Goal: Task Accomplishment & Management: Manage account settings

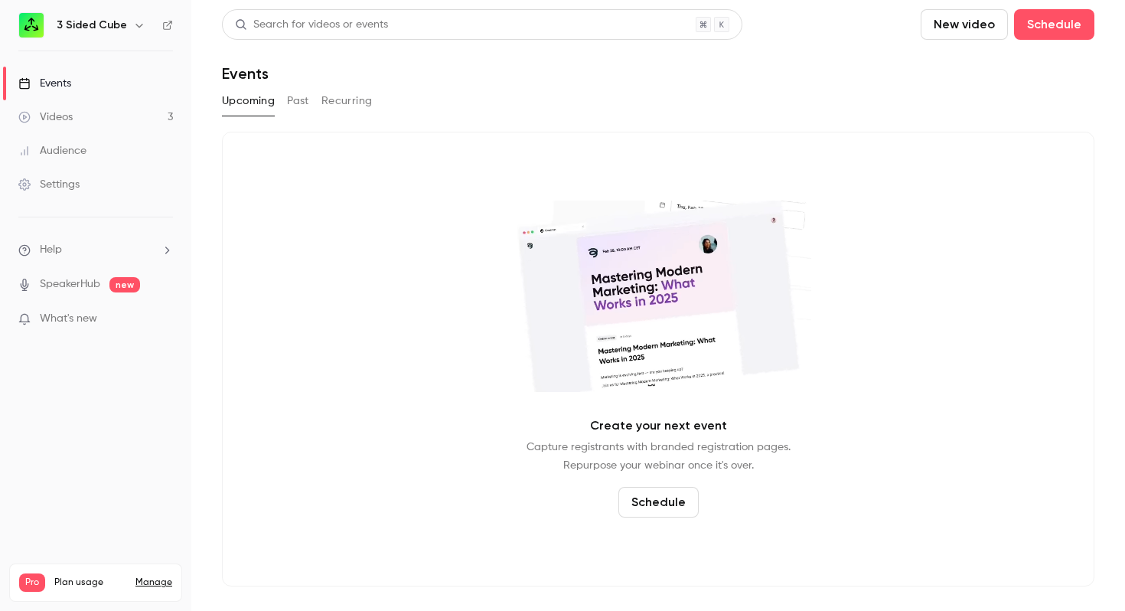
click at [62, 83] on div "Events" at bounding box center [44, 83] width 53 height 15
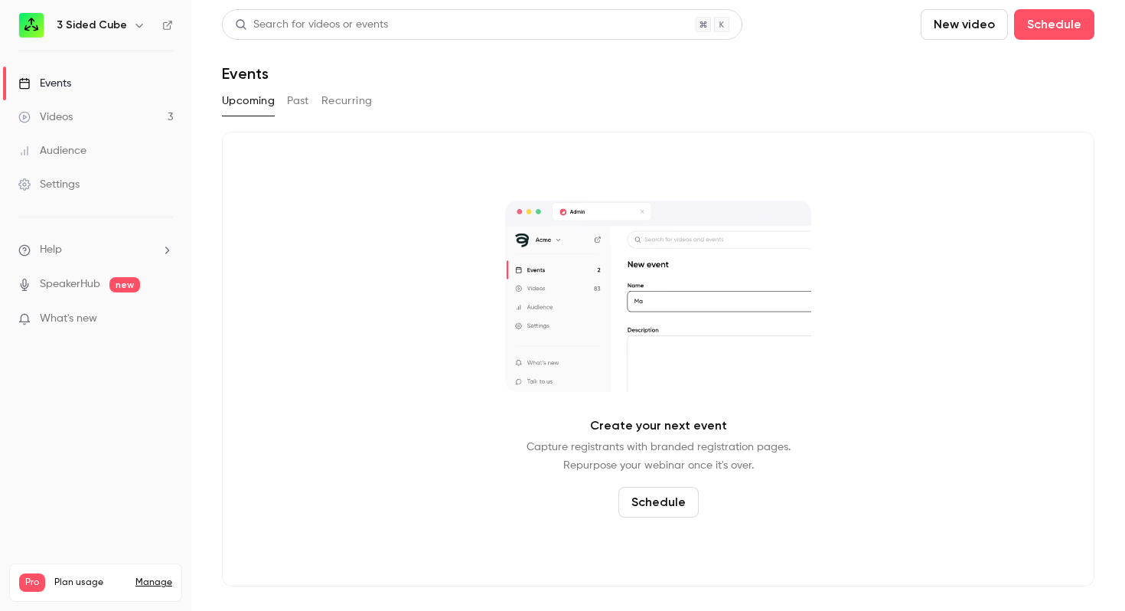
click at [62, 83] on div "Events" at bounding box center [44, 83] width 53 height 15
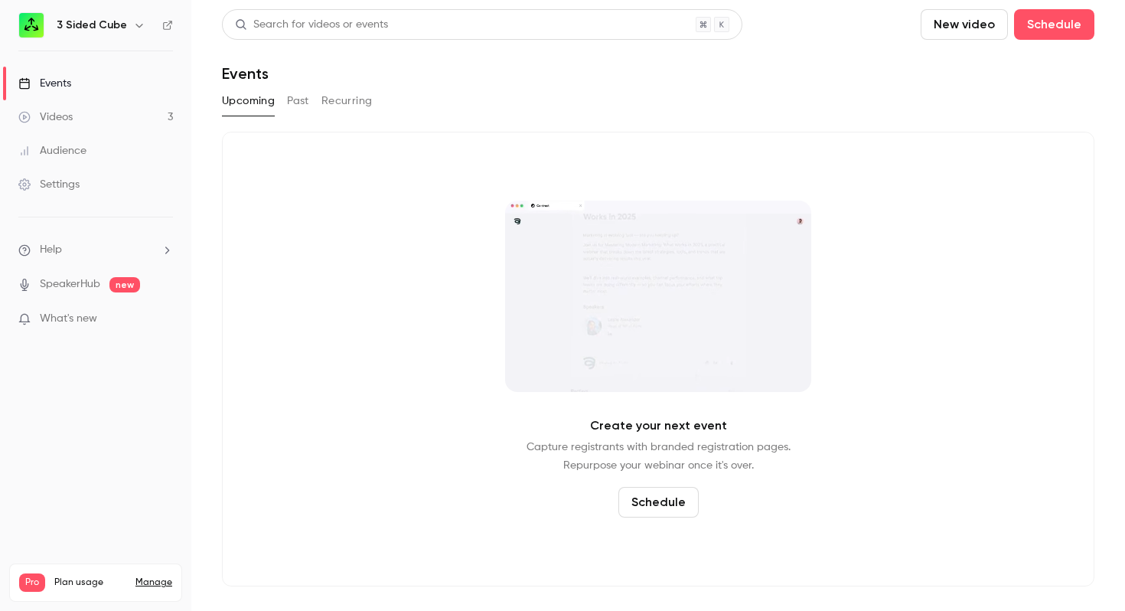
click at [296, 103] on button "Past" at bounding box center [298, 101] width 22 height 24
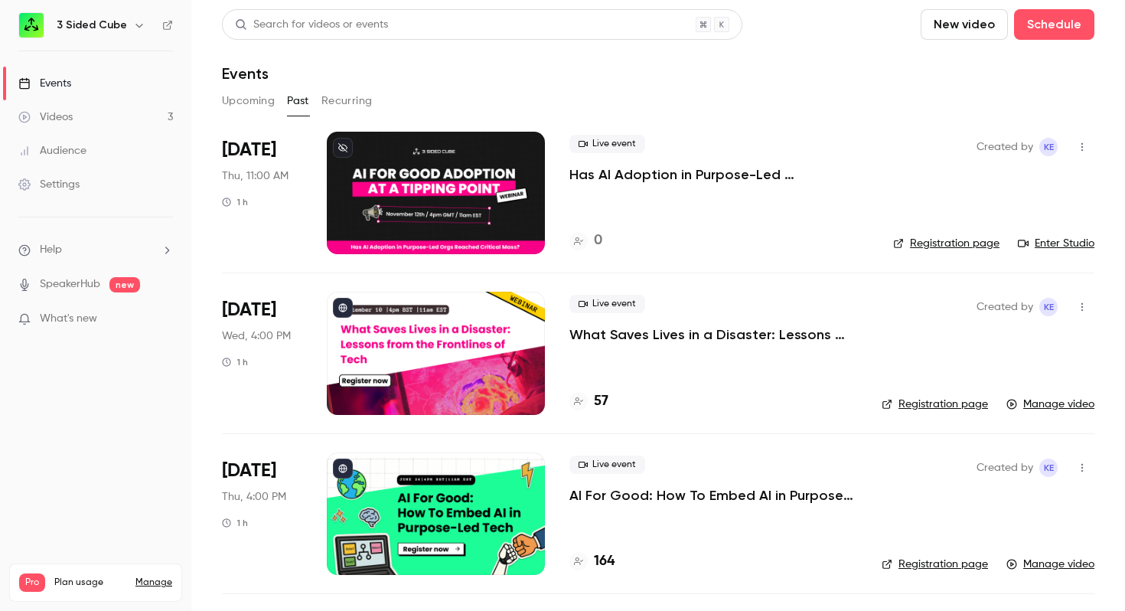
click at [1081, 147] on icon "button" at bounding box center [1082, 147] width 12 height 11
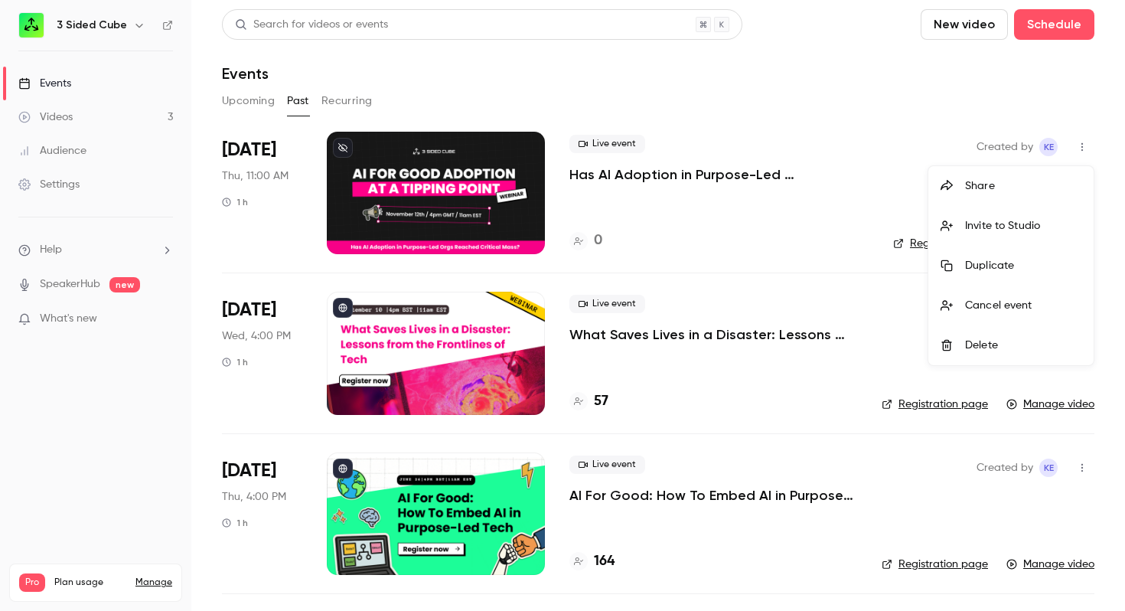
click at [984, 264] on div "Duplicate" at bounding box center [1023, 265] width 116 height 15
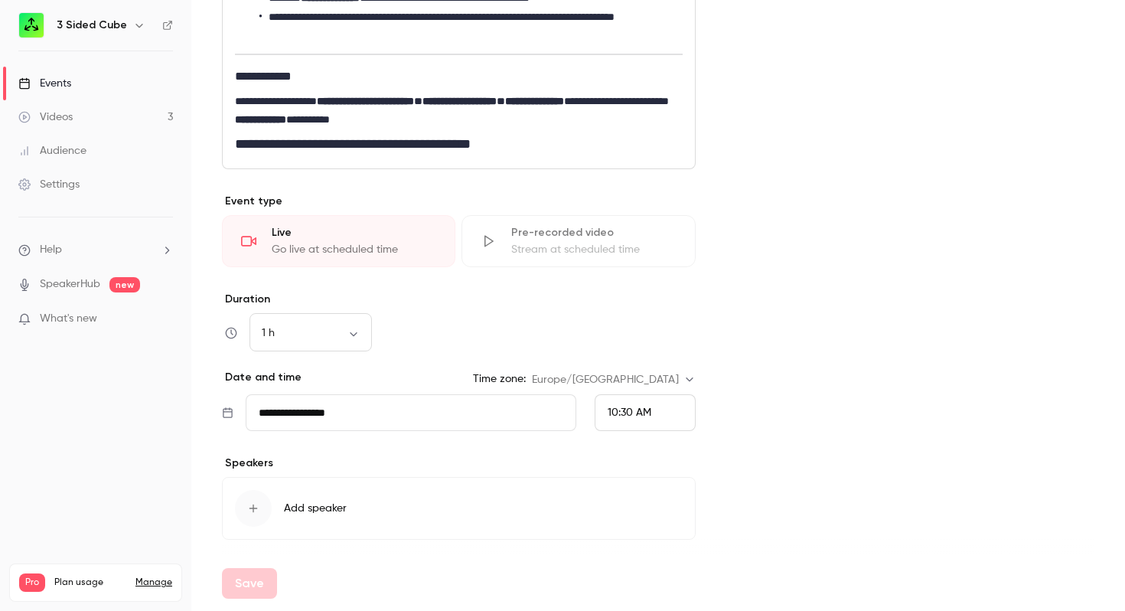
scroll to position [638, 0]
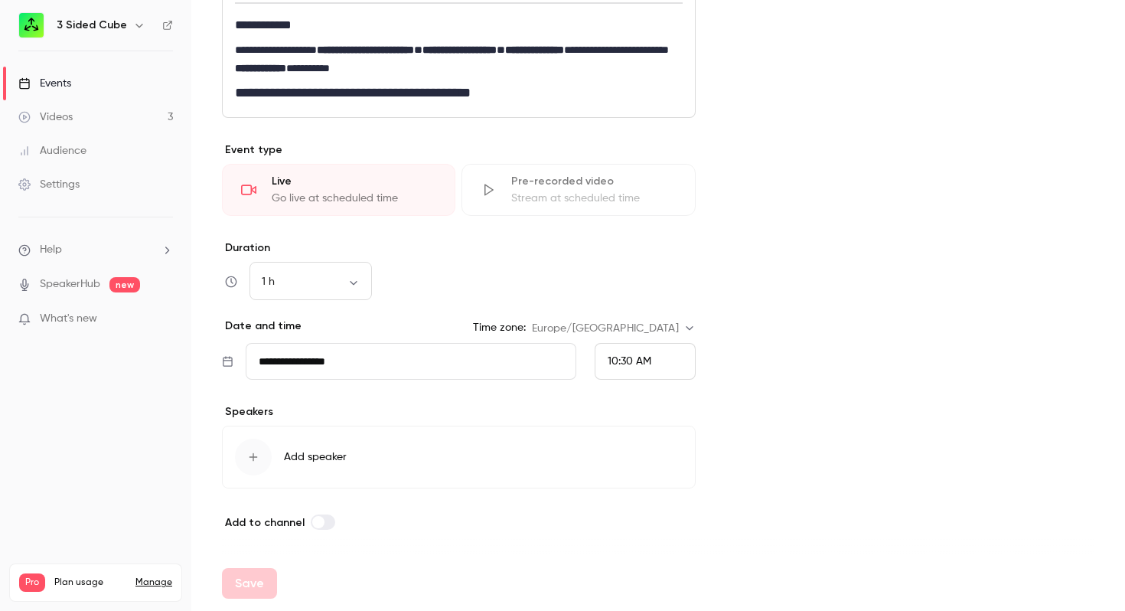
click at [546, 360] on input "**********" at bounding box center [411, 361] width 331 height 37
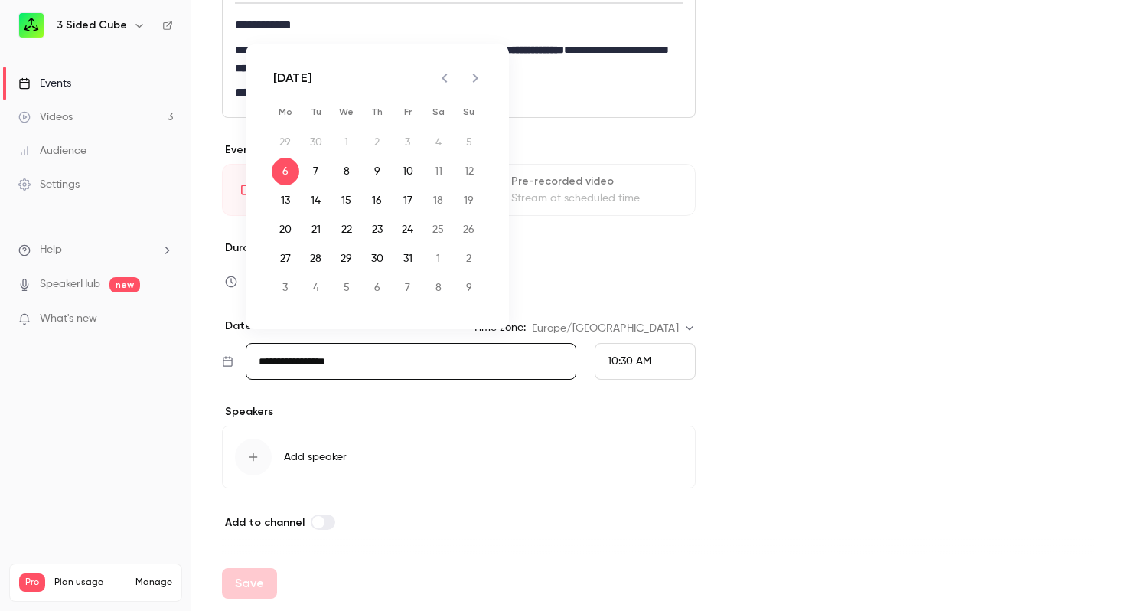
click at [474, 77] on icon "Next month" at bounding box center [475, 78] width 18 height 18
click at [348, 201] on button "12" at bounding box center [347, 201] width 28 height 28
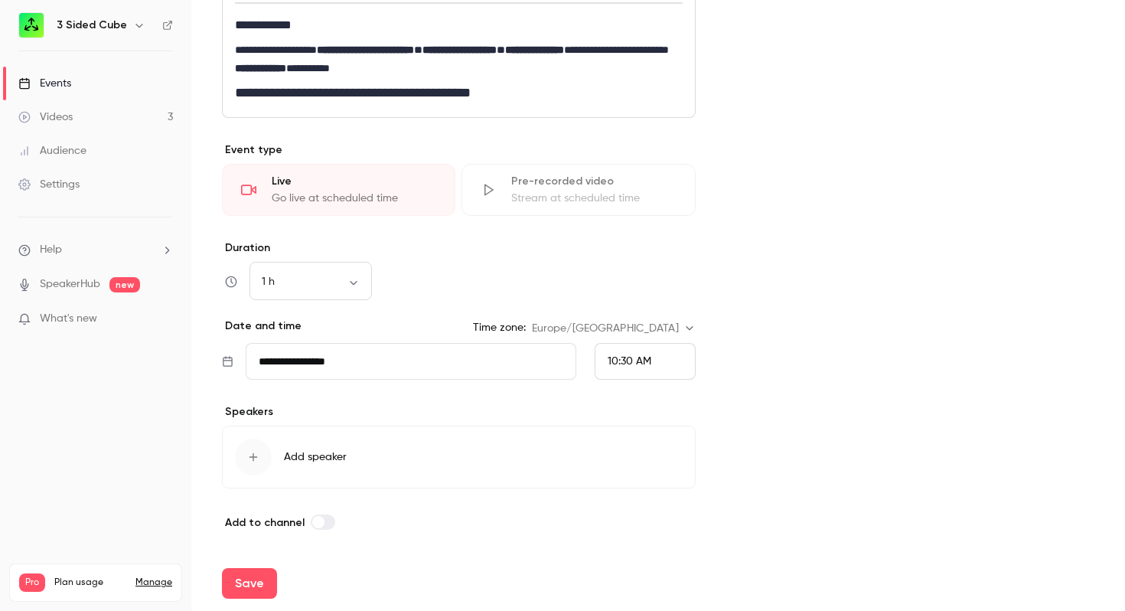
click at [642, 359] on span "10:30 AM" at bounding box center [630, 361] width 44 height 11
click at [635, 271] on span "4:00 PM" at bounding box center [628, 272] width 41 height 11
click at [250, 592] on button "Save" at bounding box center [249, 583] width 55 height 31
type input "**********"
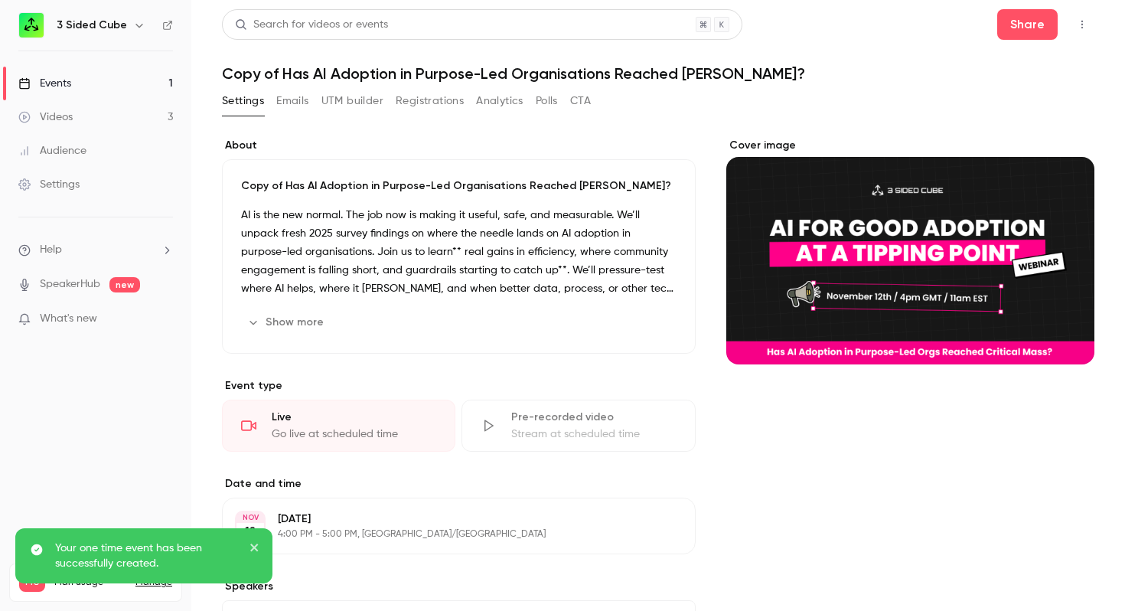
click at [73, 89] on link "Events 1" at bounding box center [95, 84] width 191 height 34
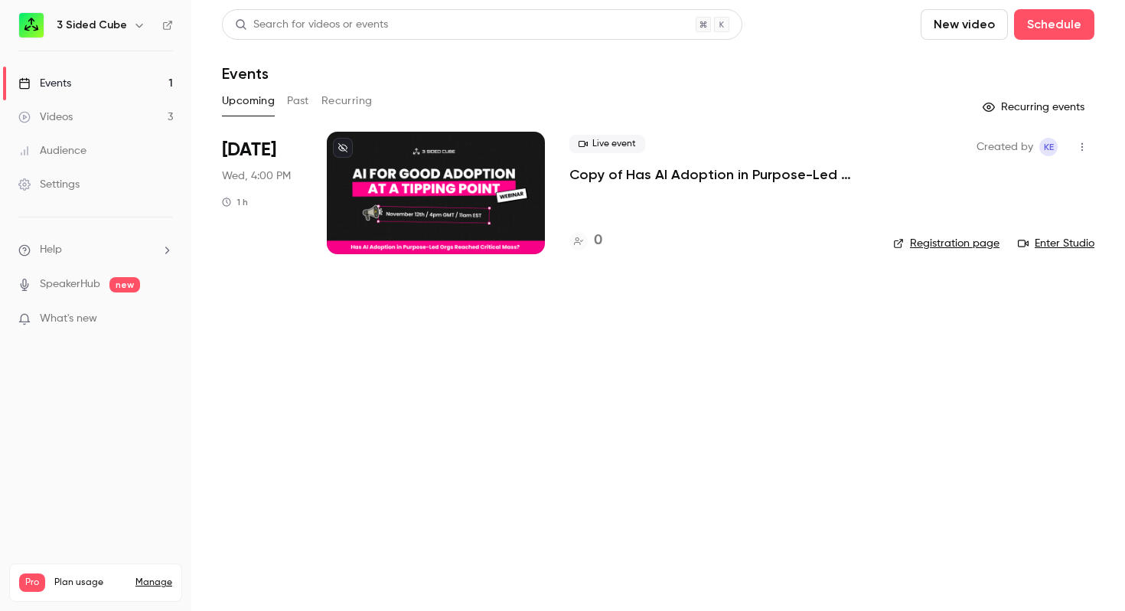
click at [297, 103] on button "Past" at bounding box center [298, 101] width 22 height 24
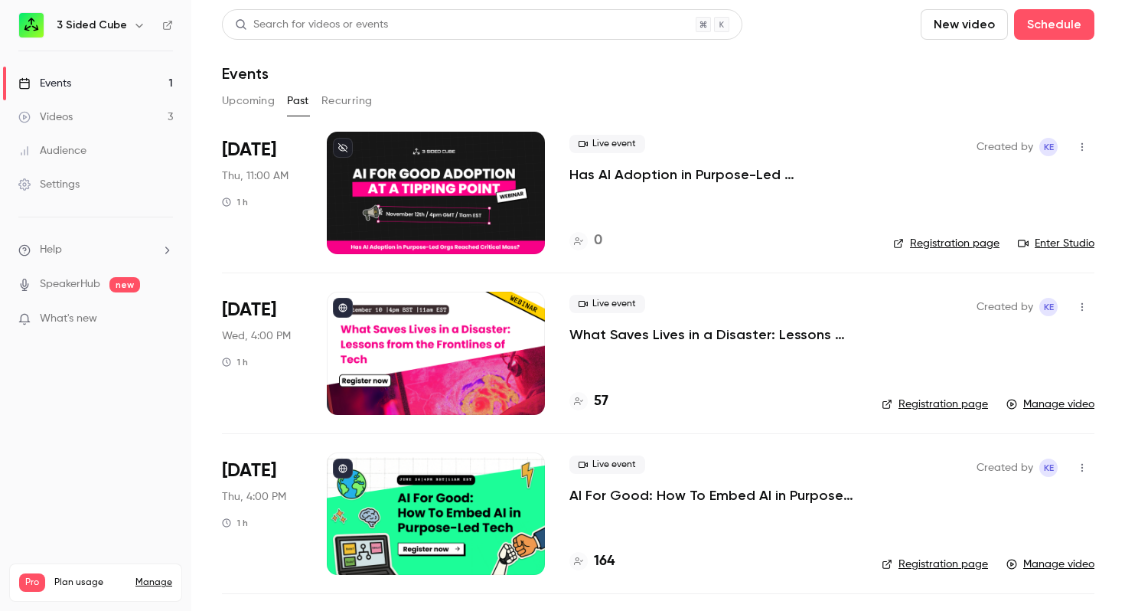
click at [59, 84] on div "Events" at bounding box center [44, 83] width 53 height 15
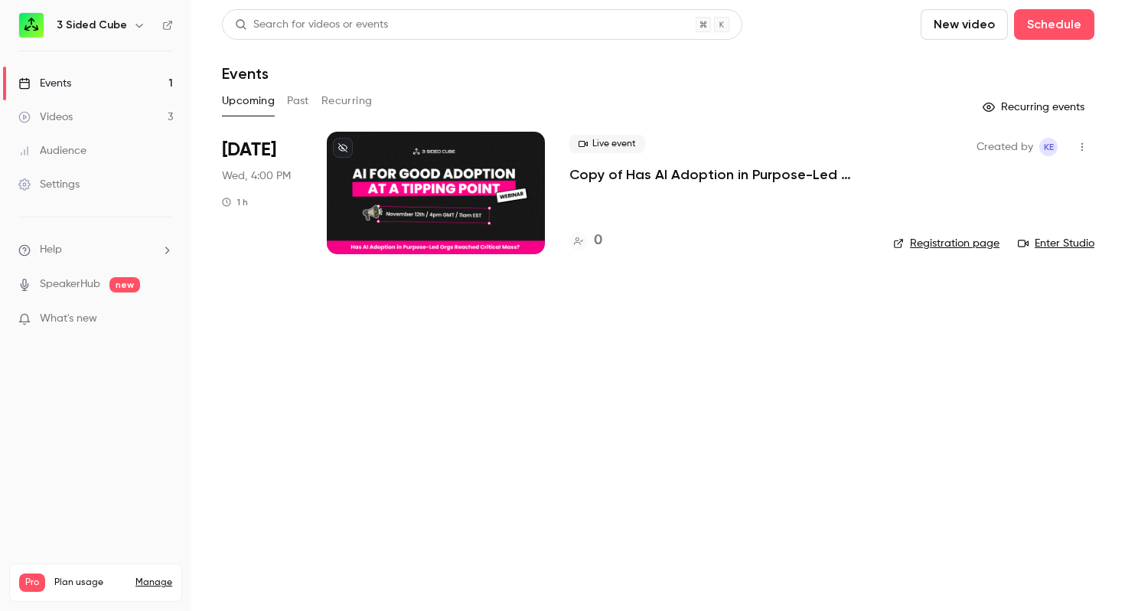
click at [621, 173] on p "Copy of Has AI Adoption in Purpose-Led Organisations Reached [PERSON_NAME]?" at bounding box center [718, 174] width 299 height 18
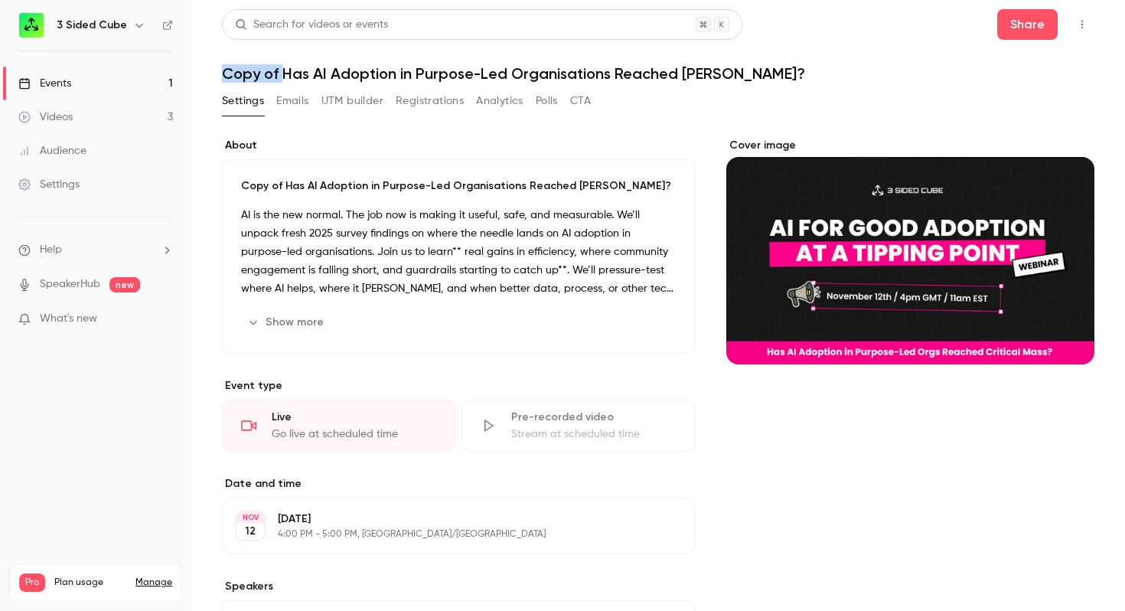
drag, startPoint x: 281, startPoint y: 75, endPoint x: 216, endPoint y: 74, distance: 65.1
click at [216, 74] on main "Search for videos or events Share Copy of Has AI Adoption in Purpose-Led Organi…" at bounding box center [658, 305] width 934 height 611
click at [1086, 27] on icon "button" at bounding box center [1082, 24] width 12 height 11
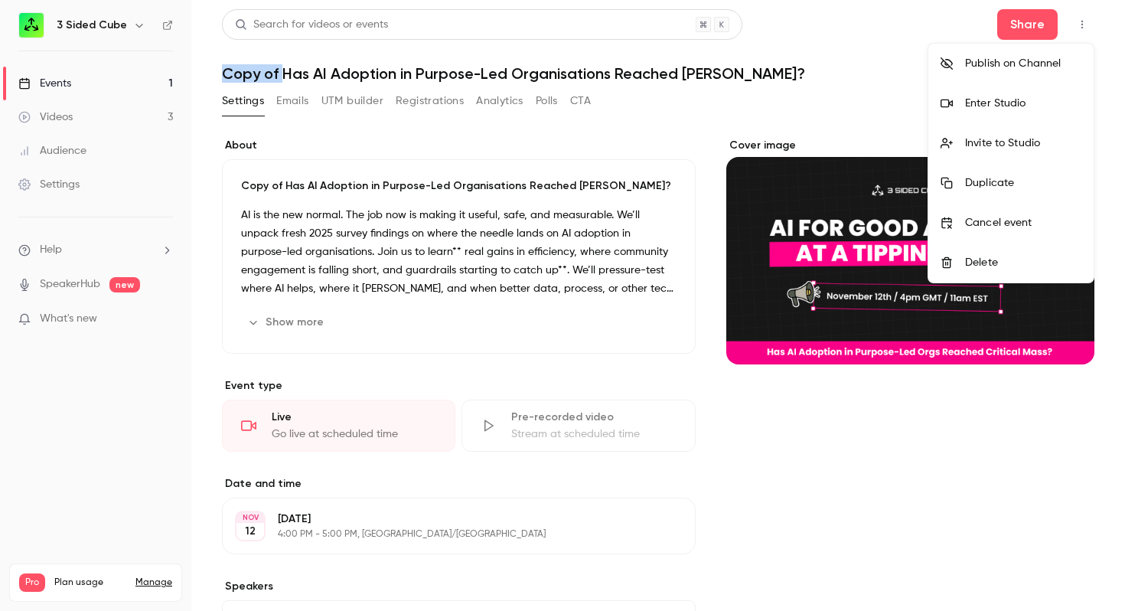
click at [727, 67] on div at bounding box center [562, 305] width 1125 height 611
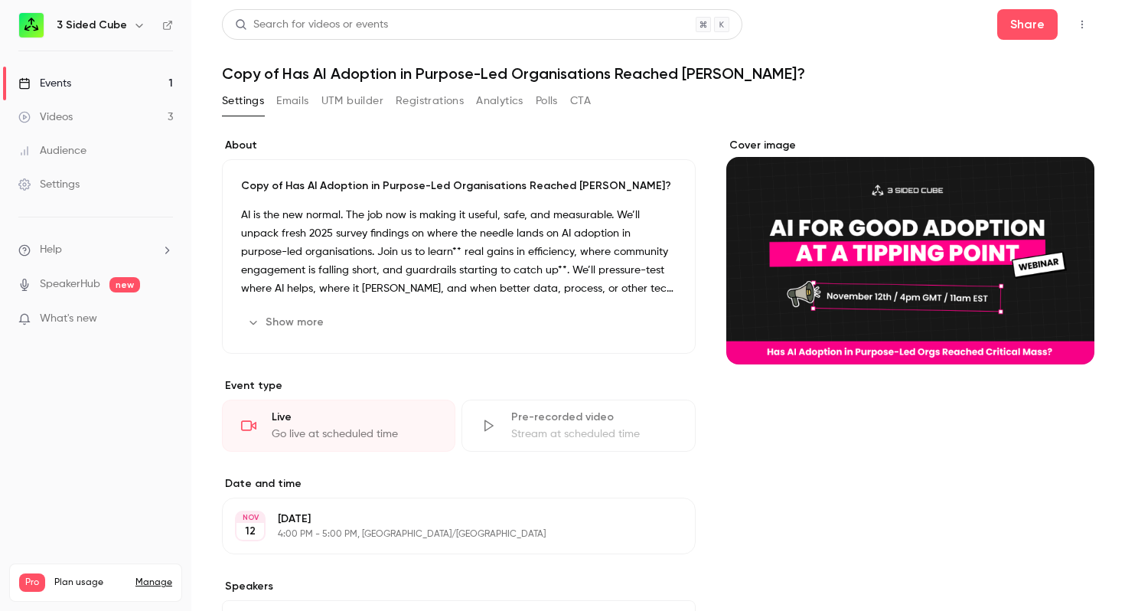
click at [724, 75] on h1 "Copy of Has AI Adoption in Purpose-Led Organisations Reached [PERSON_NAME]?" at bounding box center [658, 73] width 873 height 18
click at [616, 72] on h1 "Copy of Has AI Adoption in Purpose-Led Organisations Reached [PERSON_NAME]?" at bounding box center [658, 73] width 873 height 18
click at [638, 319] on icon "button" at bounding box center [634, 322] width 12 height 12
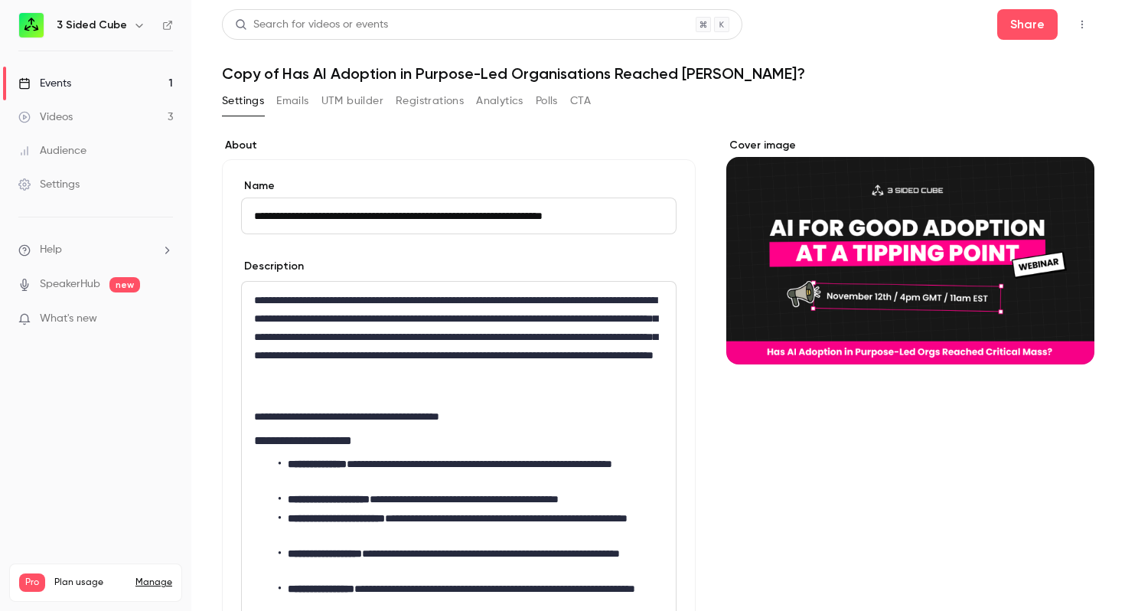
drag, startPoint x: 294, startPoint y: 216, endPoint x: 246, endPoint y: 215, distance: 48.2
click at [246, 215] on input "**********" at bounding box center [459, 215] width 436 height 37
click at [256, 215] on input "**********" at bounding box center [459, 215] width 436 height 37
type input "**********"
click at [246, 70] on h1 "Copy of Has AI Adoption in Purpose-Led Organisations Reached [PERSON_NAME]?" at bounding box center [658, 73] width 873 height 18
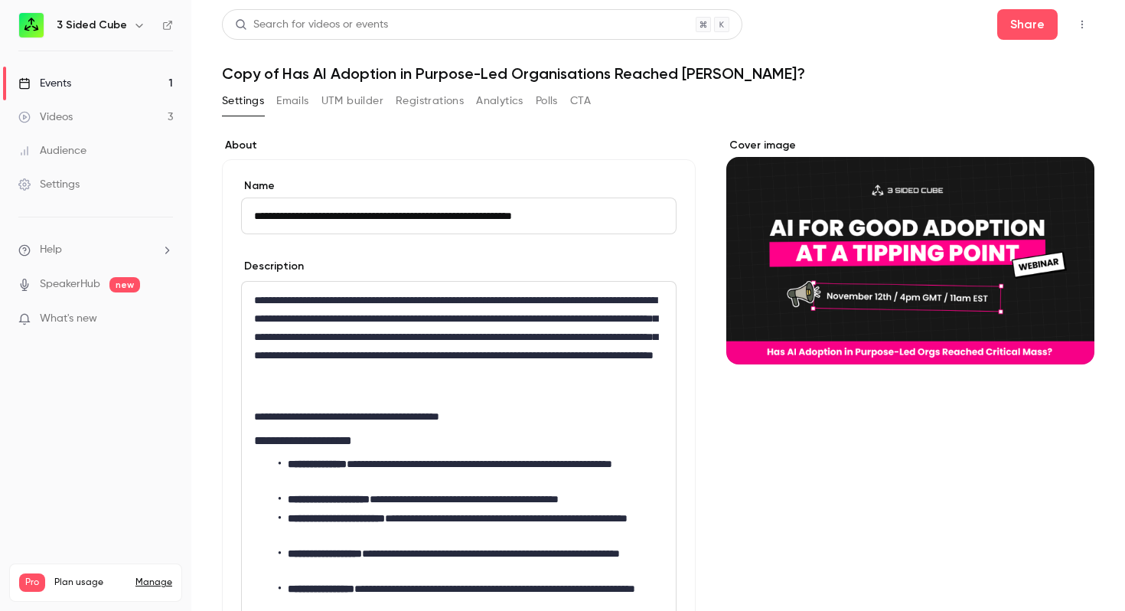
click at [629, 353] on p "**********" at bounding box center [459, 346] width 410 height 110
click at [476, 334] on p "**********" at bounding box center [459, 346] width 410 height 110
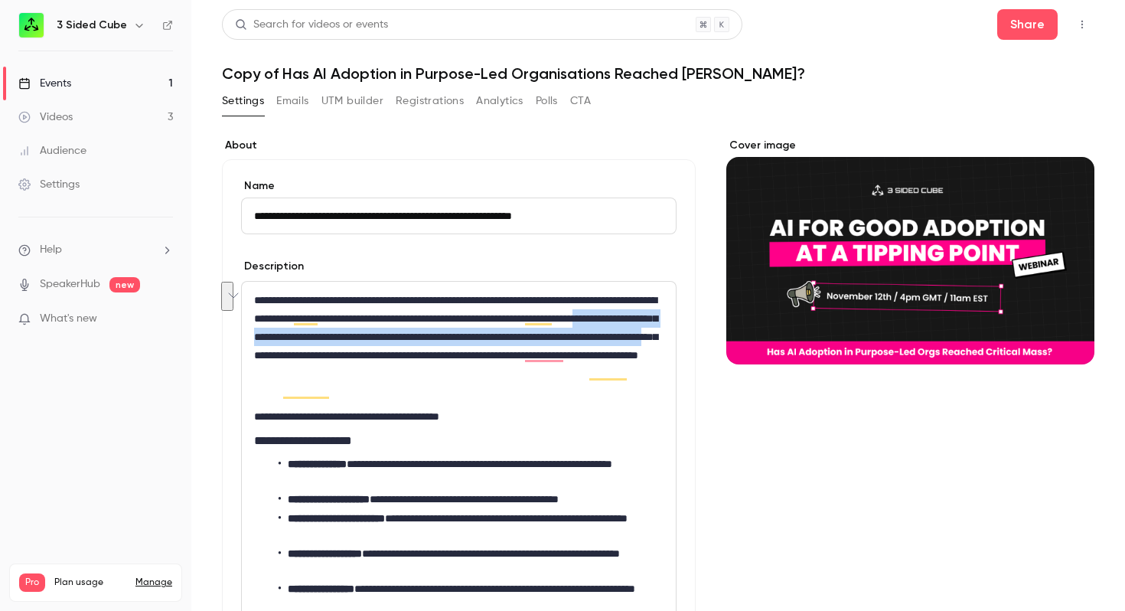
drag, startPoint x: 623, startPoint y: 356, endPoint x: 392, endPoint y: 336, distance: 232.0
click at [392, 336] on p "**********" at bounding box center [459, 346] width 410 height 110
click at [353, 384] on icon "bold" at bounding box center [356, 382] width 8 height 8
click at [570, 422] on p "**********" at bounding box center [459, 416] width 410 height 18
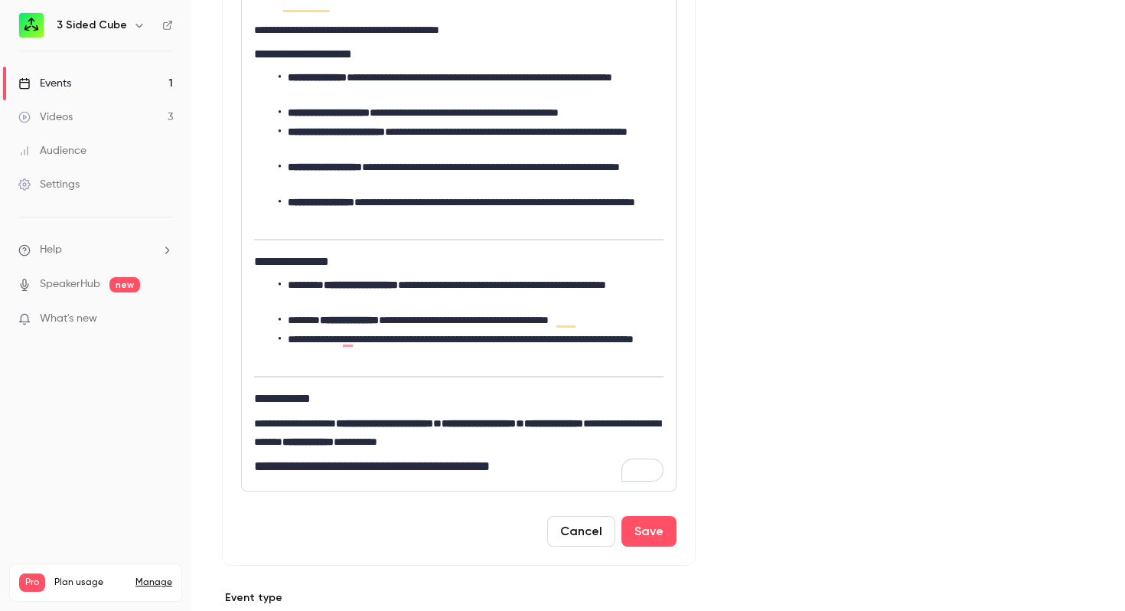
scroll to position [393, 0]
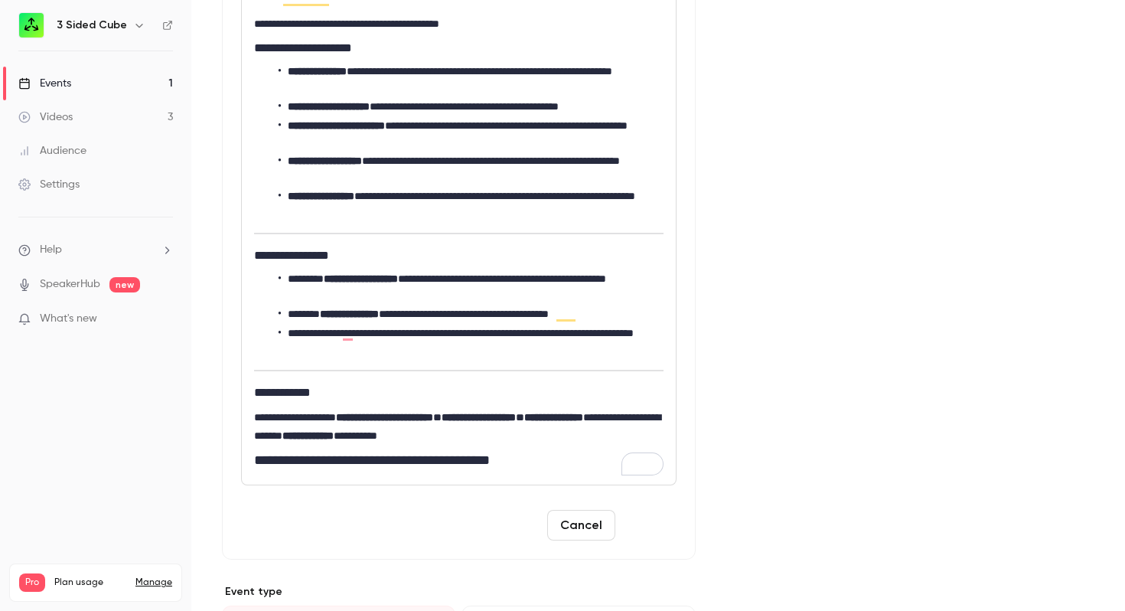
click at [655, 525] on button "Save" at bounding box center [649, 525] width 55 height 31
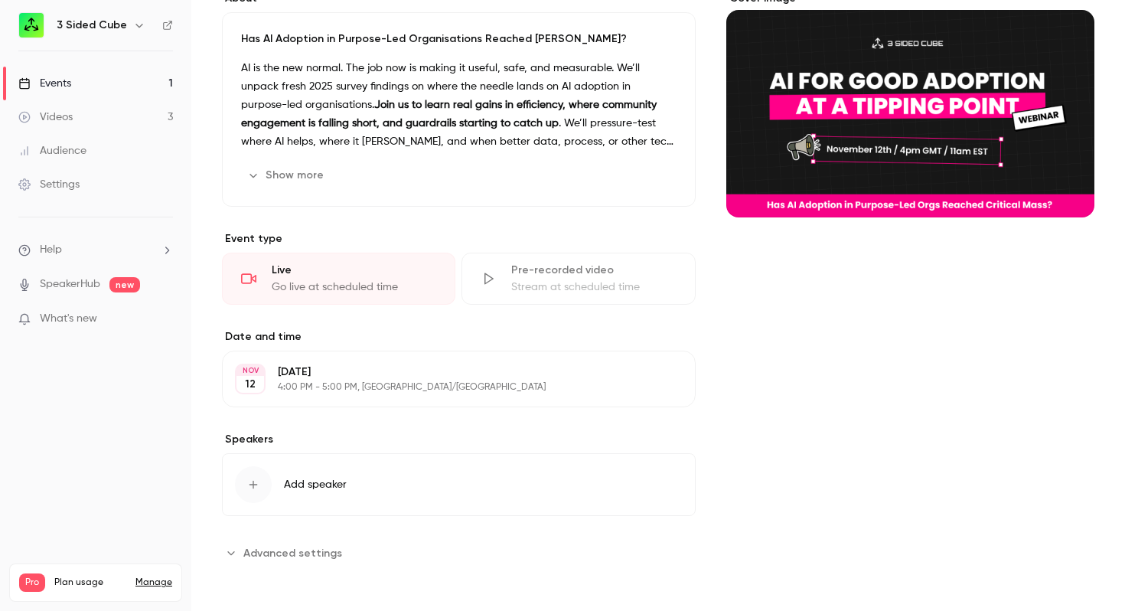
scroll to position [0, 0]
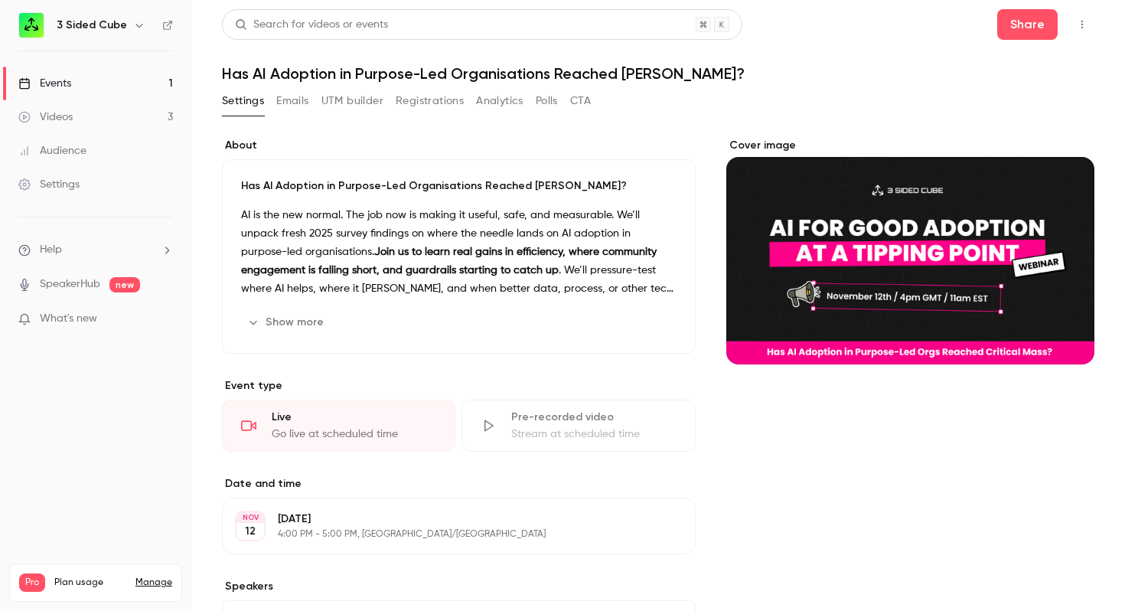
click at [288, 100] on button "Emails" at bounding box center [292, 101] width 32 height 24
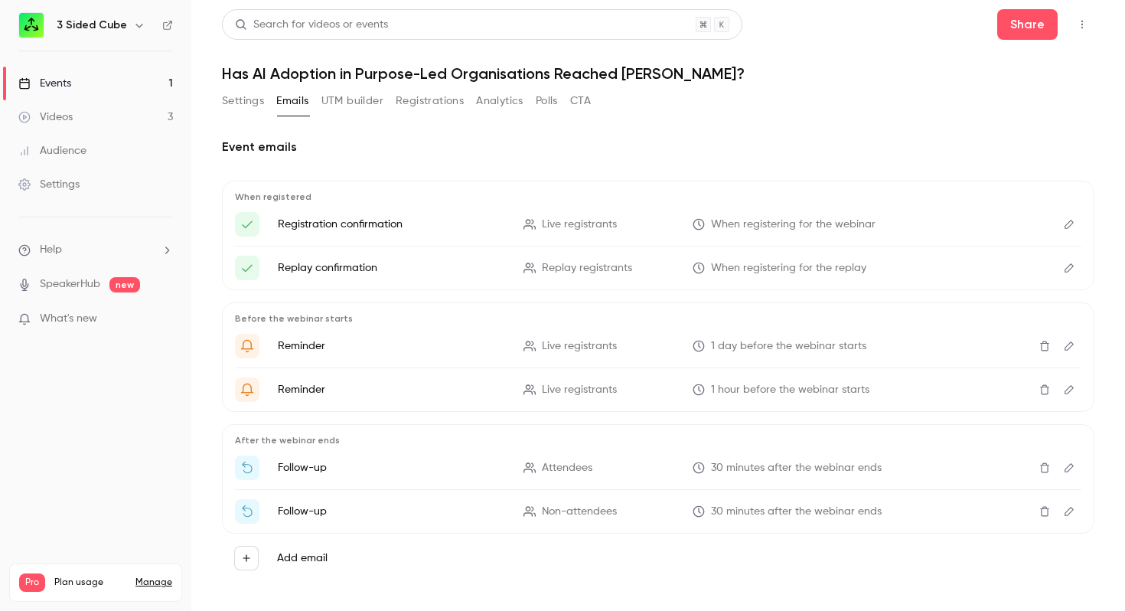
click at [1068, 228] on icon "Edit" at bounding box center [1069, 224] width 9 height 9
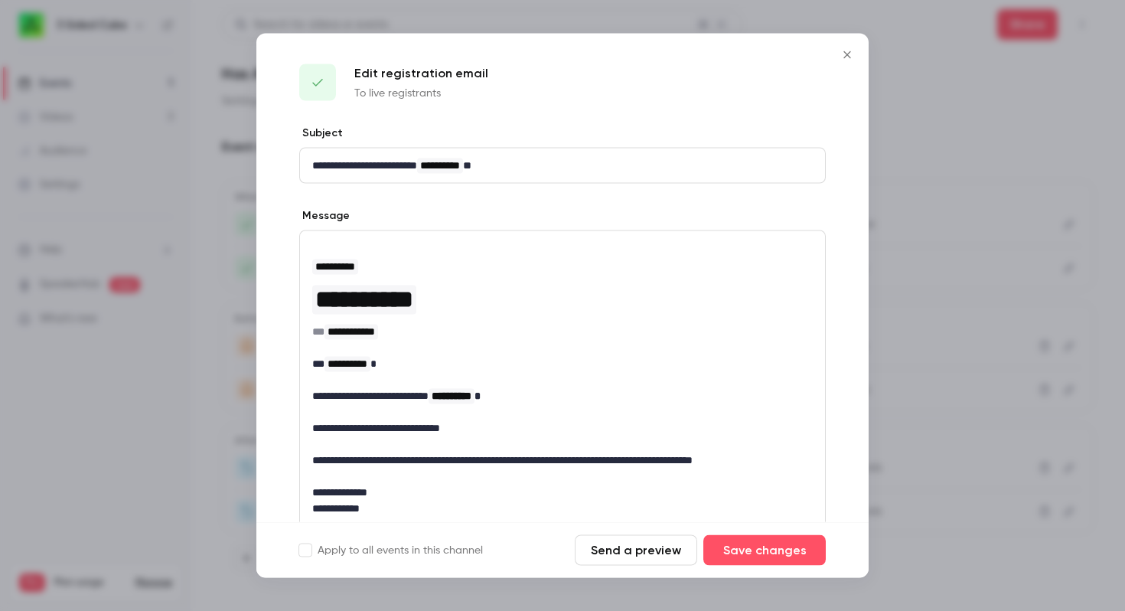
click at [460, 166] on span "**********" at bounding box center [440, 165] width 40 height 11
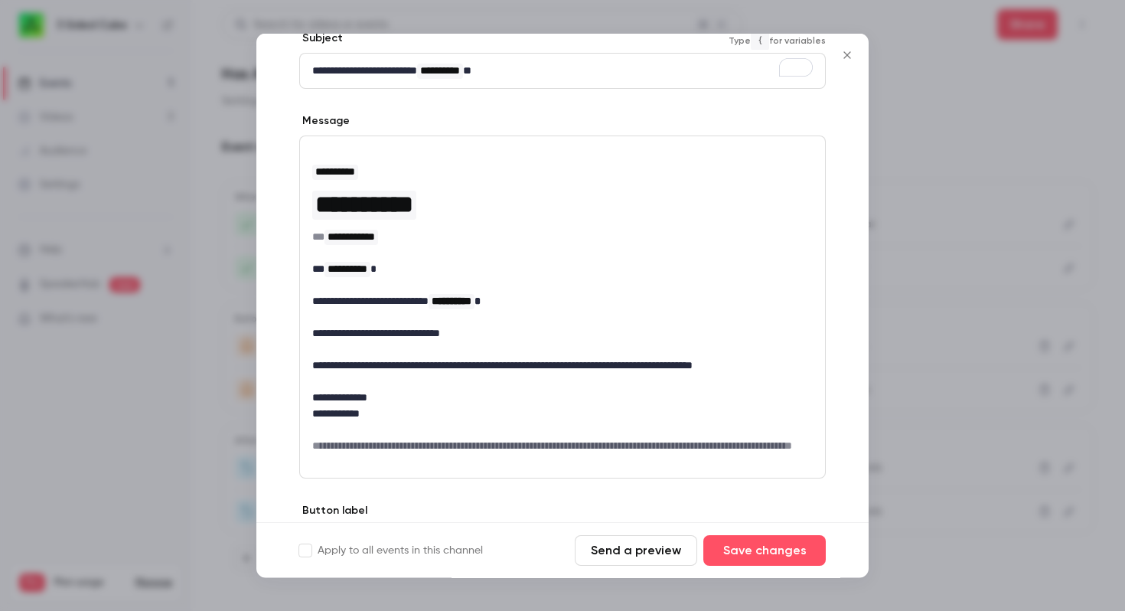
scroll to position [85, 0]
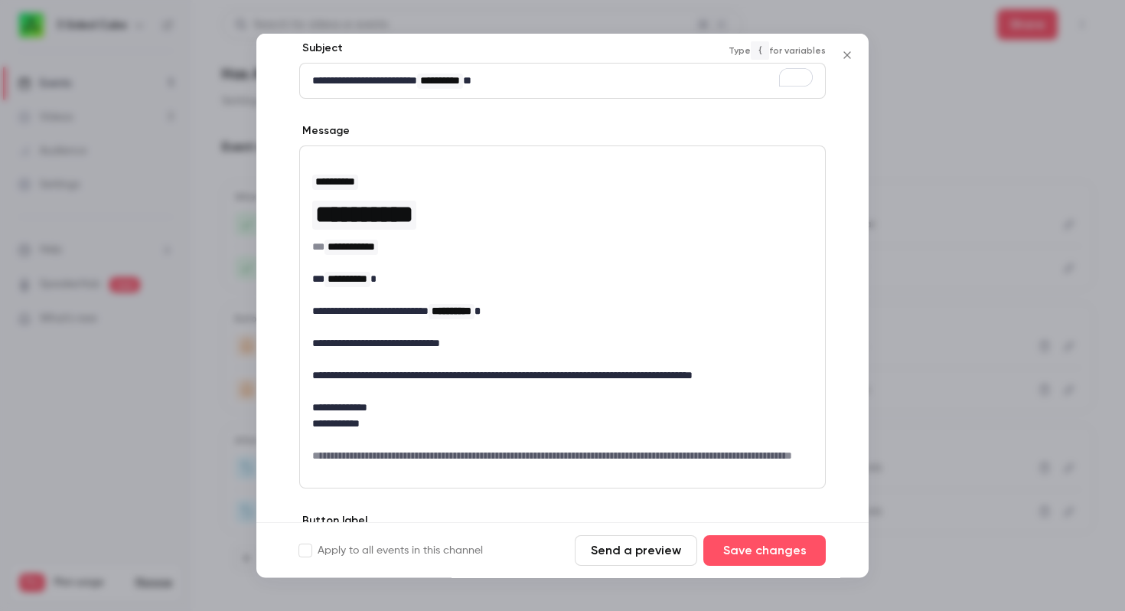
click at [617, 553] on button "Send a preview" at bounding box center [636, 550] width 122 height 31
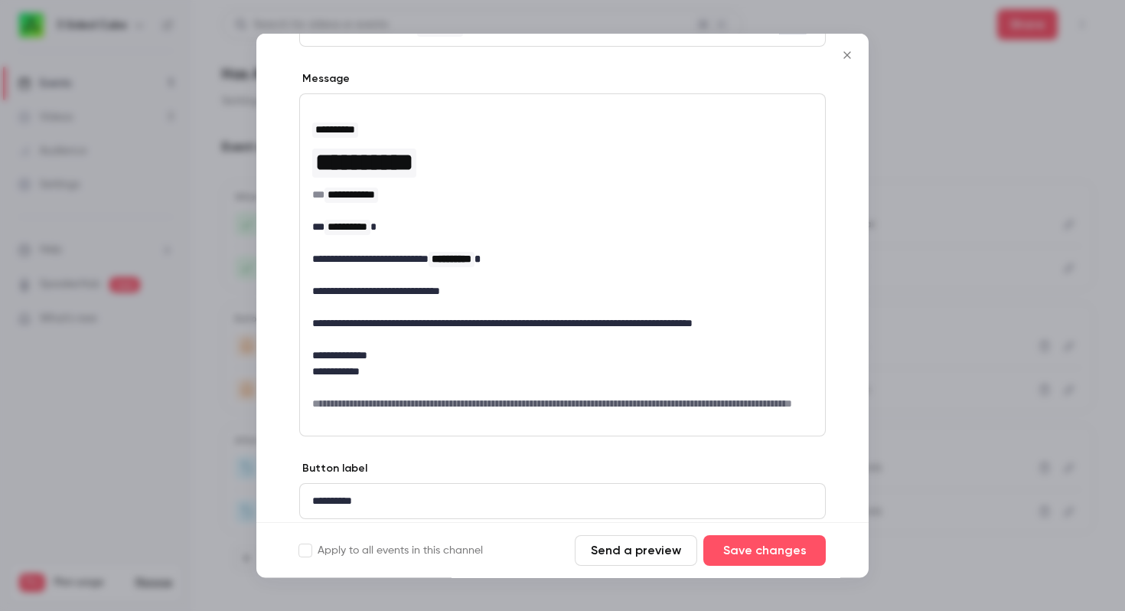
scroll to position [0, 0]
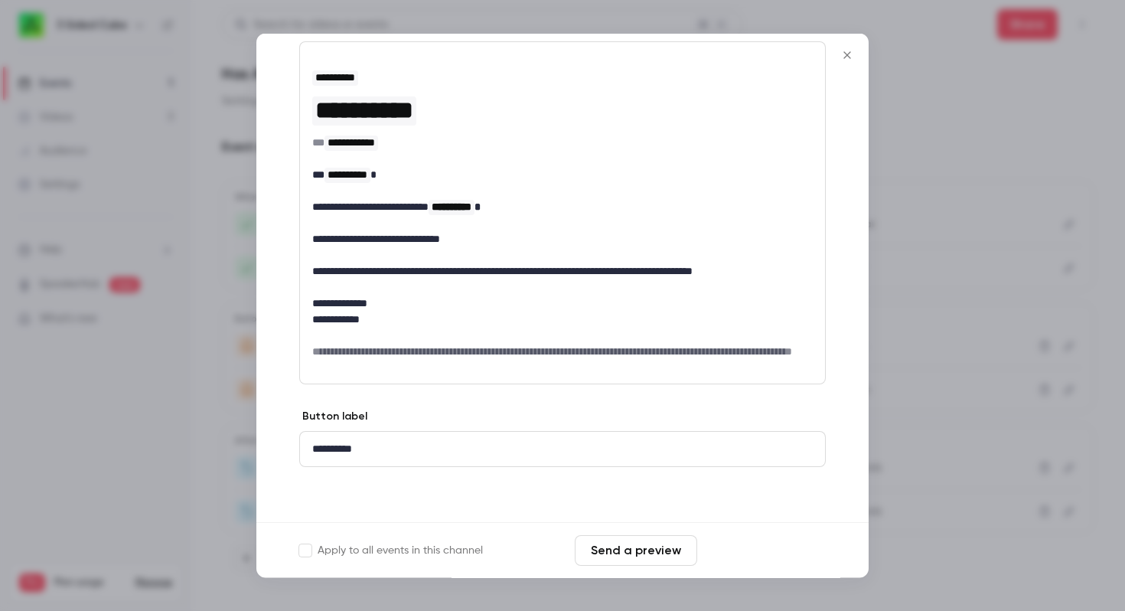
click at [741, 553] on button "Save changes" at bounding box center [764, 550] width 122 height 31
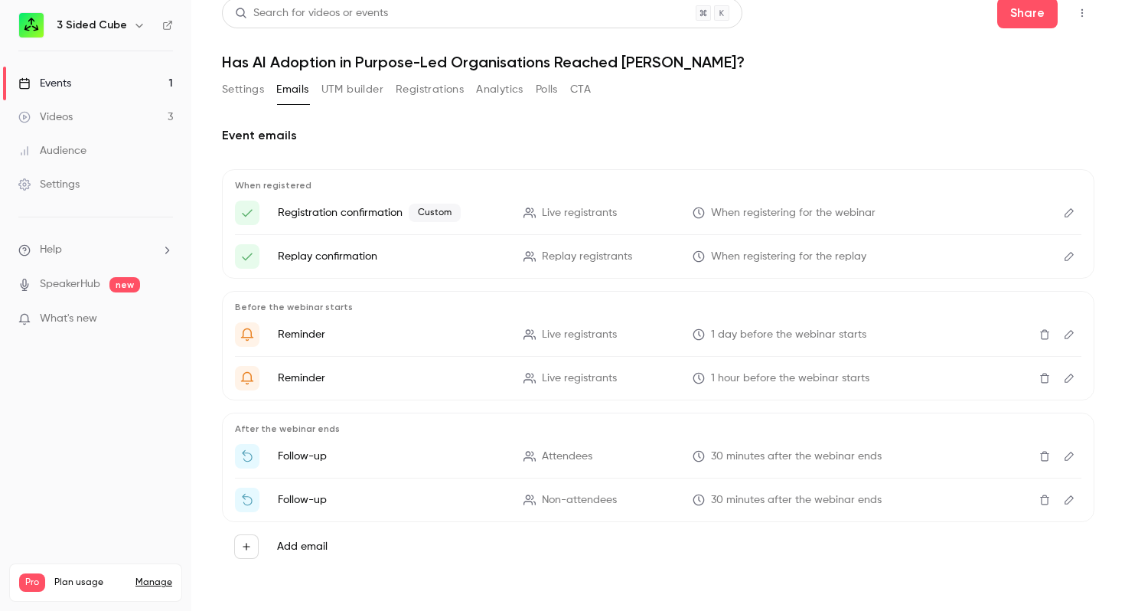
click at [1072, 334] on icon "Edit" at bounding box center [1069, 334] width 9 height 9
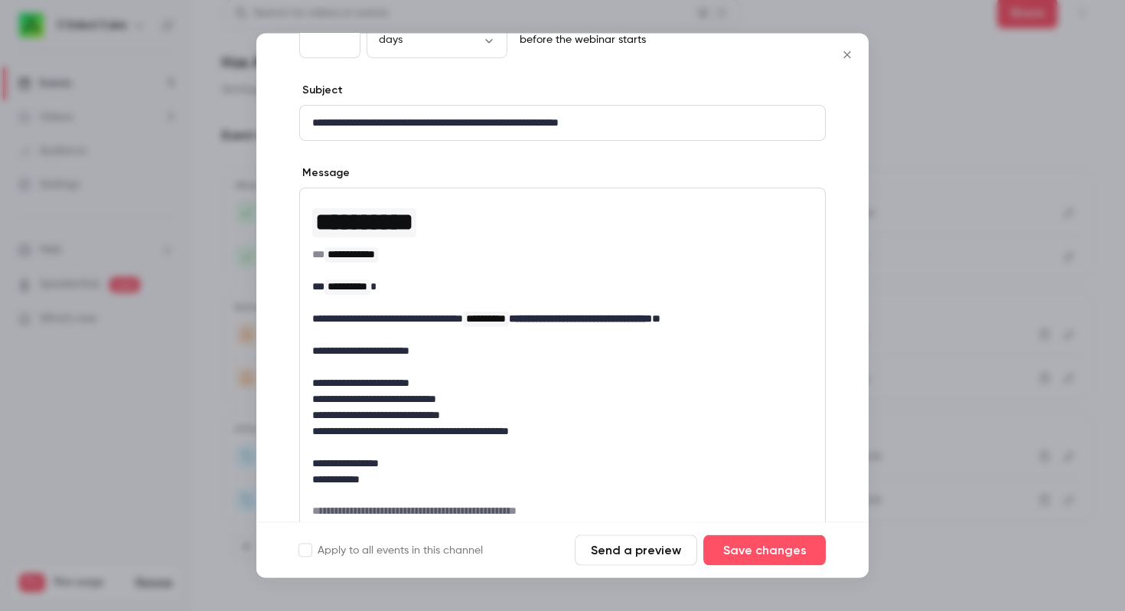
click at [848, 54] on icon "Close" at bounding box center [847, 55] width 18 height 12
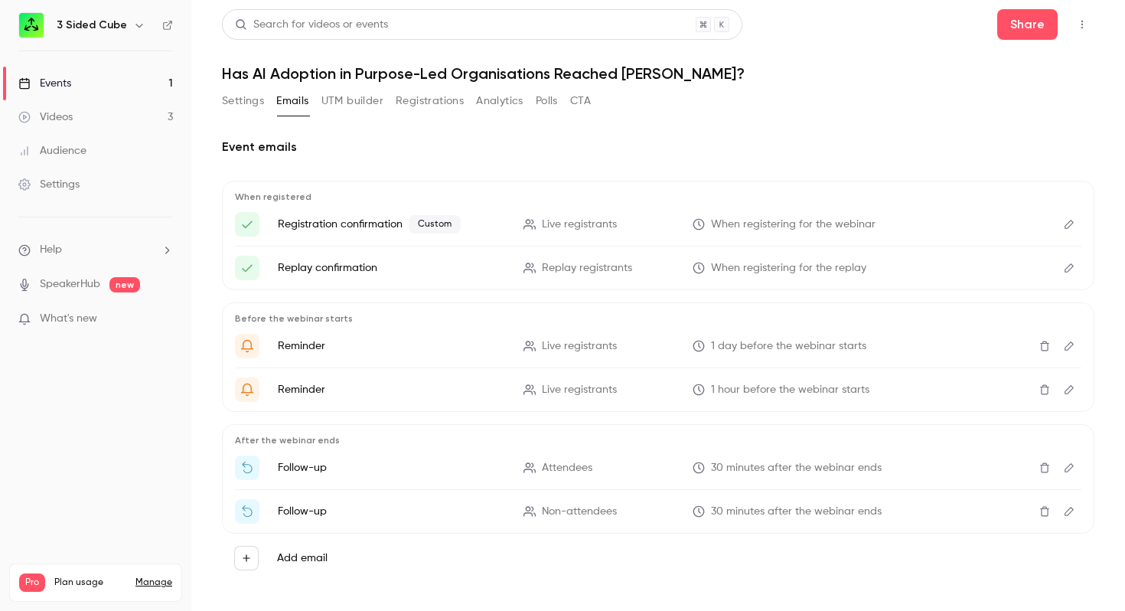
click at [253, 96] on button "Settings" at bounding box center [243, 101] width 42 height 24
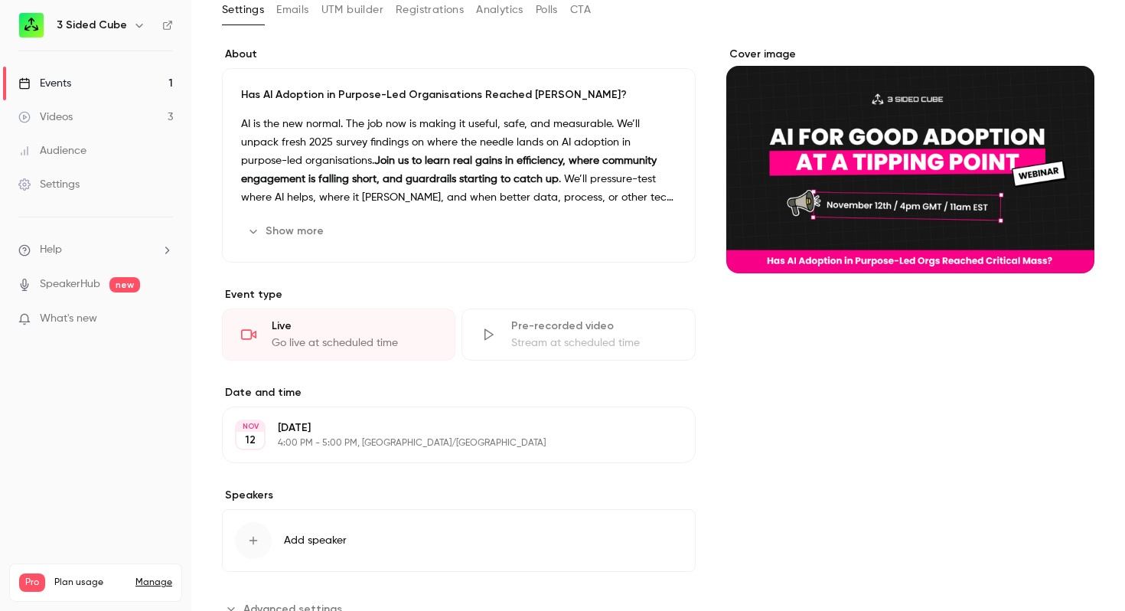
click at [292, 229] on button "Show more" at bounding box center [287, 231] width 92 height 24
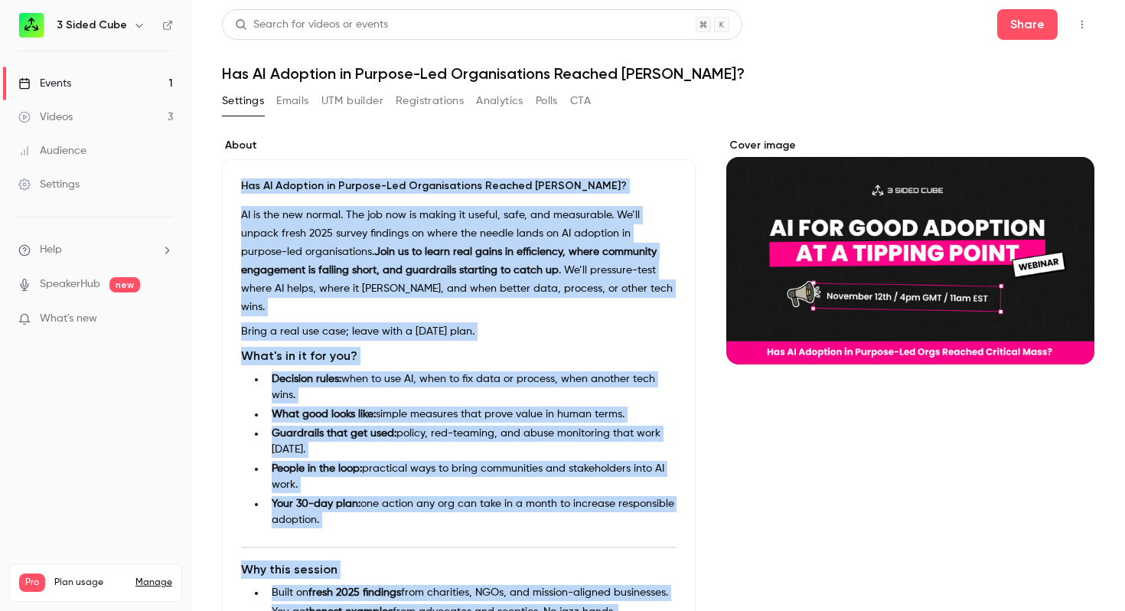
drag, startPoint x: 537, startPoint y: 562, endPoint x: 233, endPoint y: 184, distance: 485.6
click at [233, 184] on div "Has AI Adoption in Purpose-Led Organisations Reached [PERSON_NAME]? AI is the n…" at bounding box center [459, 440] width 474 height 562
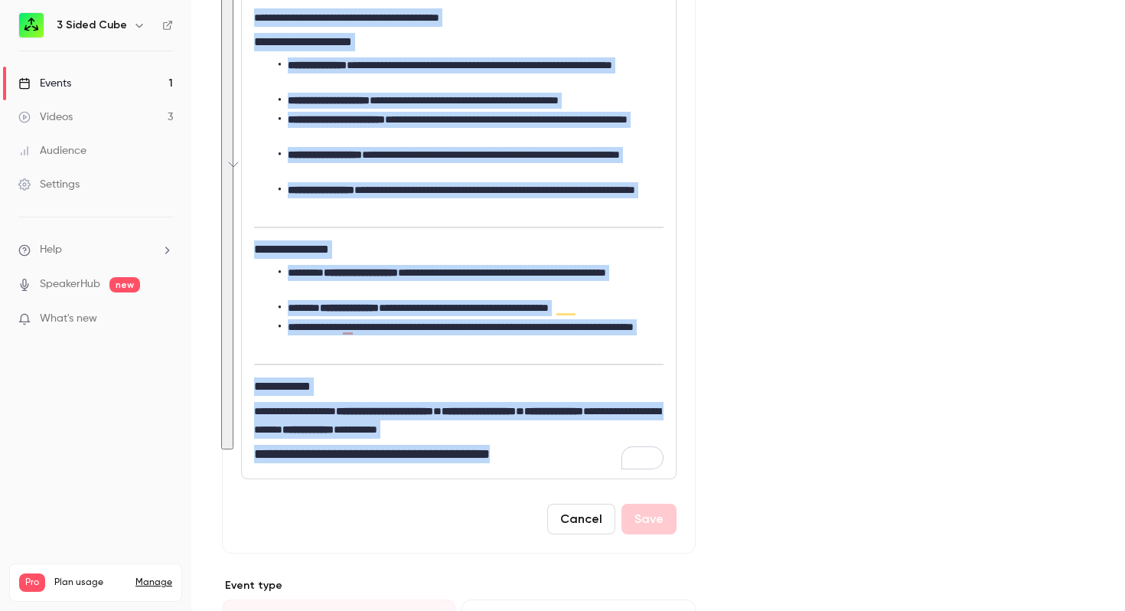
drag, startPoint x: 250, startPoint y: 299, endPoint x: 562, endPoint y: 462, distance: 351.3
click at [562, 462] on div "**********" at bounding box center [459, 181] width 434 height 596
copy div "**********"
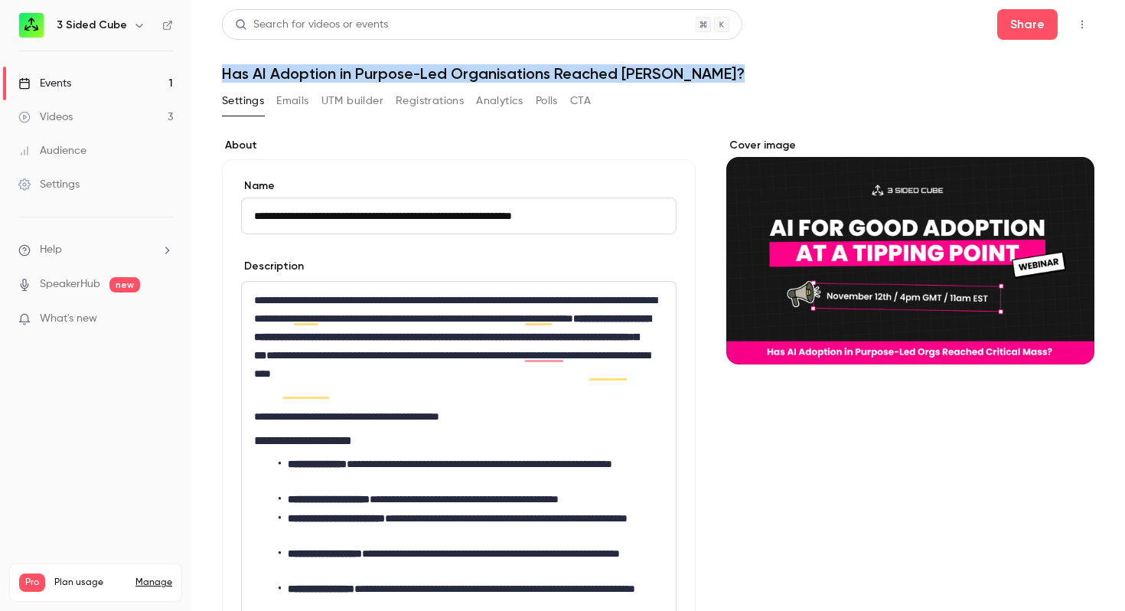
drag, startPoint x: 726, startPoint y: 73, endPoint x: 220, endPoint y: 70, distance: 506.7
click at [220, 70] on main "**********" at bounding box center [658, 305] width 934 height 611
copy h1 "Has AI Adoption in Purpose-Led Organisations Reached [PERSON_NAME]?"
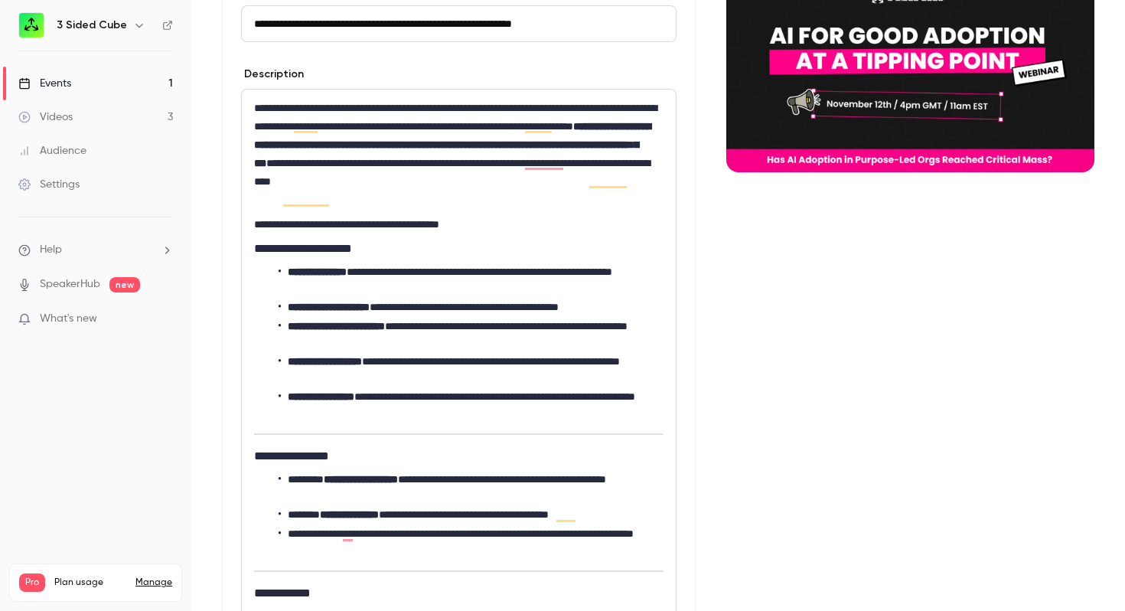
scroll to position [194, 0]
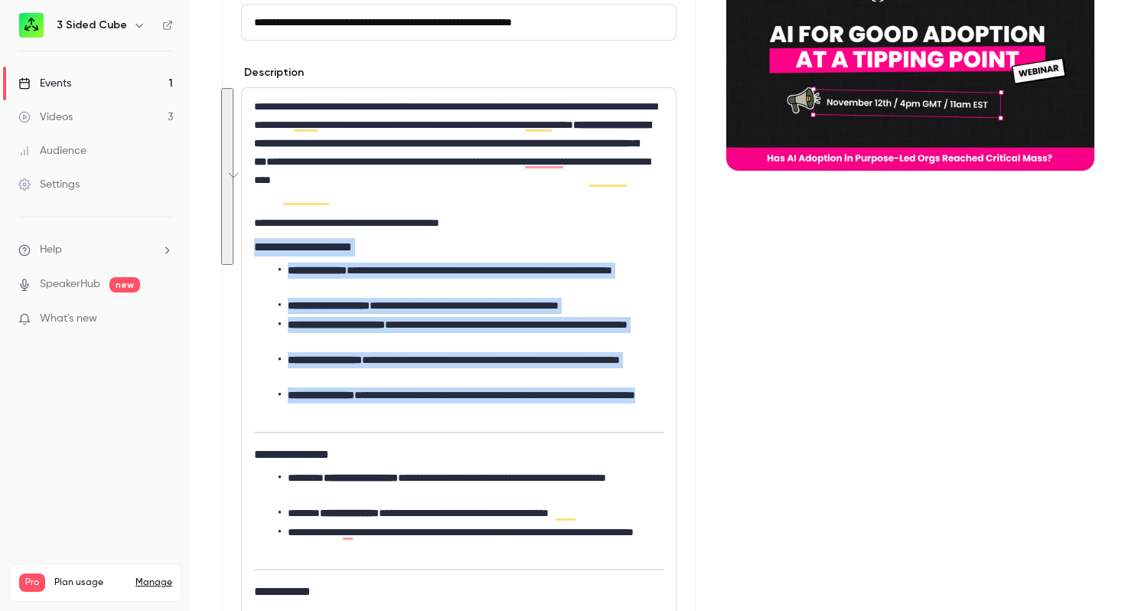
drag, startPoint x: 419, startPoint y: 410, endPoint x: 253, endPoint y: 247, distance: 233.3
click at [253, 247] on div "**********" at bounding box center [459, 386] width 434 height 596
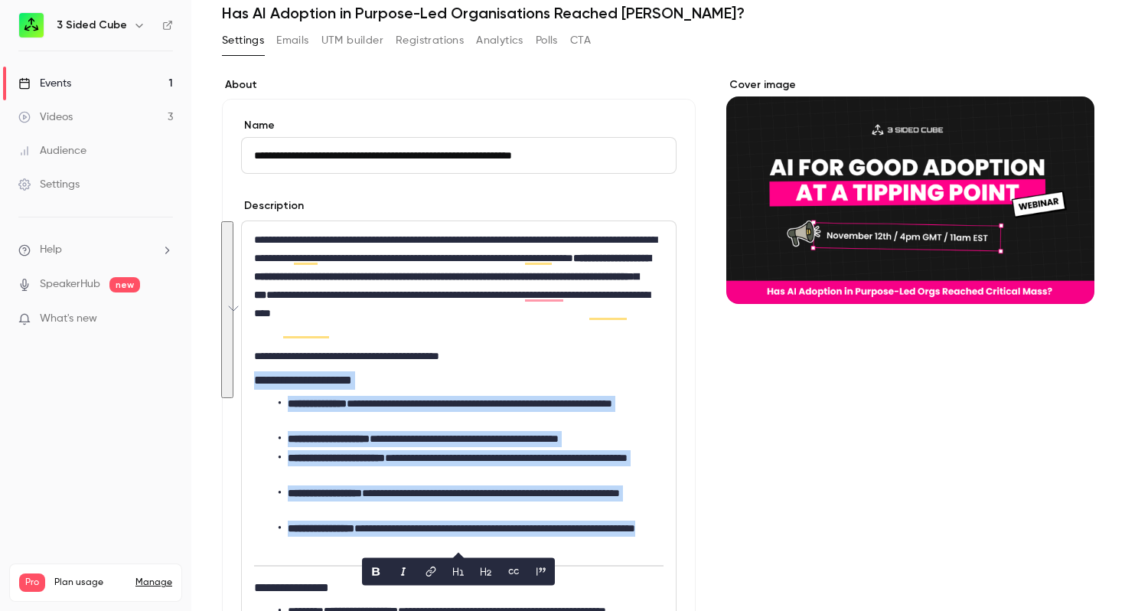
scroll to position [0, 0]
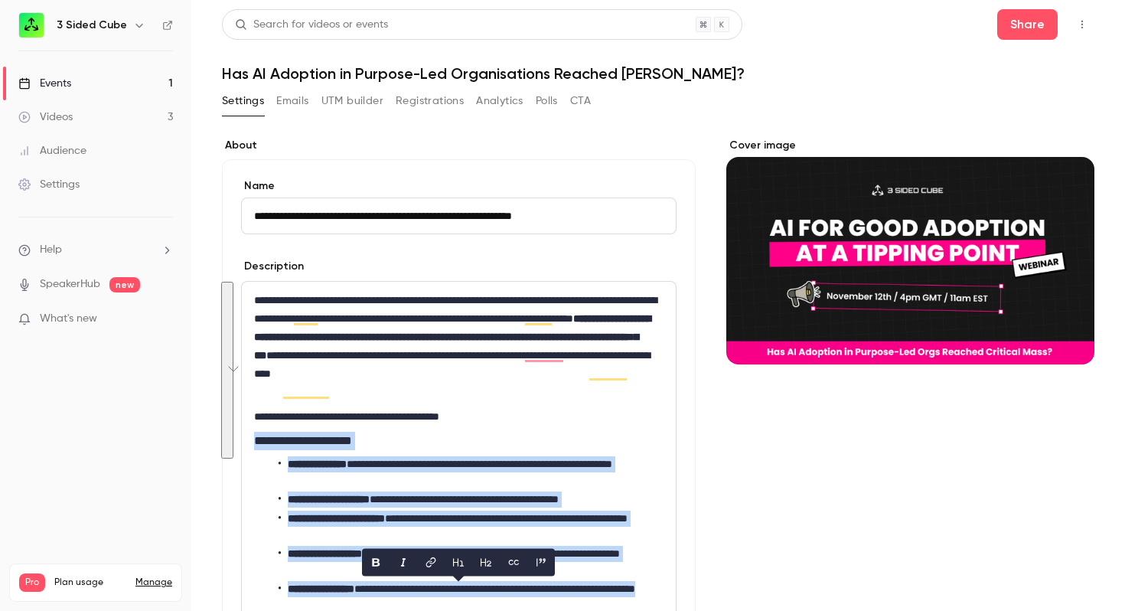
click at [293, 98] on button "Emails" at bounding box center [292, 101] width 32 height 24
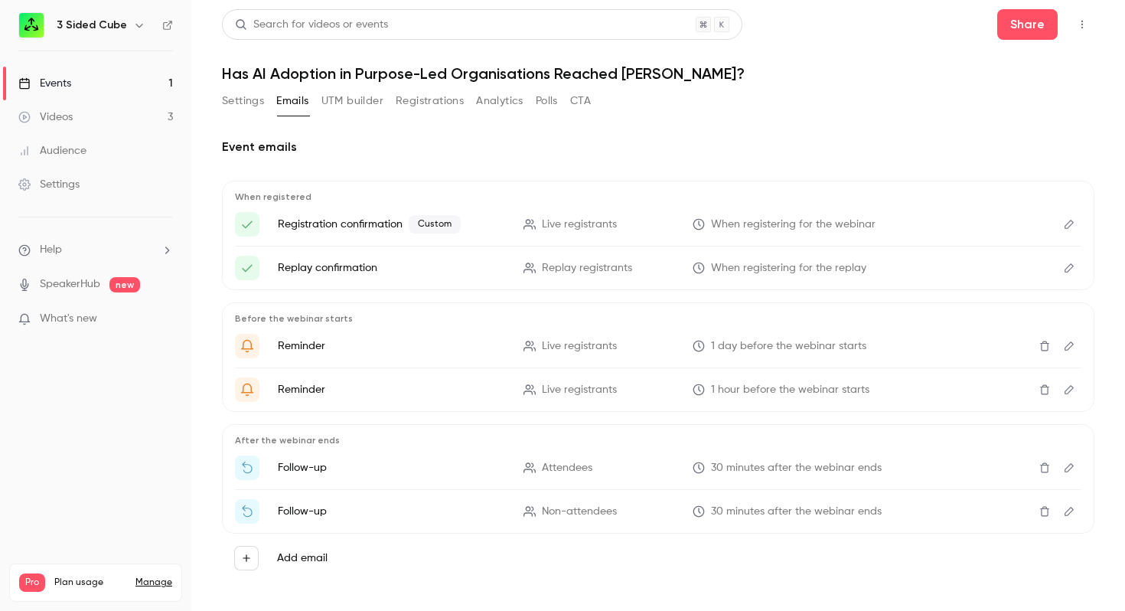
click at [305, 341] on p "Reminder" at bounding box center [391, 345] width 227 height 15
click at [1069, 227] on icon "Edit" at bounding box center [1069, 224] width 9 height 9
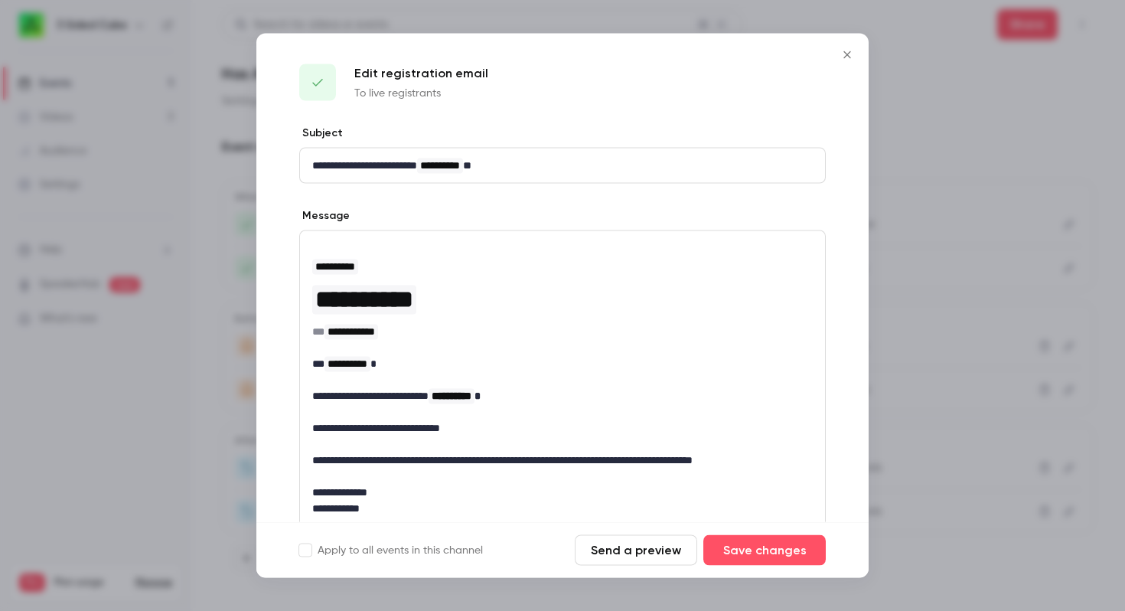
click at [850, 54] on icon "Close" at bounding box center [847, 55] width 18 height 12
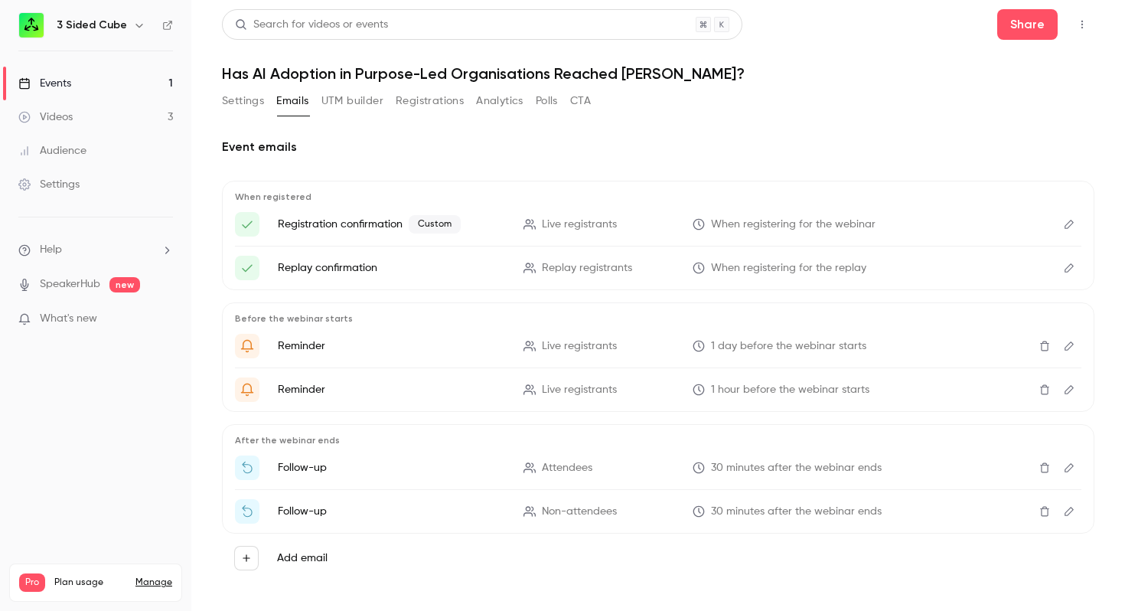
click at [1069, 267] on icon "Edit" at bounding box center [1069, 268] width 12 height 11
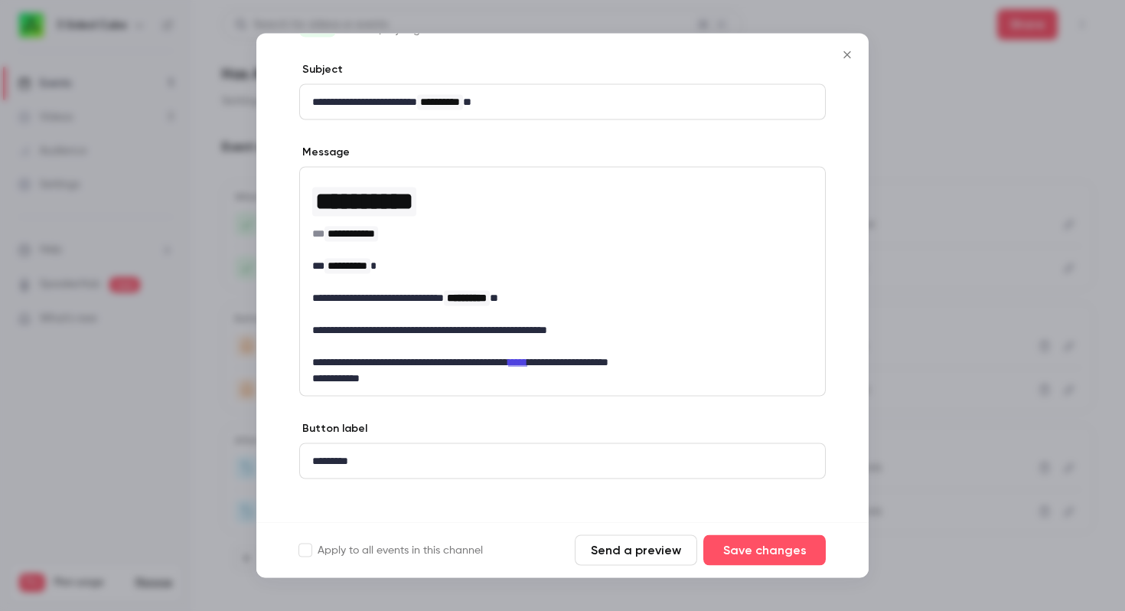
scroll to position [64, 0]
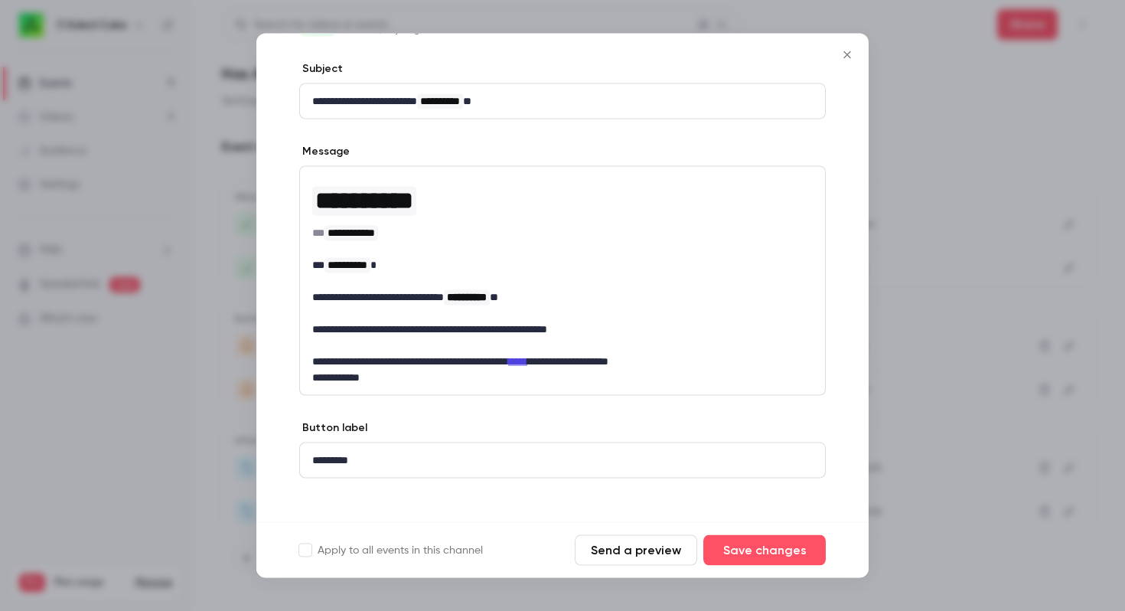
click at [852, 50] on icon "Close" at bounding box center [847, 55] width 18 height 12
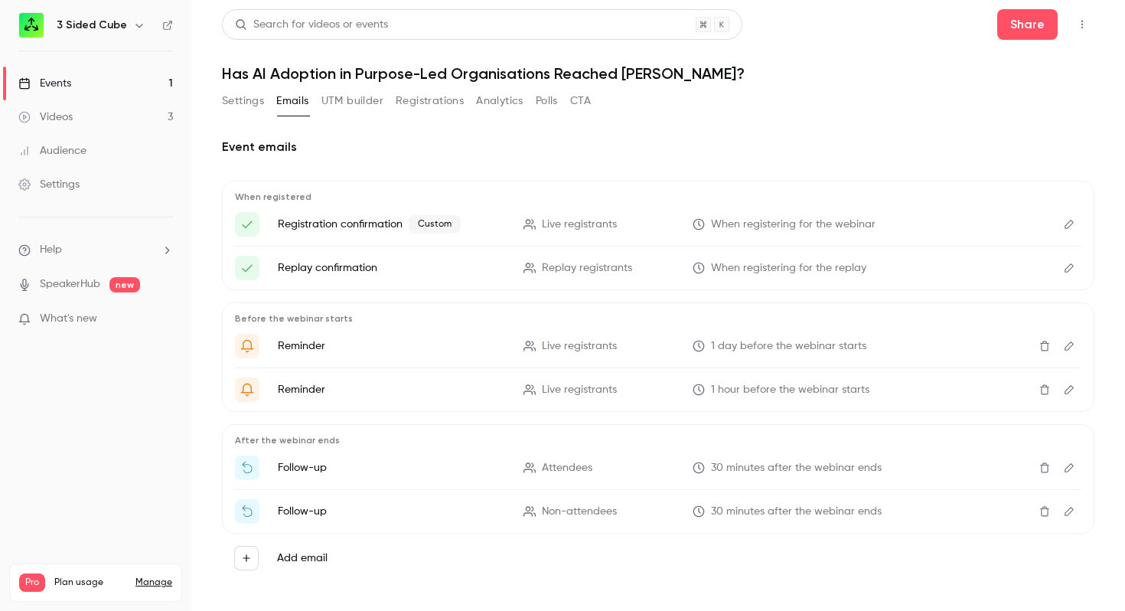
click at [1077, 341] on button "Edit" at bounding box center [1069, 346] width 24 height 24
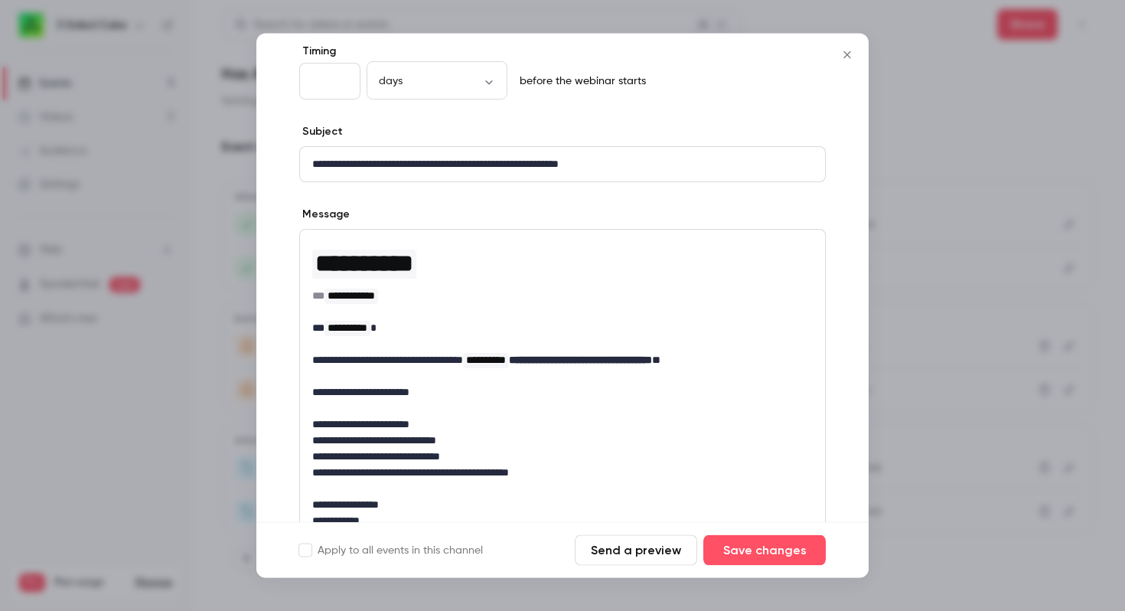
scroll to position [85, 0]
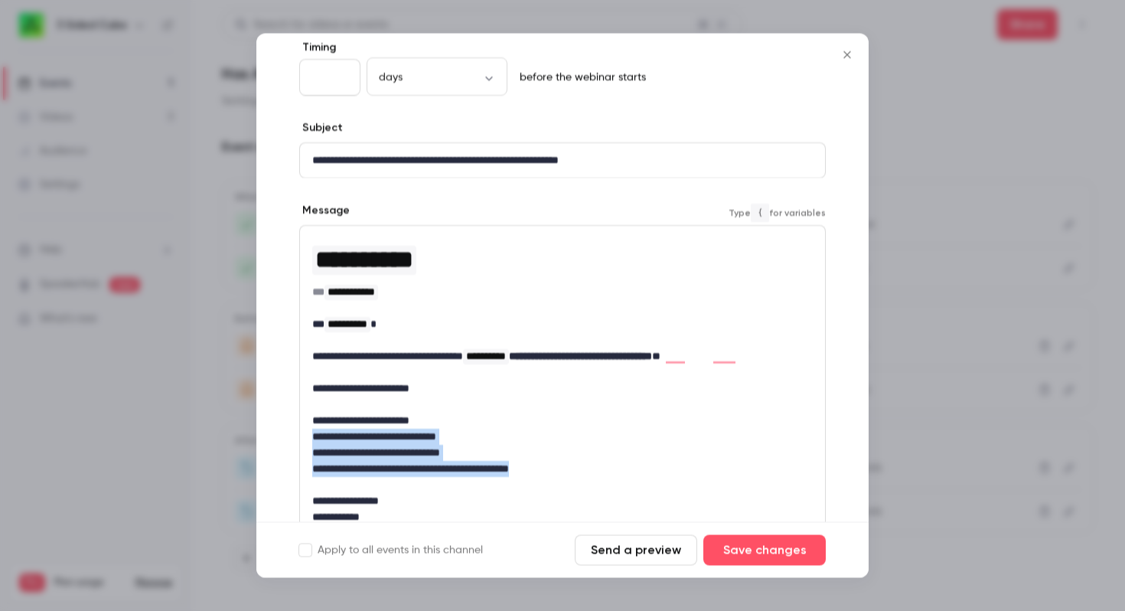
drag, startPoint x: 560, startPoint y: 473, endPoint x: 308, endPoint y: 442, distance: 253.8
click at [308, 442] on div "**********" at bounding box center [562, 396] width 525 height 339
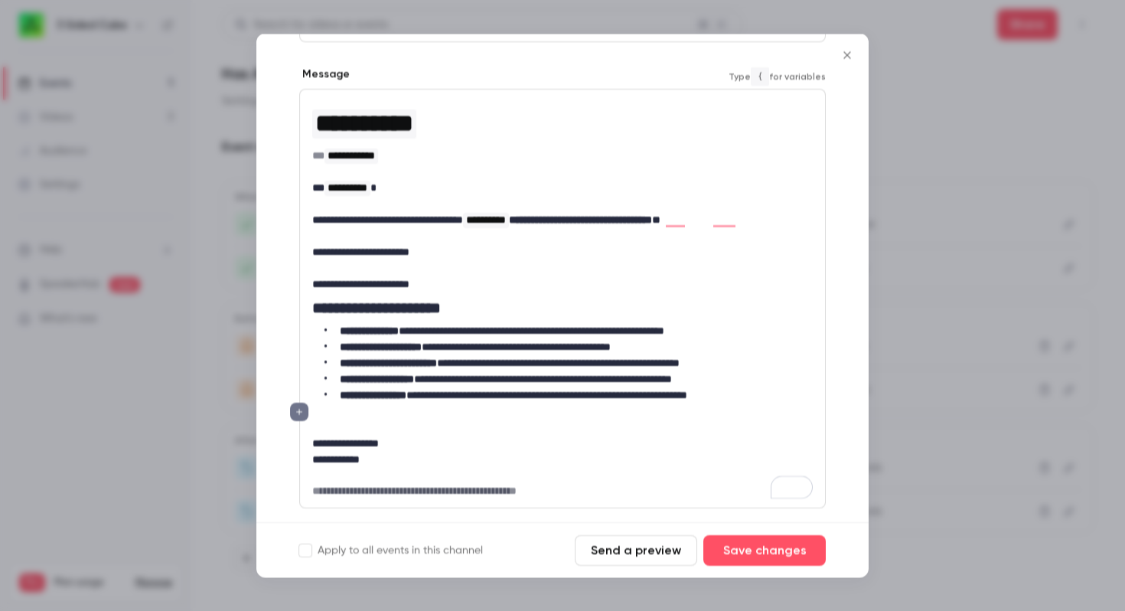
scroll to position [243, 0]
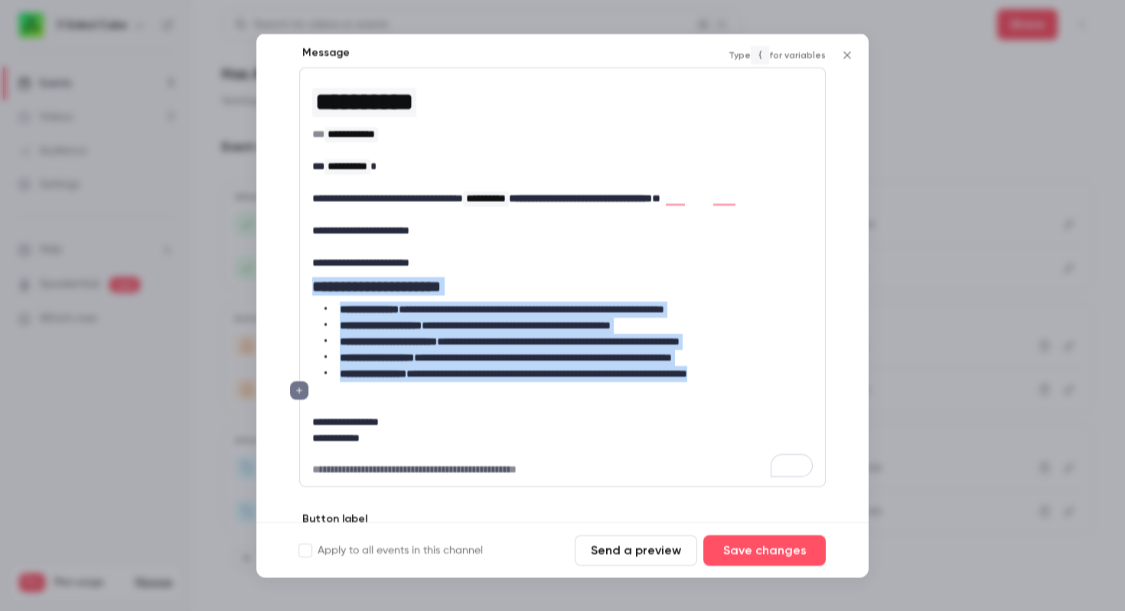
drag, startPoint x: 800, startPoint y: 377, endPoint x: 311, endPoint y: 286, distance: 497.5
click at [311, 286] on div "**********" at bounding box center [562, 277] width 525 height 418
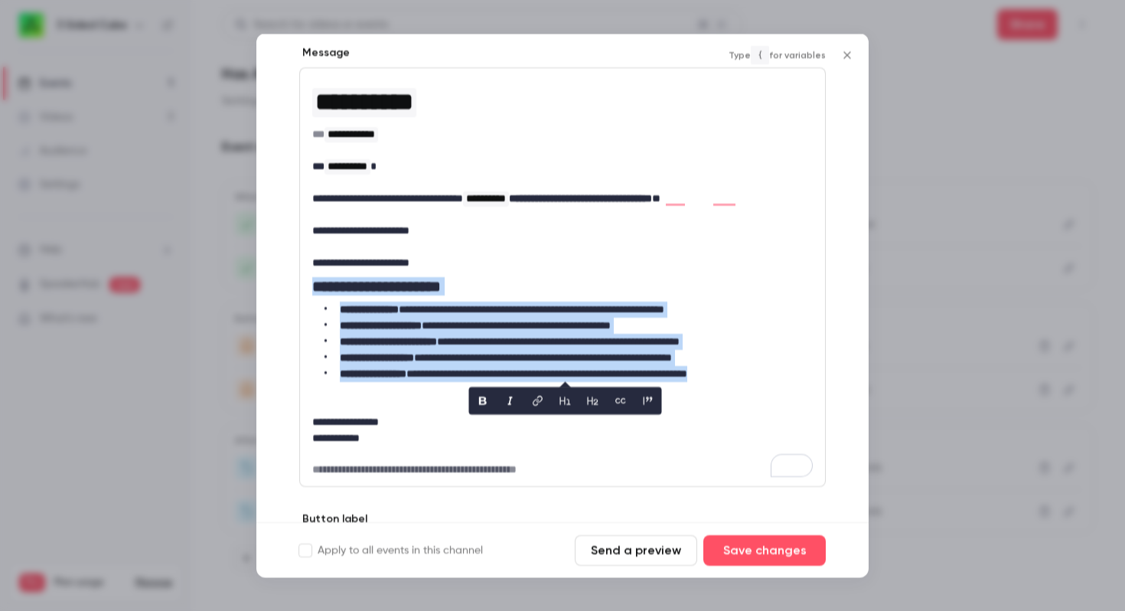
click at [592, 346] on li "**********" at bounding box center [569, 342] width 488 height 16
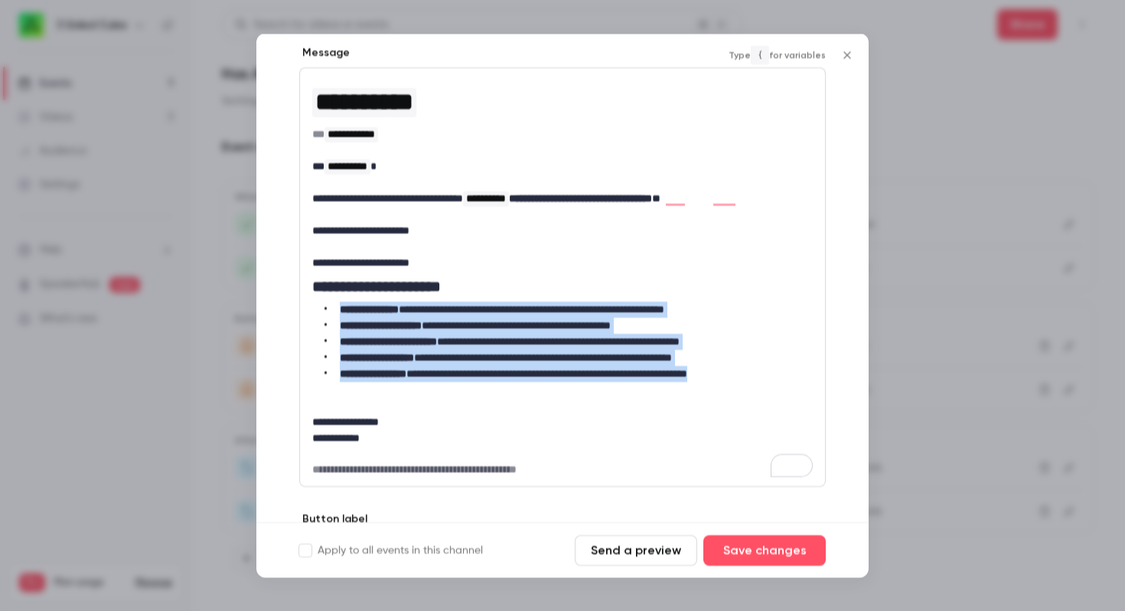
drag, startPoint x: 791, startPoint y: 376, endPoint x: 334, endPoint y: 310, distance: 461.7
click at [334, 310] on ul "**********" at bounding box center [562, 342] width 501 height 80
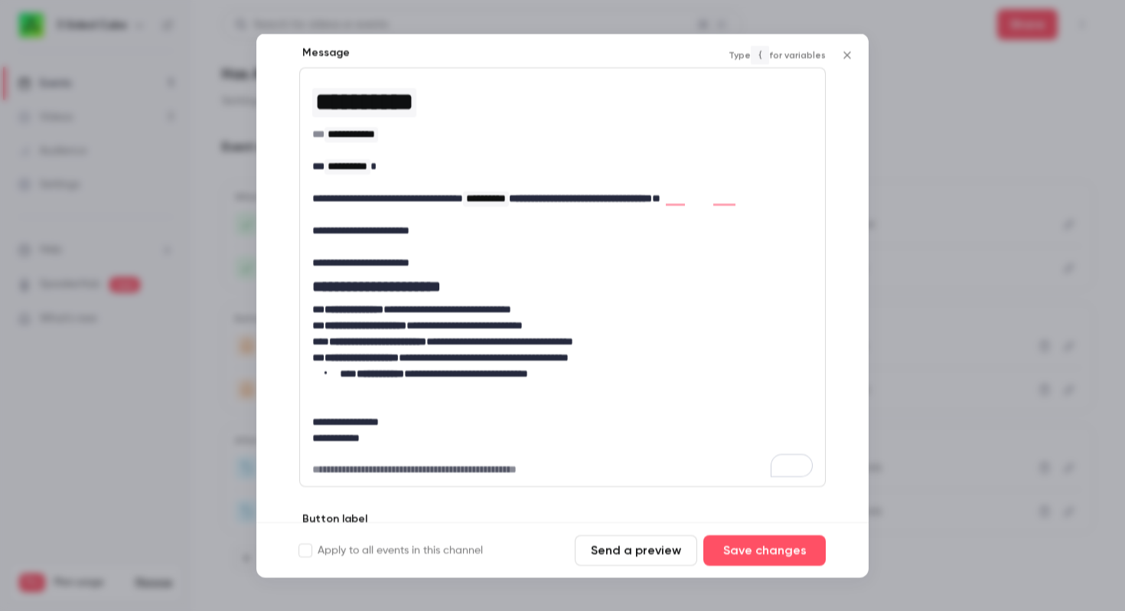
scroll to position [0, 0]
click at [337, 374] on li "**********" at bounding box center [569, 374] width 488 height 16
drag, startPoint x: 467, startPoint y: 286, endPoint x: 306, endPoint y: 290, distance: 160.8
click at [305, 290] on div "**********" at bounding box center [562, 306] width 612 height 544
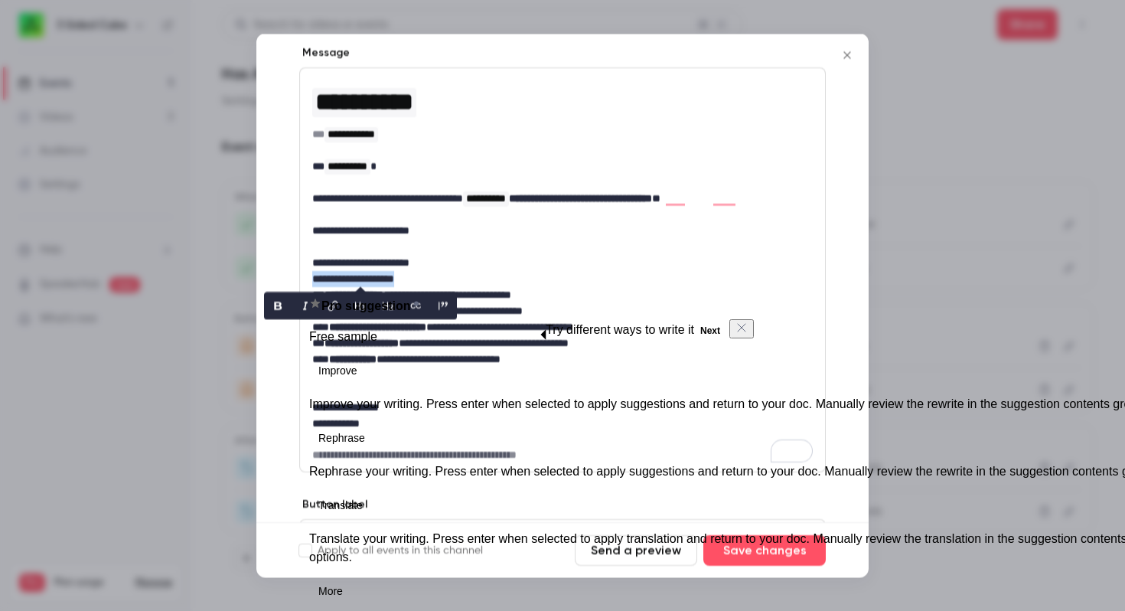
click at [449, 265] on p "**********" at bounding box center [562, 263] width 501 height 16
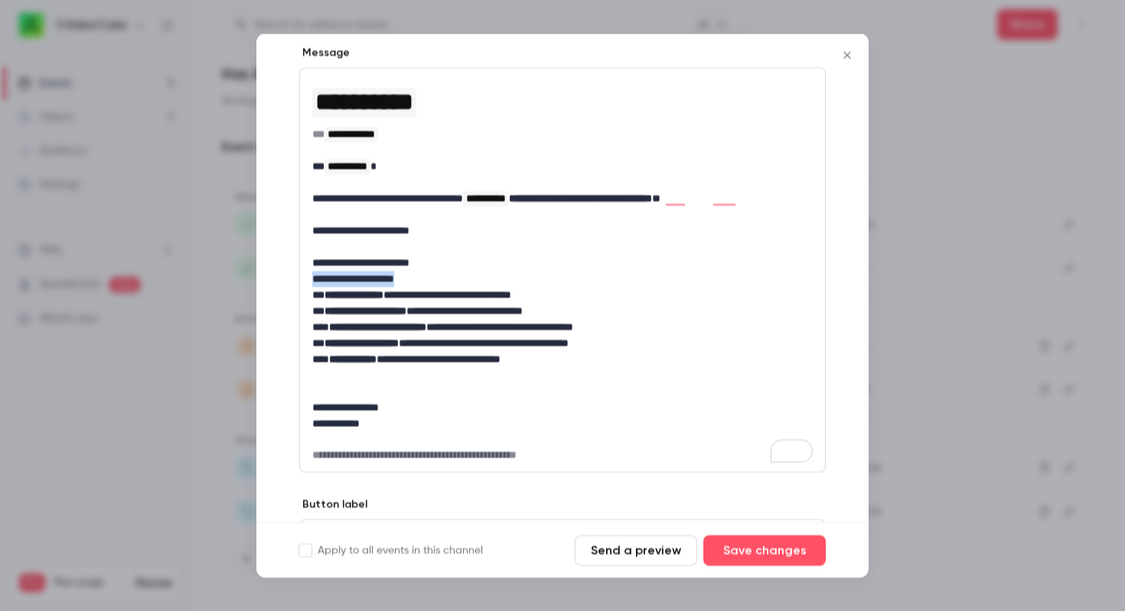
drag, startPoint x: 419, startPoint y: 278, endPoint x: 299, endPoint y: 279, distance: 120.2
click at [296, 279] on div "**********" at bounding box center [562, 306] width 612 height 544
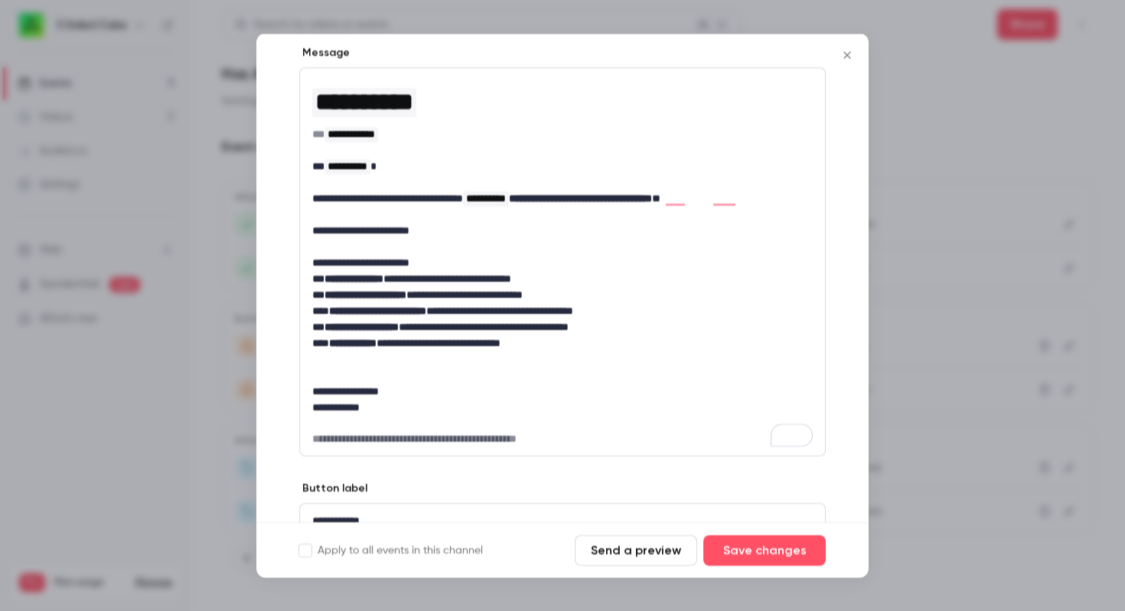
click at [340, 370] on p "To enrich screen reader interactions, please activate Accessibility in Grammarl…" at bounding box center [562, 375] width 501 height 16
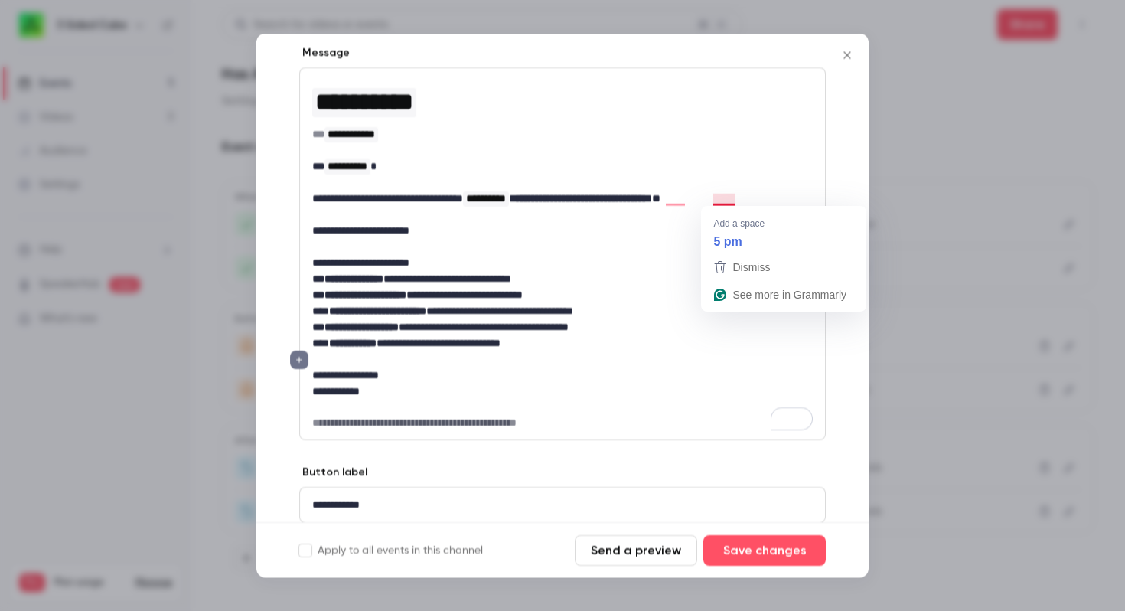
click at [652, 201] on strong "**********" at bounding box center [580, 198] width 143 height 11
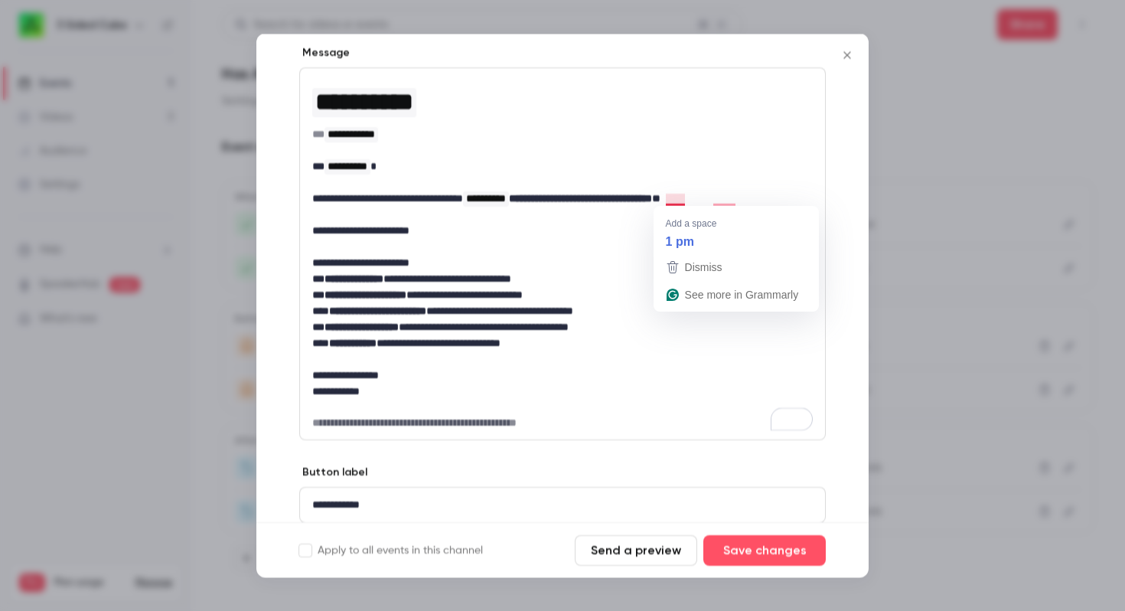
click at [652, 197] on strong "**********" at bounding box center [580, 198] width 143 height 11
drag, startPoint x: 686, startPoint y: 201, endPoint x: 666, endPoint y: 201, distance: 19.9
click at [652, 201] on strong "**********" at bounding box center [580, 198] width 143 height 11
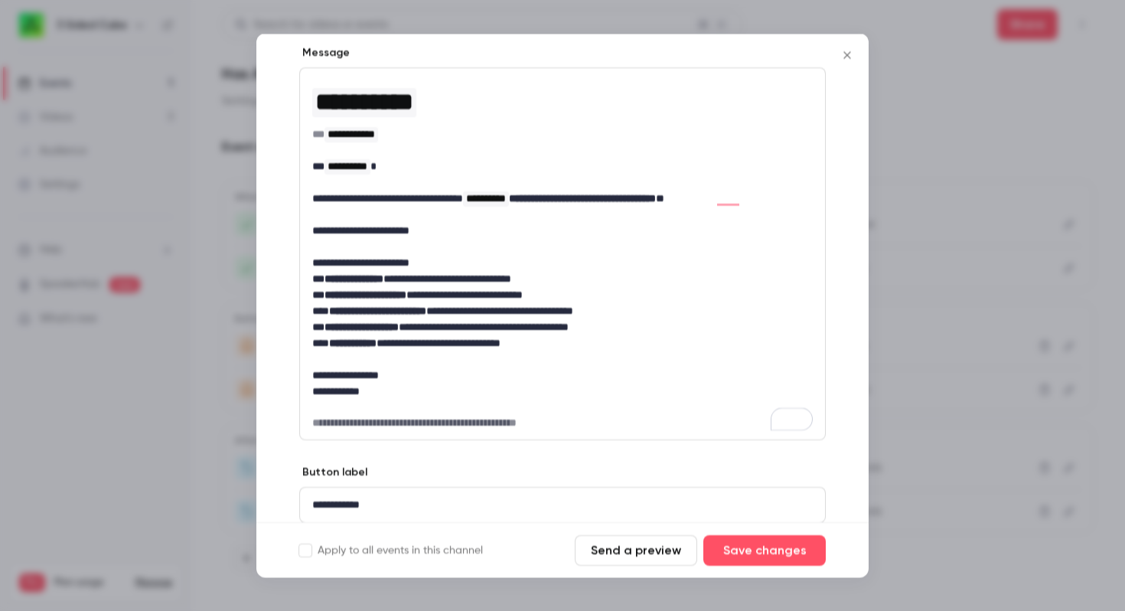
click at [706, 284] on p "**********" at bounding box center [562, 279] width 501 height 16
click at [753, 549] on button "Save changes" at bounding box center [764, 550] width 122 height 31
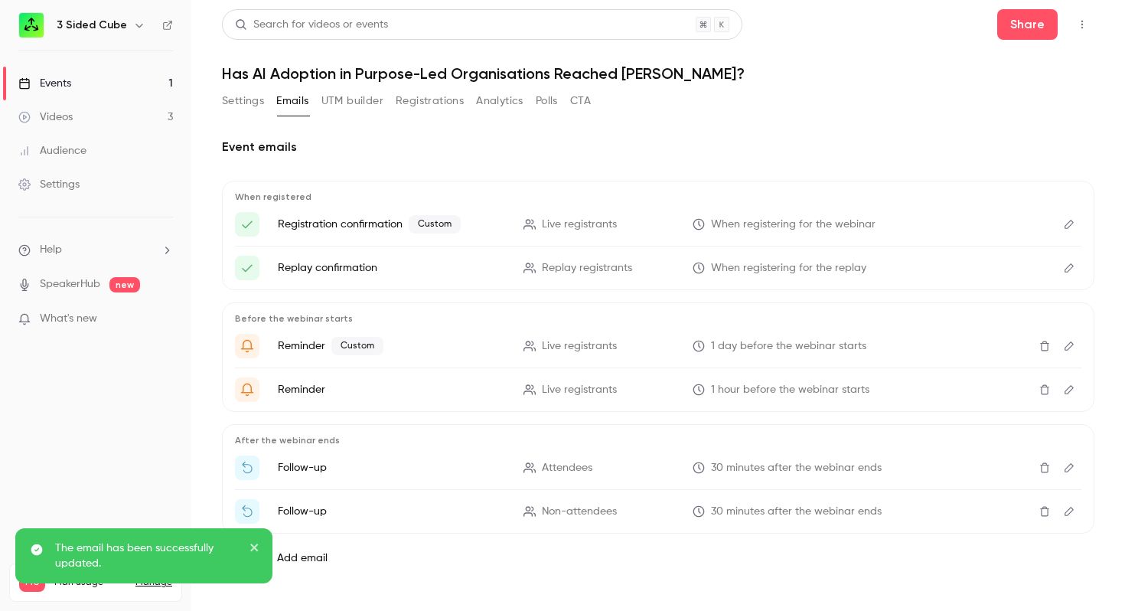
click at [1068, 223] on icon "Edit" at bounding box center [1069, 224] width 9 height 9
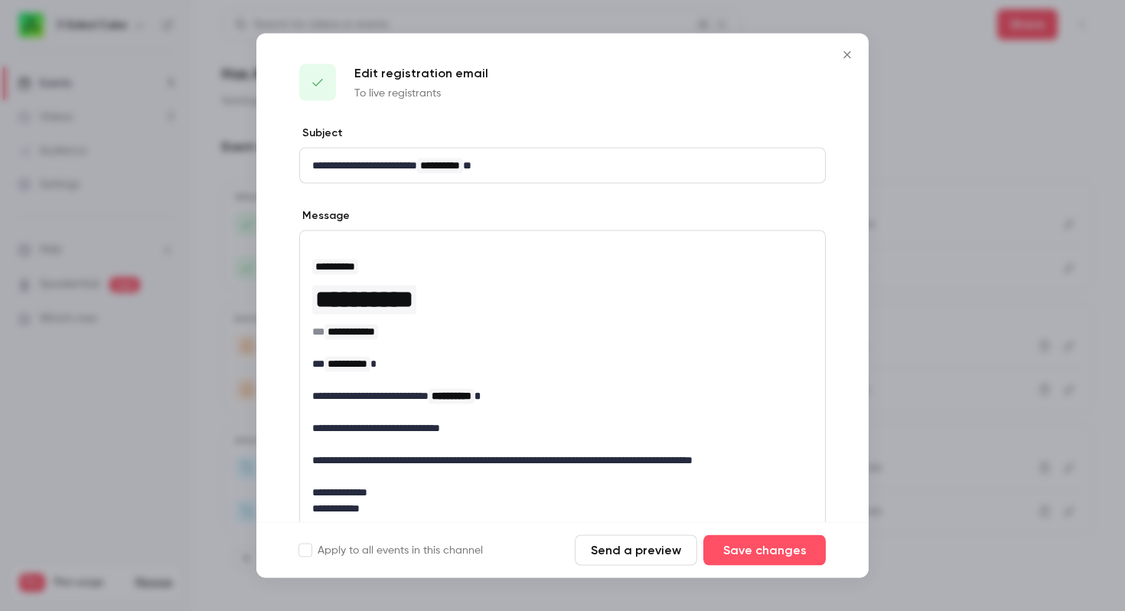
click at [845, 54] on icon "Close" at bounding box center [847, 55] width 18 height 12
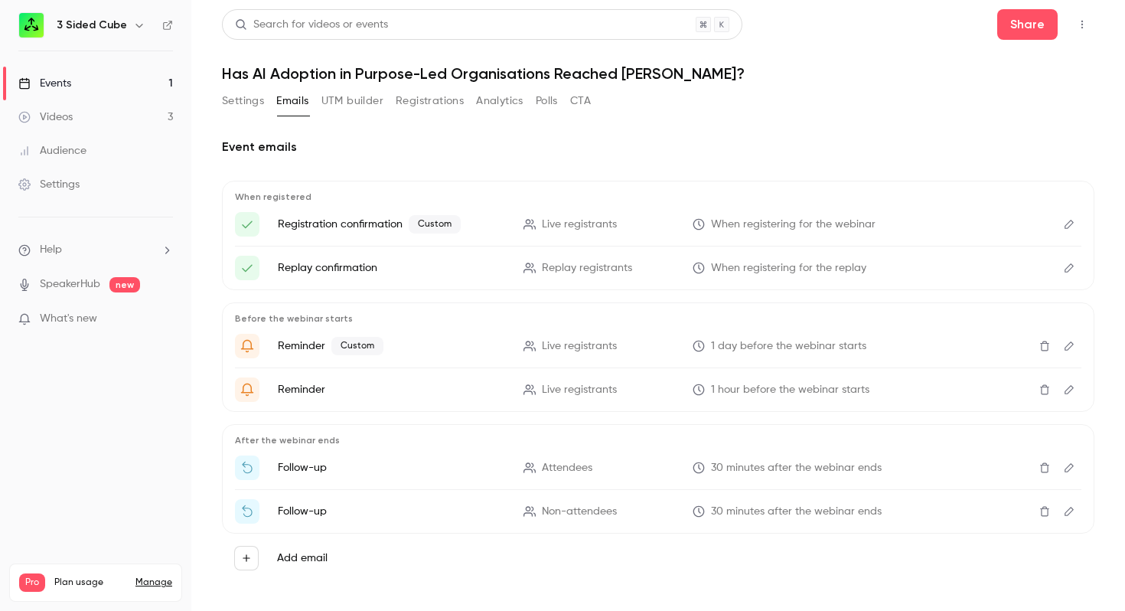
click at [1069, 266] on icon "Edit" at bounding box center [1069, 267] width 9 height 9
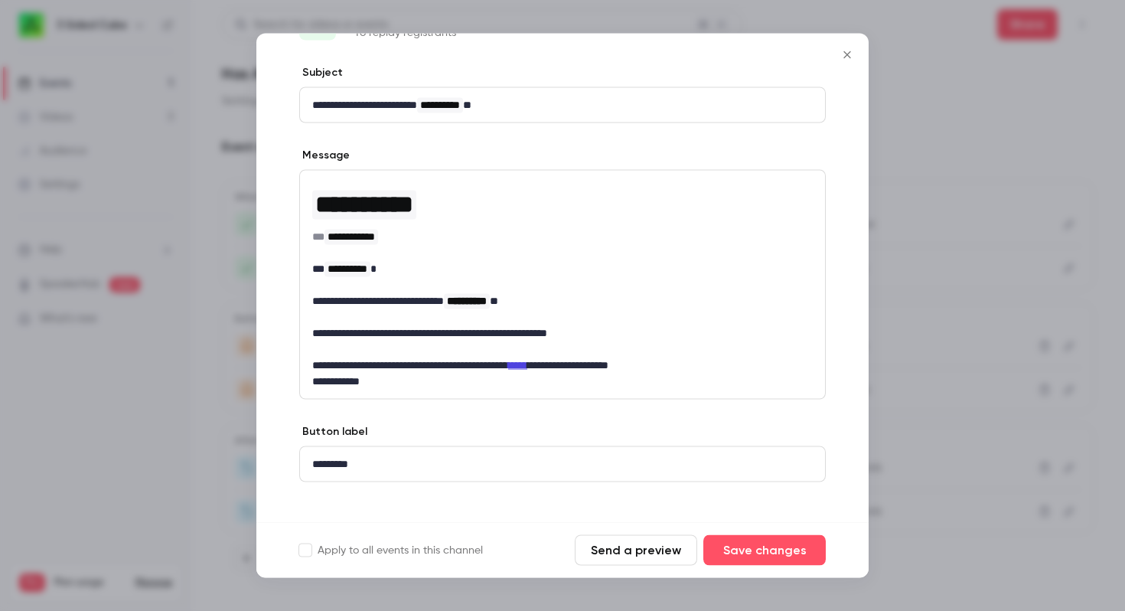
scroll to position [76, 0]
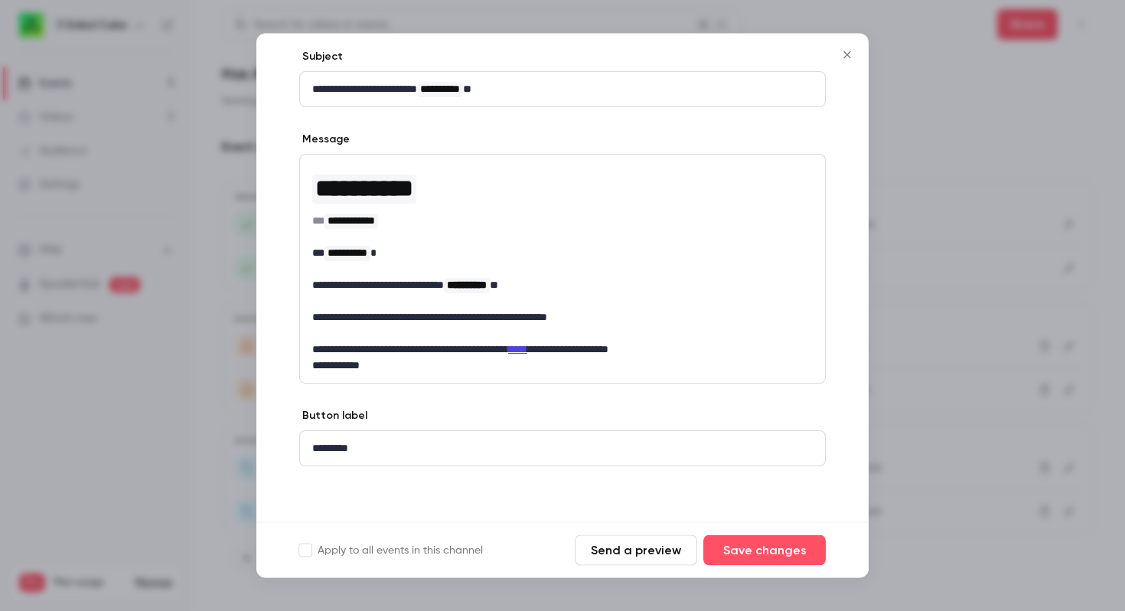
click at [850, 47] on button "Close" at bounding box center [847, 55] width 31 height 31
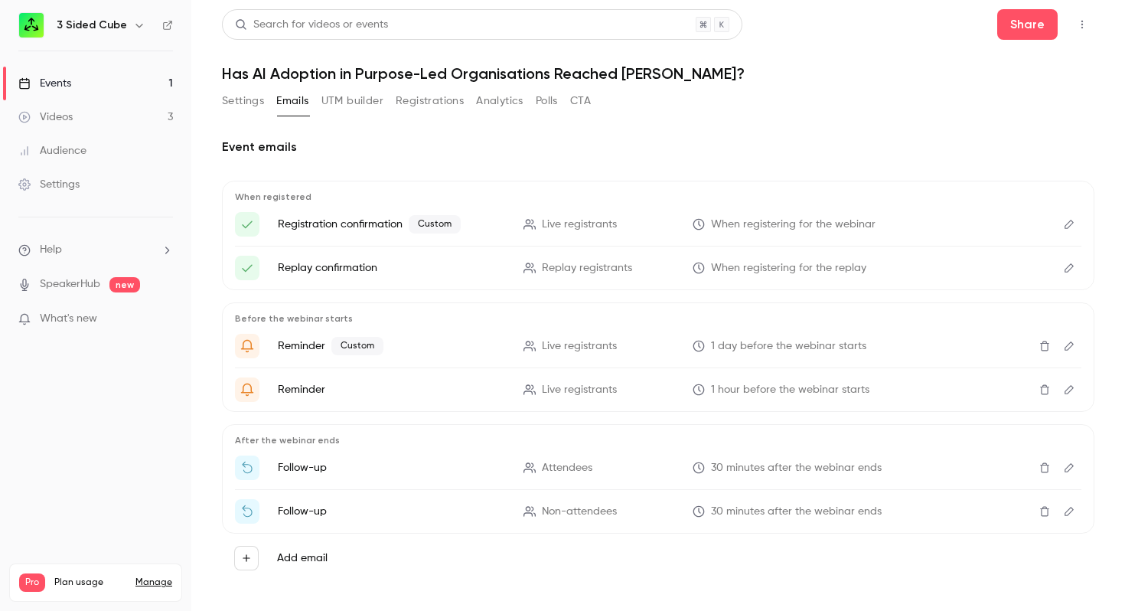
click at [1069, 344] on icon "Edit" at bounding box center [1069, 345] width 9 height 9
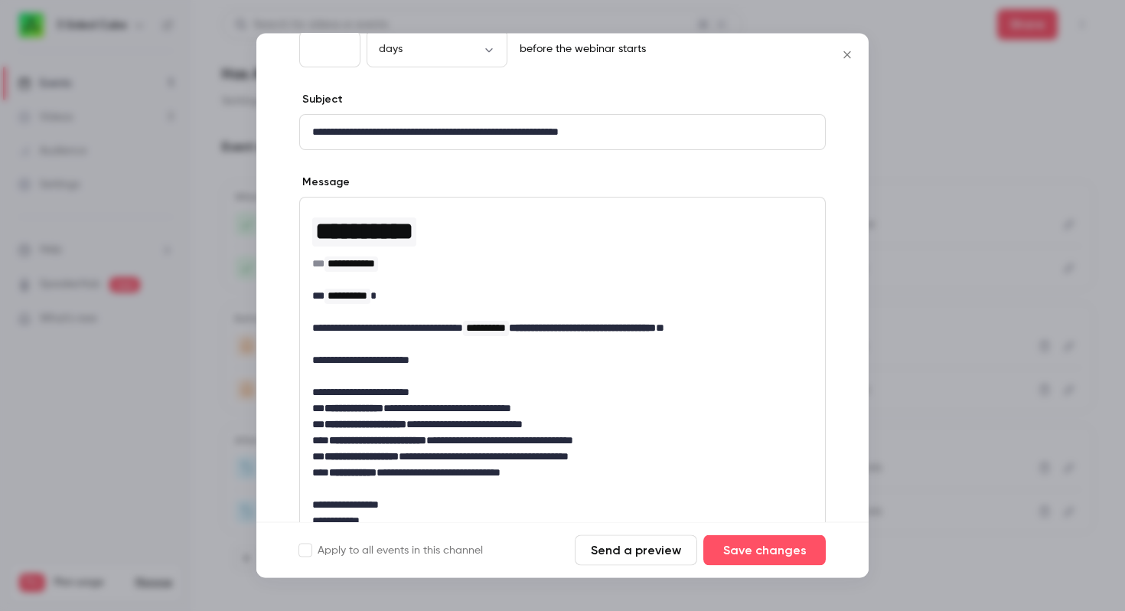
scroll to position [118, 0]
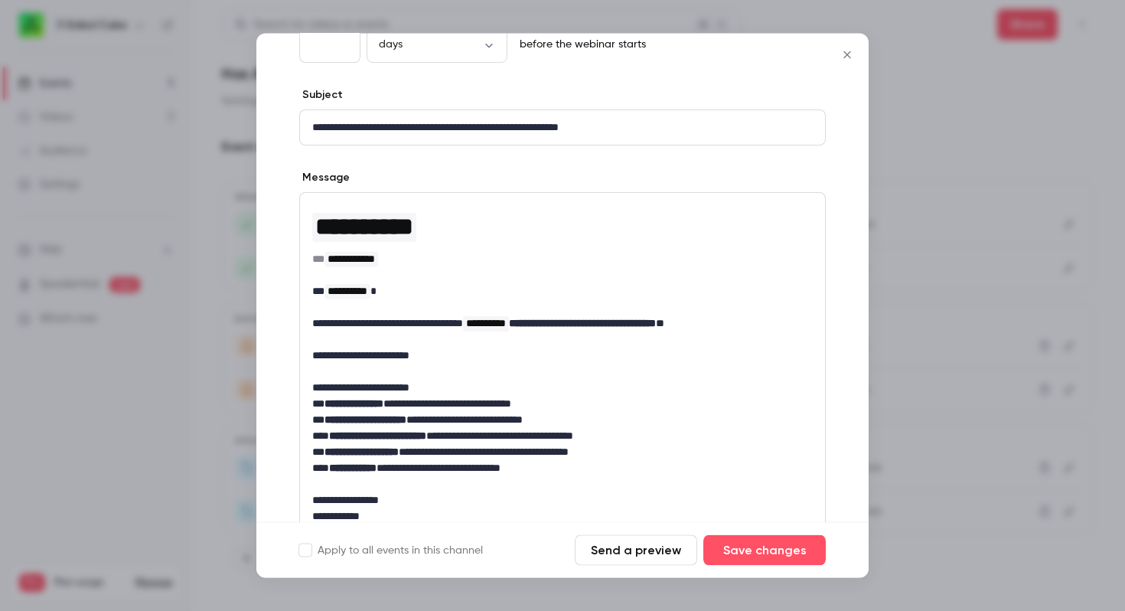
click at [849, 54] on icon "Close" at bounding box center [847, 55] width 18 height 12
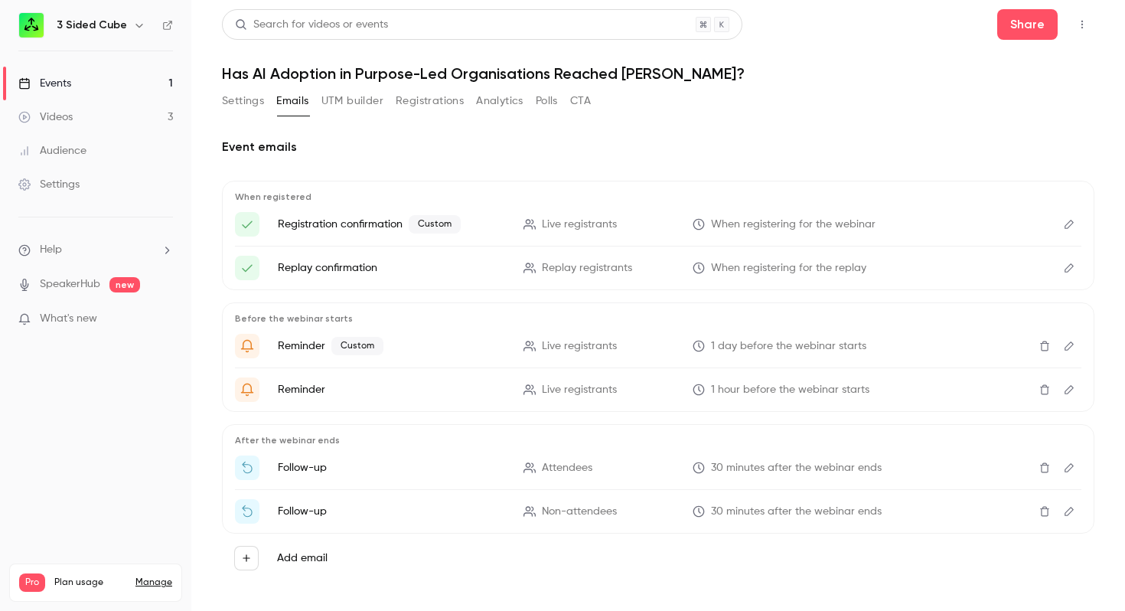
click at [1069, 389] on icon "Edit" at bounding box center [1069, 389] width 12 height 11
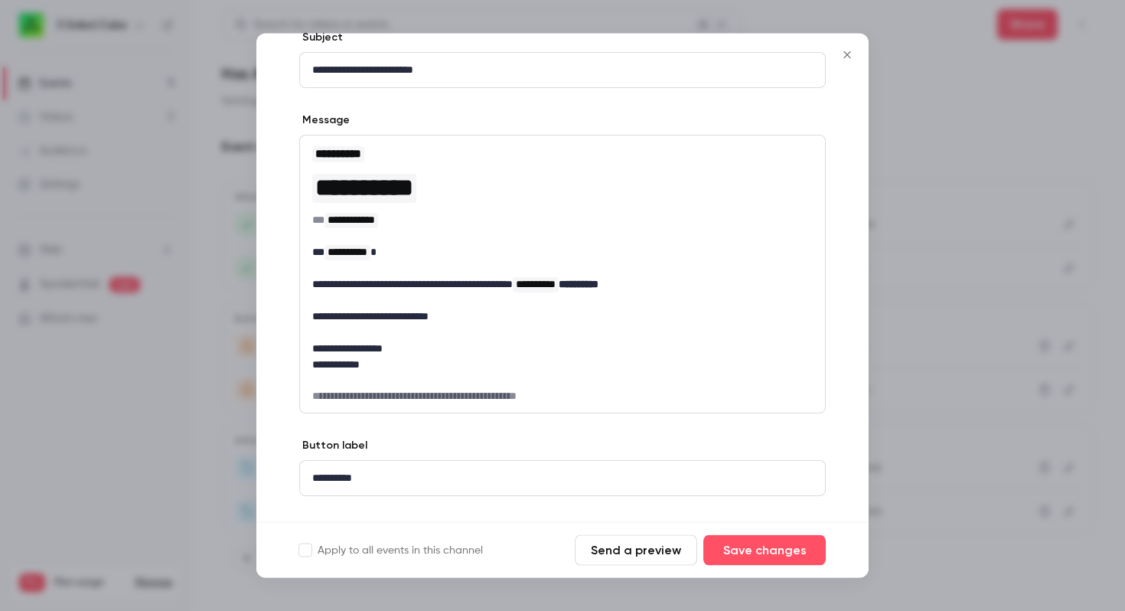
scroll to position [205, 0]
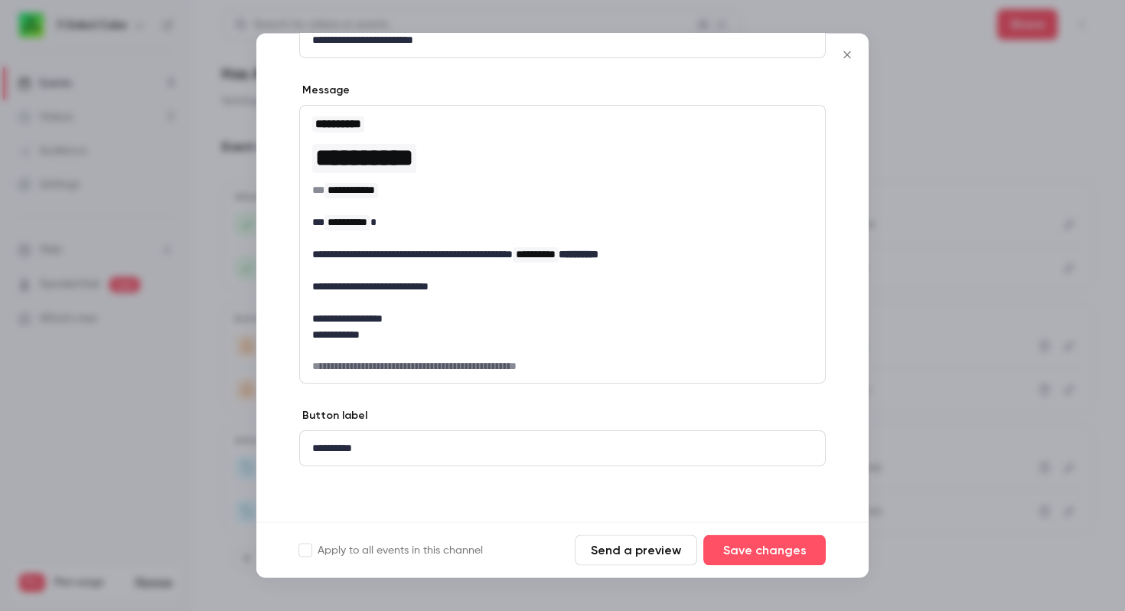
click at [847, 49] on icon "Close" at bounding box center [847, 55] width 18 height 12
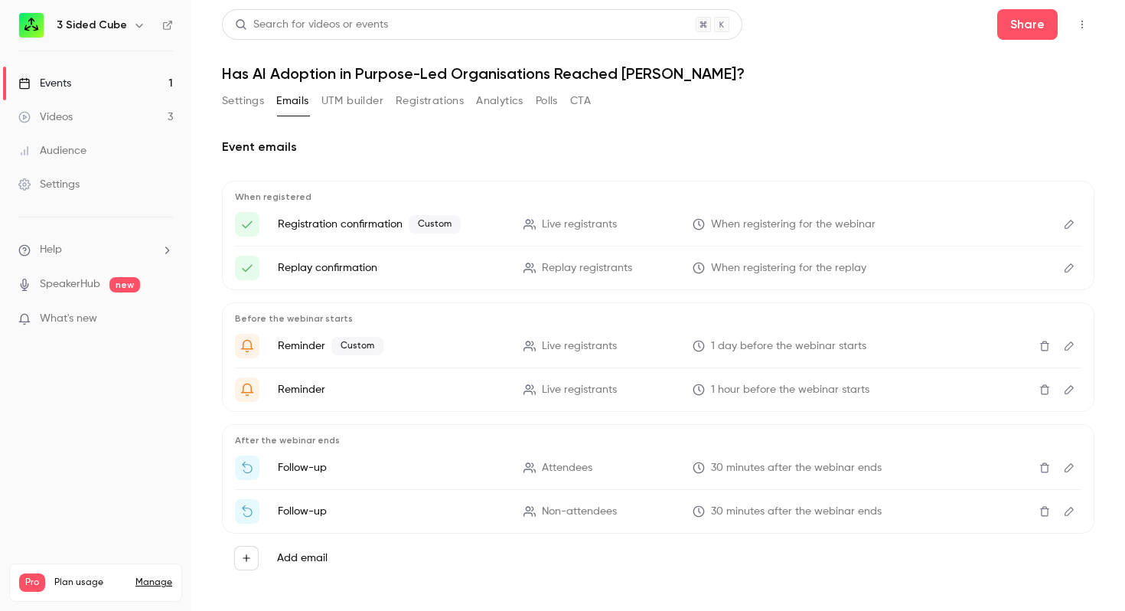
click at [1042, 468] on icon "Delete" at bounding box center [1044, 468] width 9 height 10
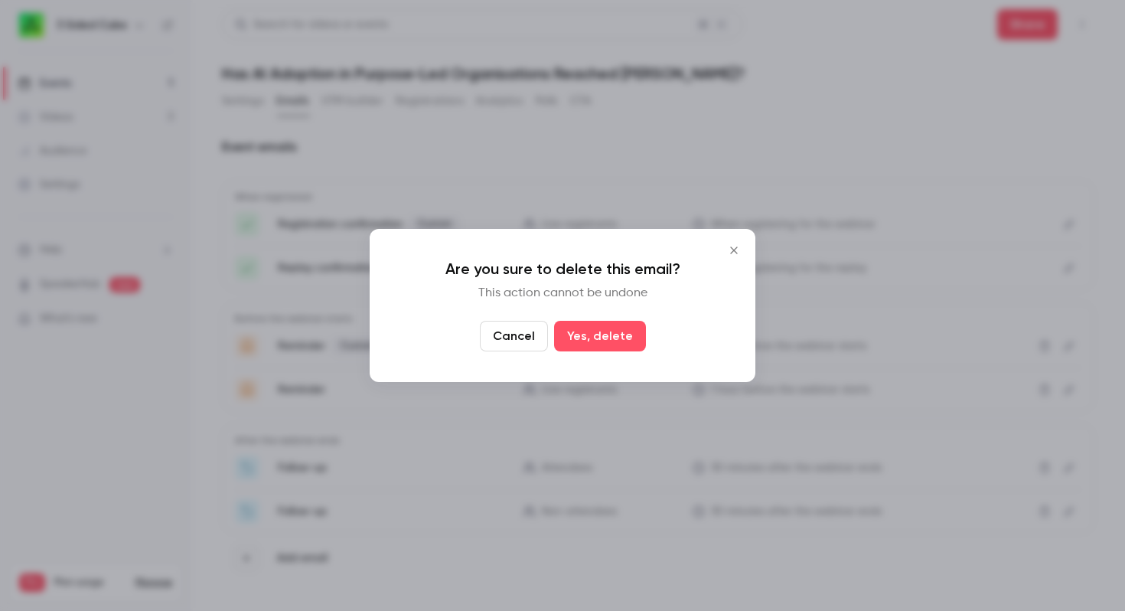
click at [736, 250] on icon "Close" at bounding box center [734, 250] width 18 height 12
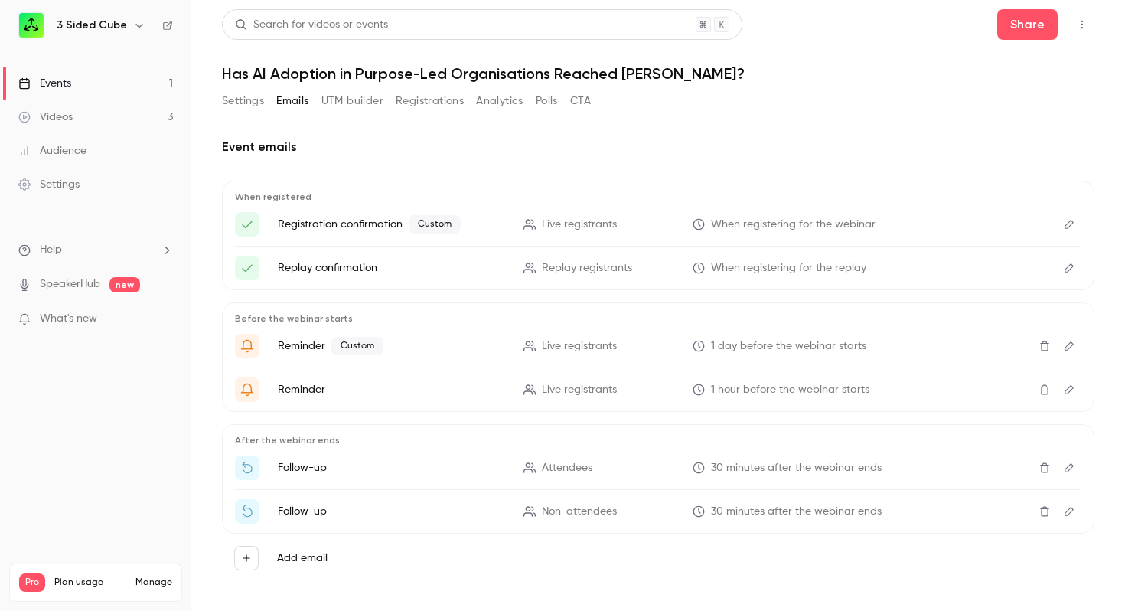
click at [1069, 465] on icon "Edit" at bounding box center [1069, 467] width 12 height 11
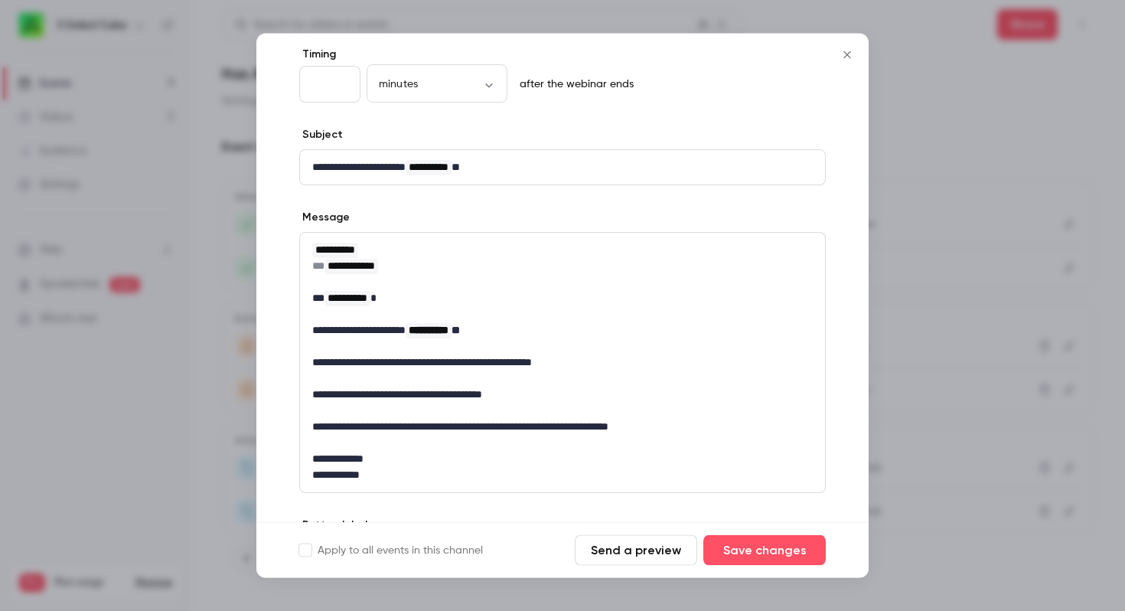
scroll to position [80, 0]
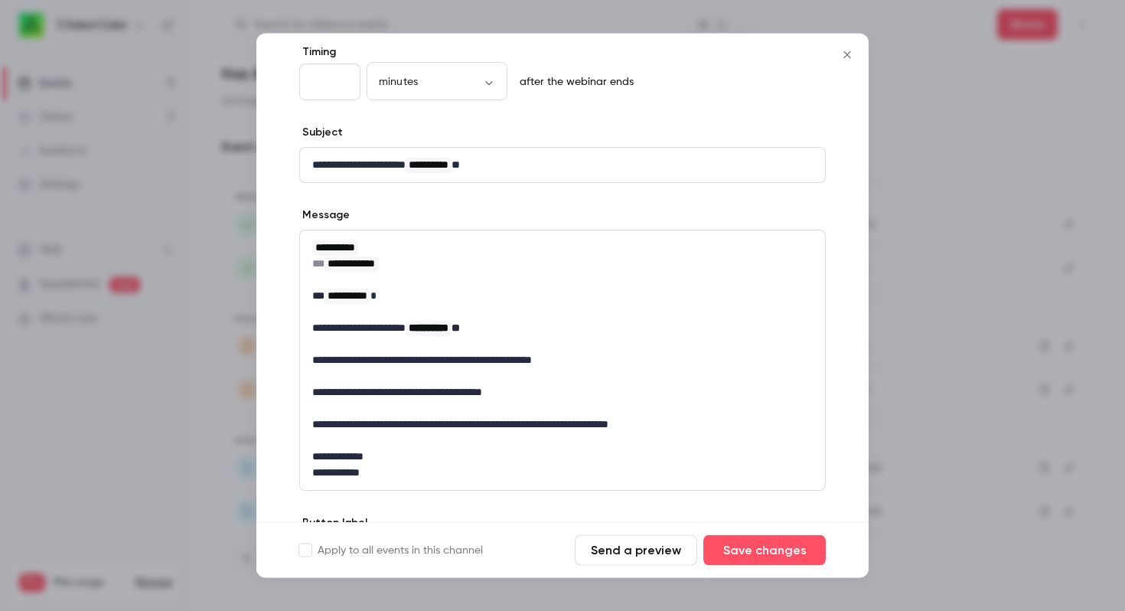
click at [850, 54] on icon "Close" at bounding box center [847, 55] width 18 height 12
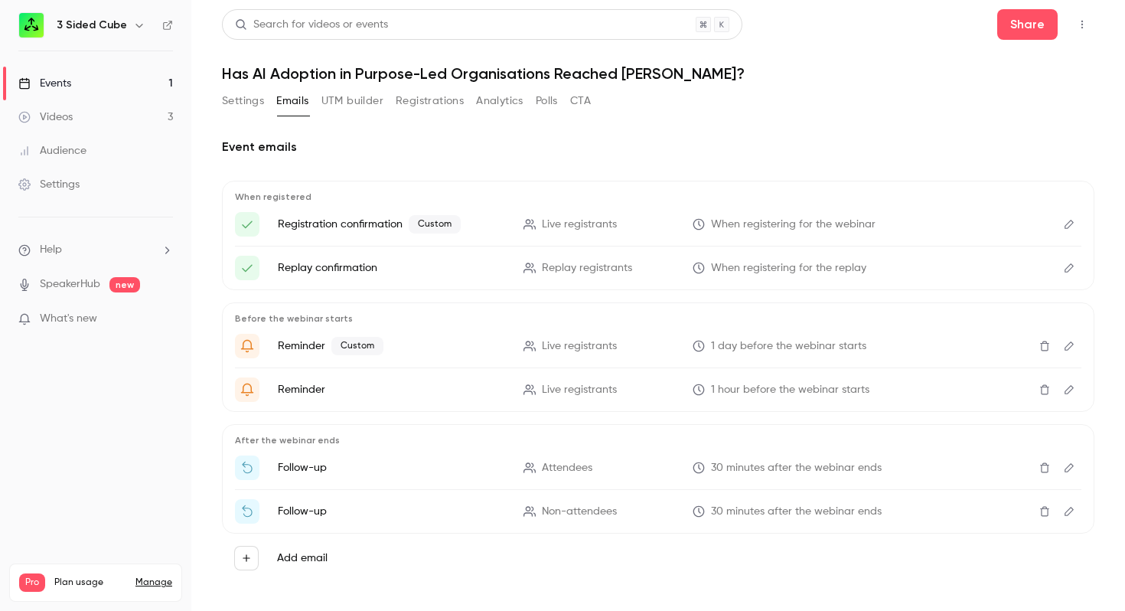
click at [1045, 510] on icon "Delete" at bounding box center [1045, 511] width 12 height 11
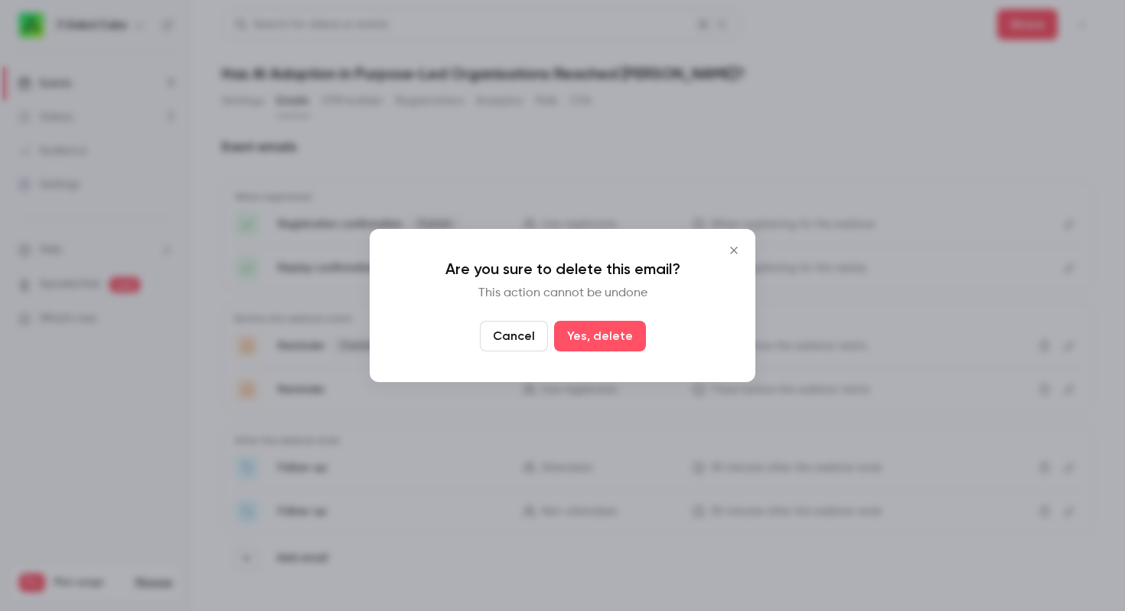
click at [733, 239] on button "Close" at bounding box center [734, 250] width 31 height 31
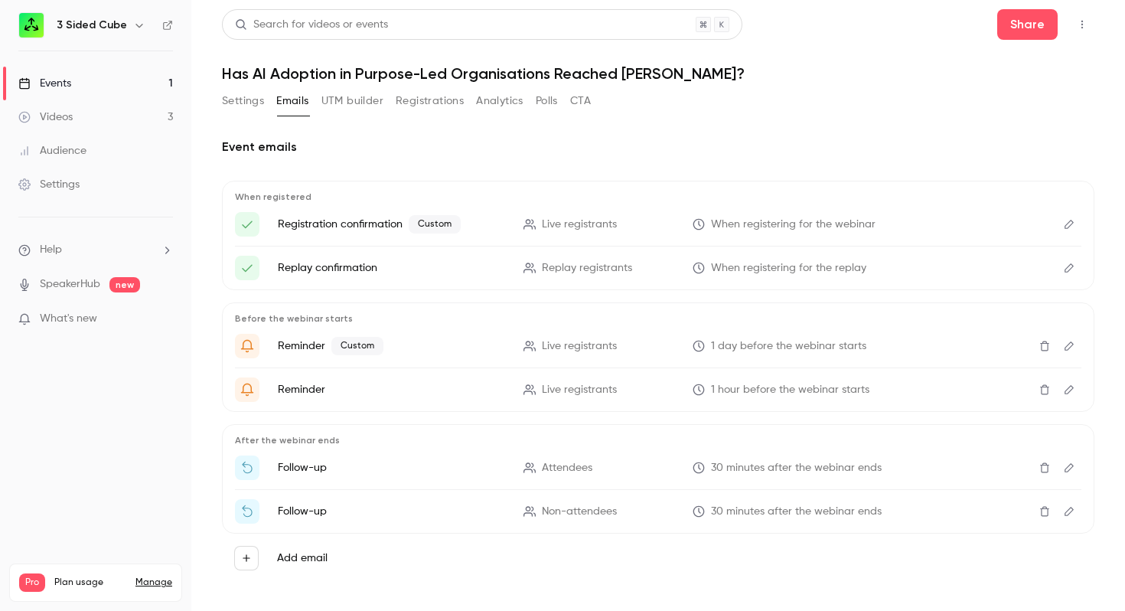
click at [1067, 511] on icon "Edit" at bounding box center [1069, 511] width 12 height 11
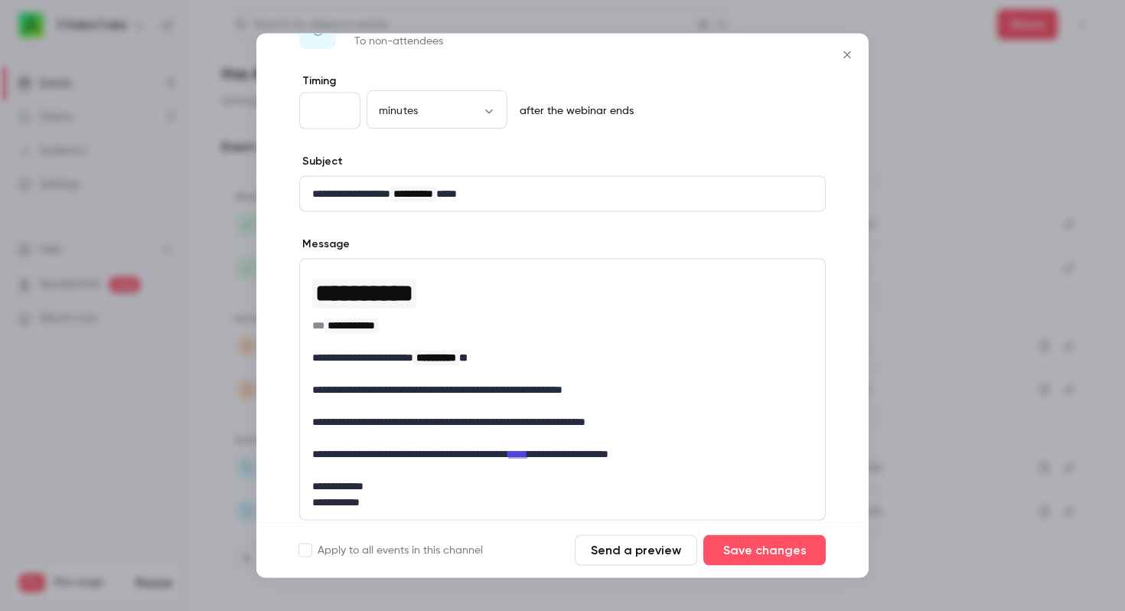
scroll to position [54, 0]
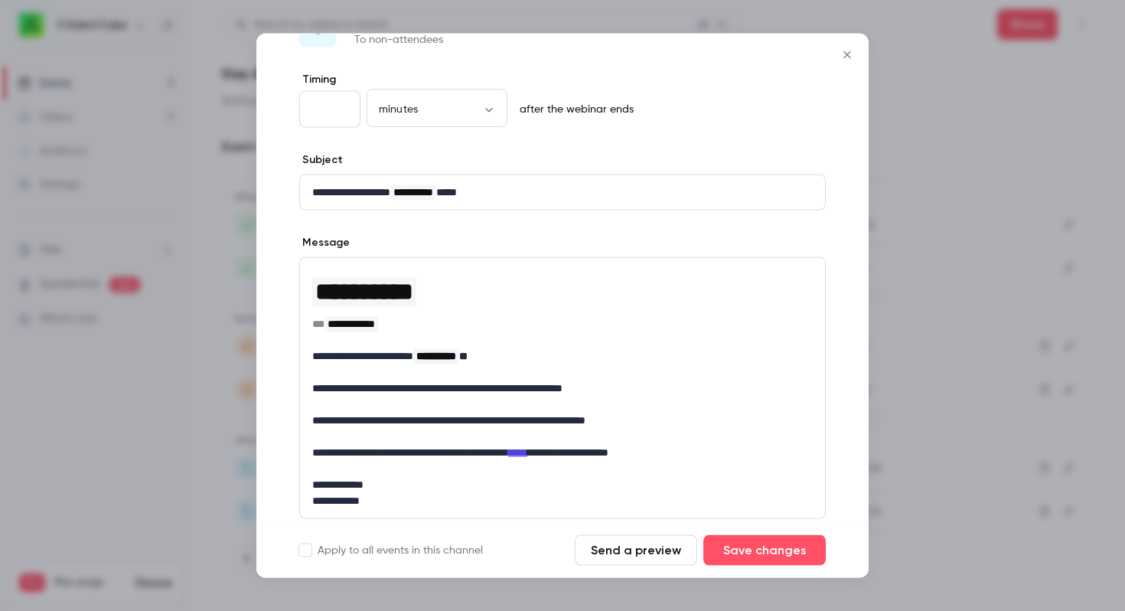
click at [849, 50] on icon "Close" at bounding box center [847, 55] width 18 height 12
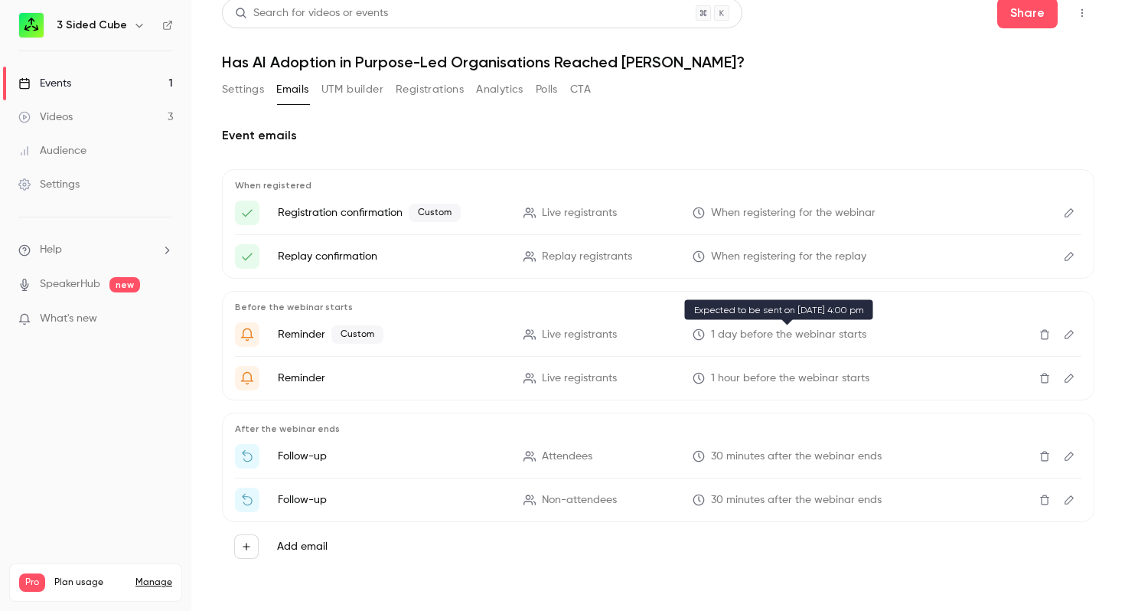
scroll to position [0, 0]
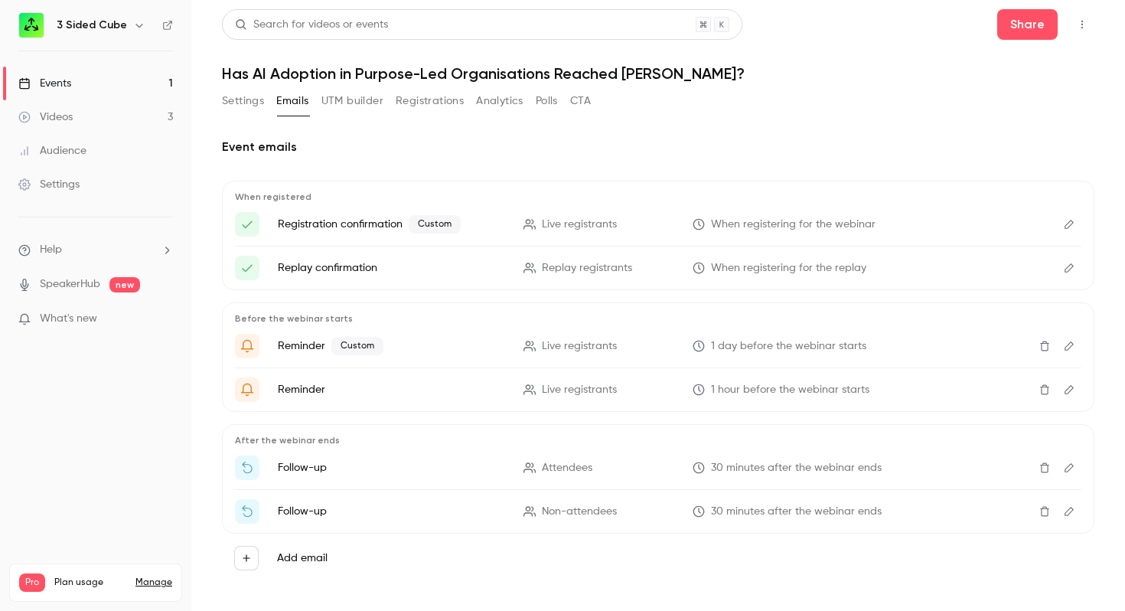
click at [1070, 224] on icon "Edit" at bounding box center [1069, 224] width 12 height 11
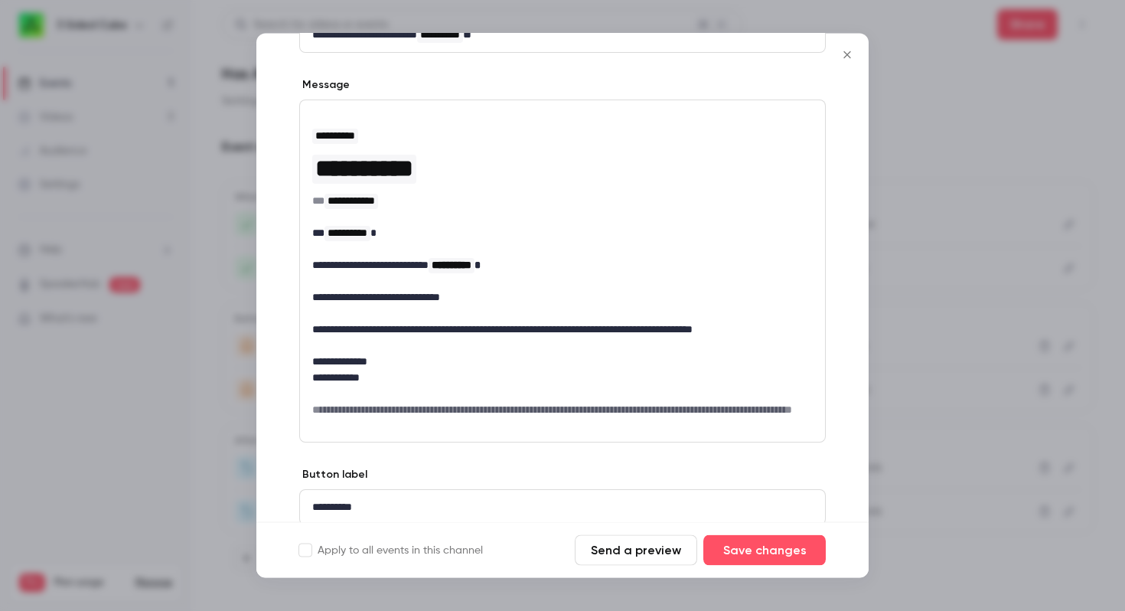
scroll to position [189, 0]
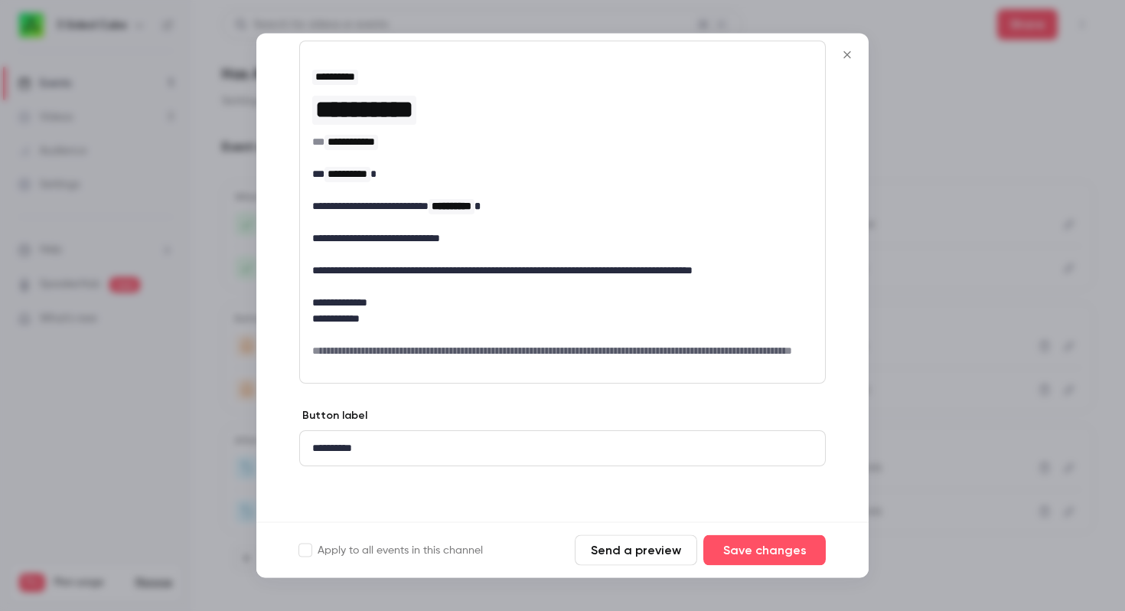
click at [847, 53] on icon "Close" at bounding box center [847, 54] width 7 height 7
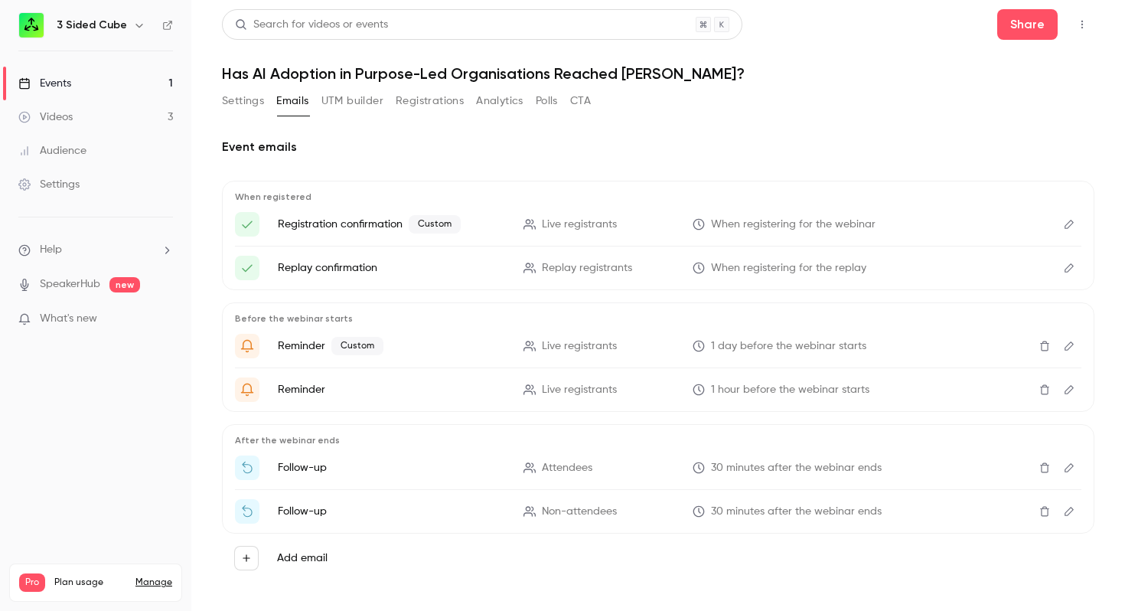
click at [1065, 264] on icon "Edit" at bounding box center [1069, 268] width 12 height 11
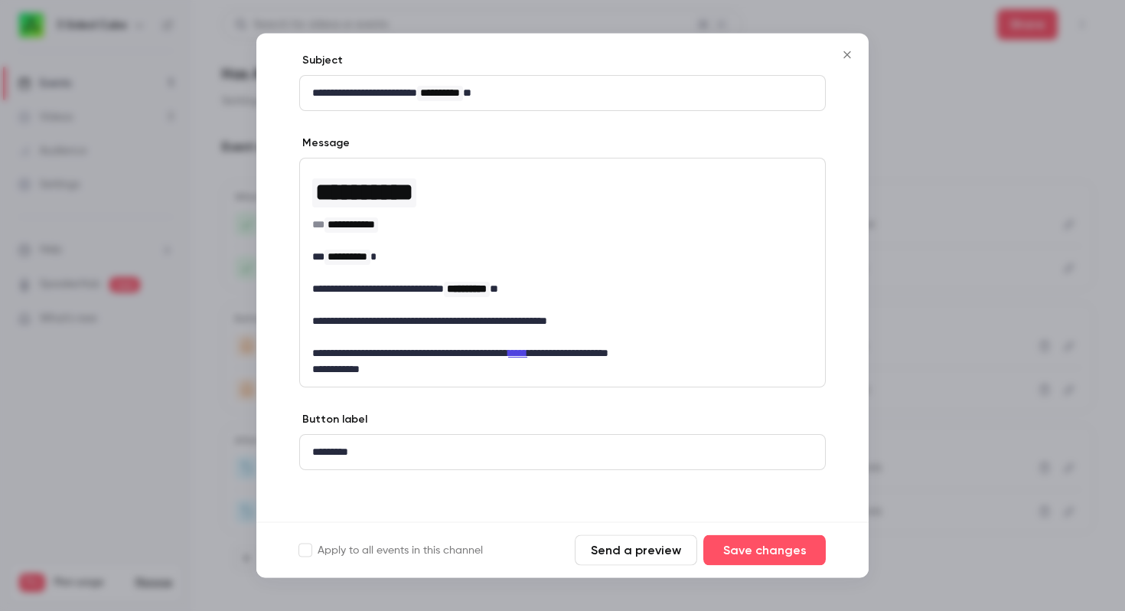
scroll to position [76, 0]
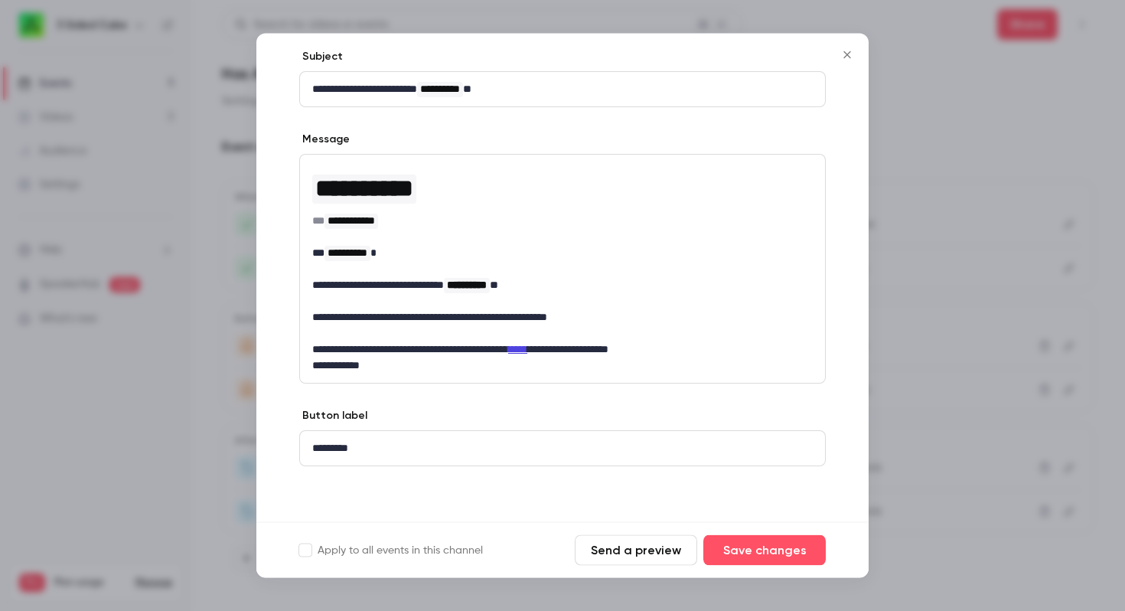
click at [848, 51] on icon "Close" at bounding box center [847, 55] width 18 height 12
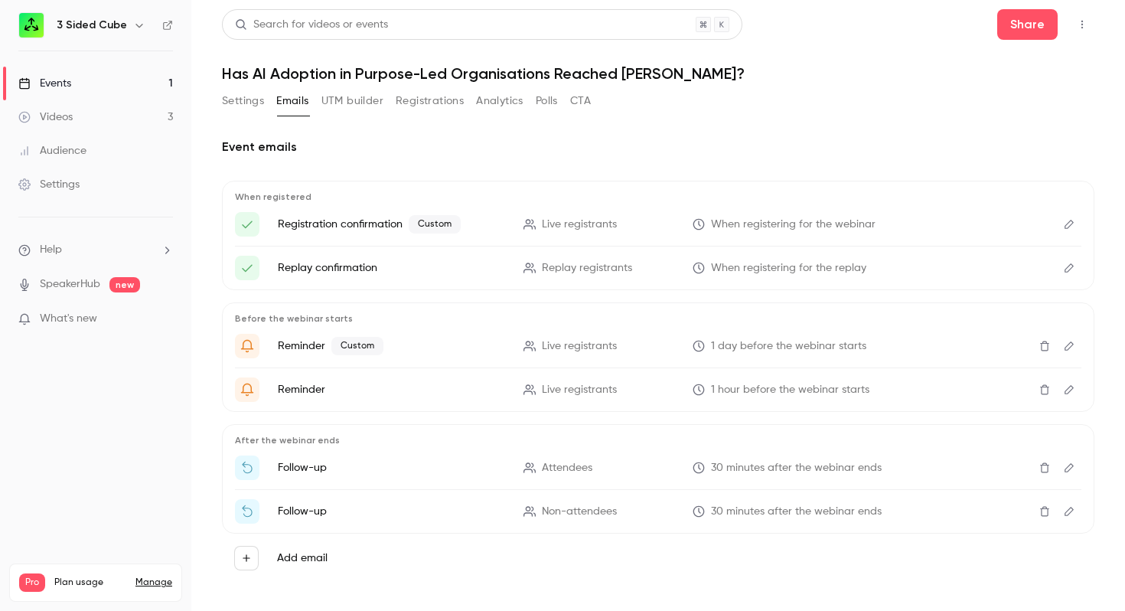
click at [363, 100] on button "UTM builder" at bounding box center [352, 101] width 62 height 24
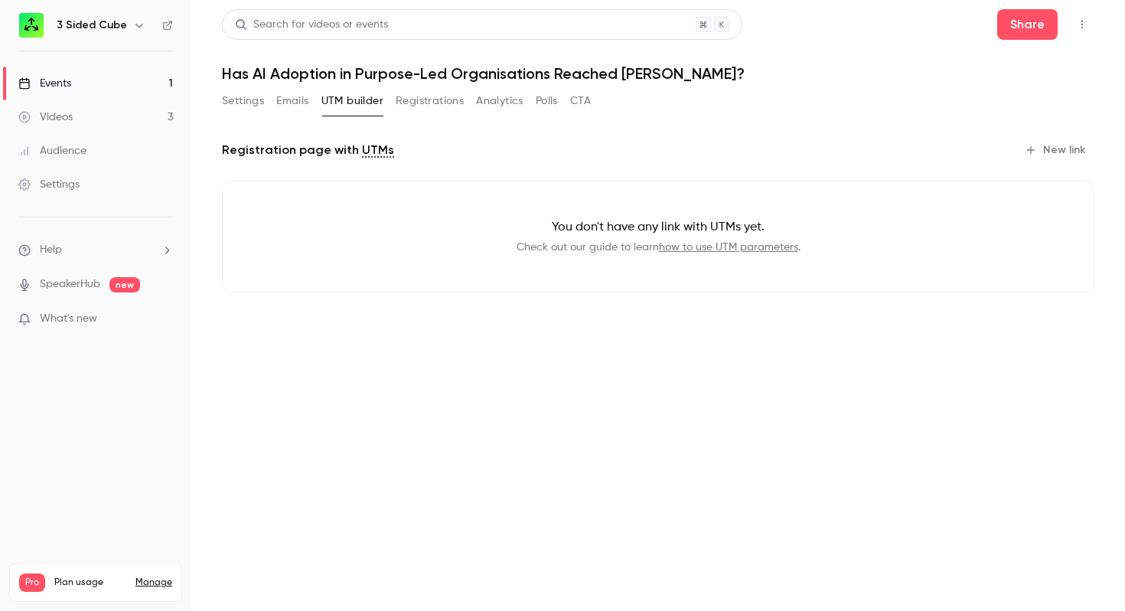
click at [426, 106] on button "Registrations" at bounding box center [430, 101] width 68 height 24
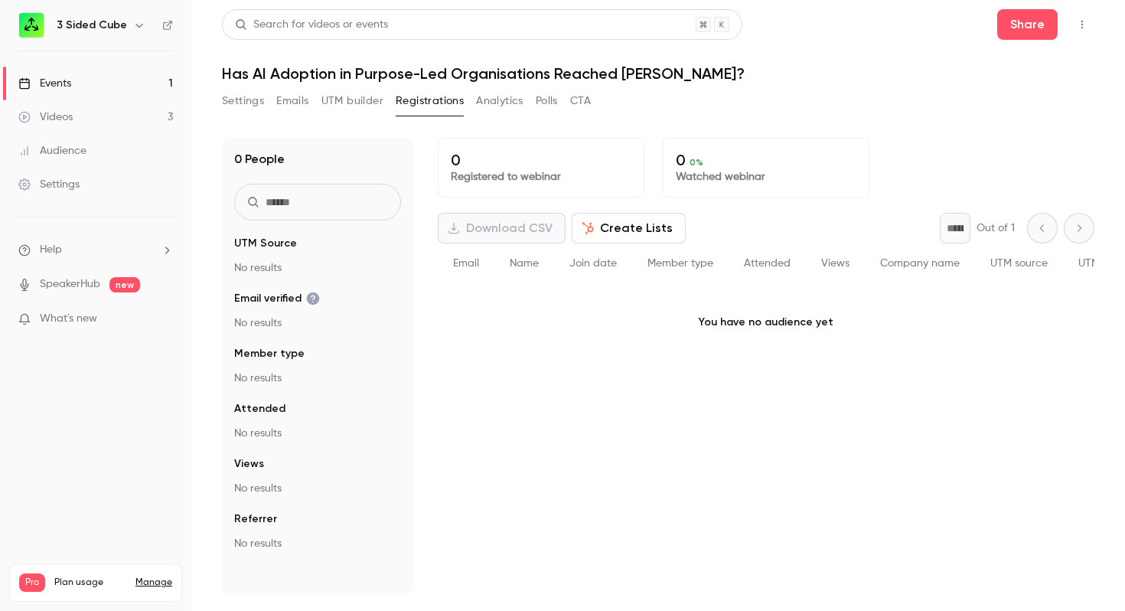
click at [498, 98] on button "Analytics" at bounding box center [499, 101] width 47 height 24
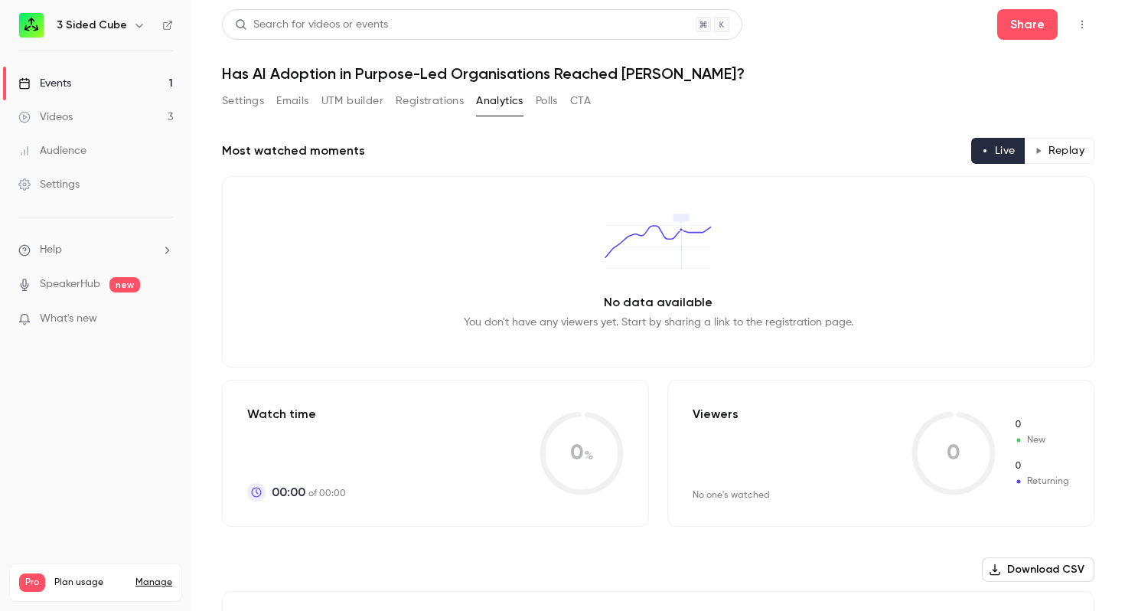
click at [548, 104] on button "Polls" at bounding box center [547, 101] width 22 height 24
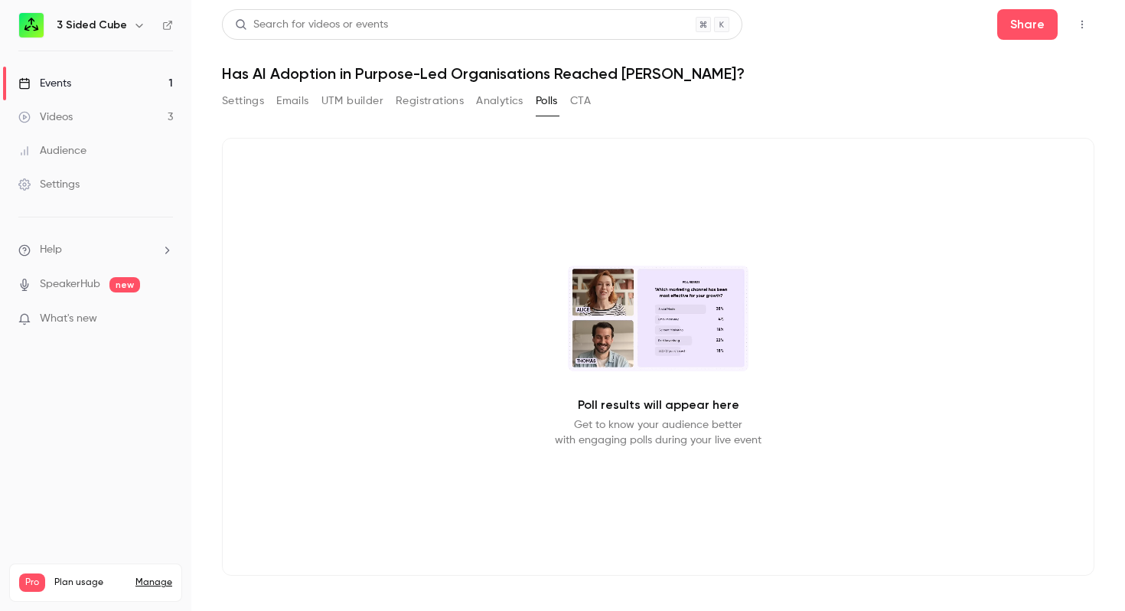
click at [237, 103] on button "Settings" at bounding box center [243, 101] width 42 height 24
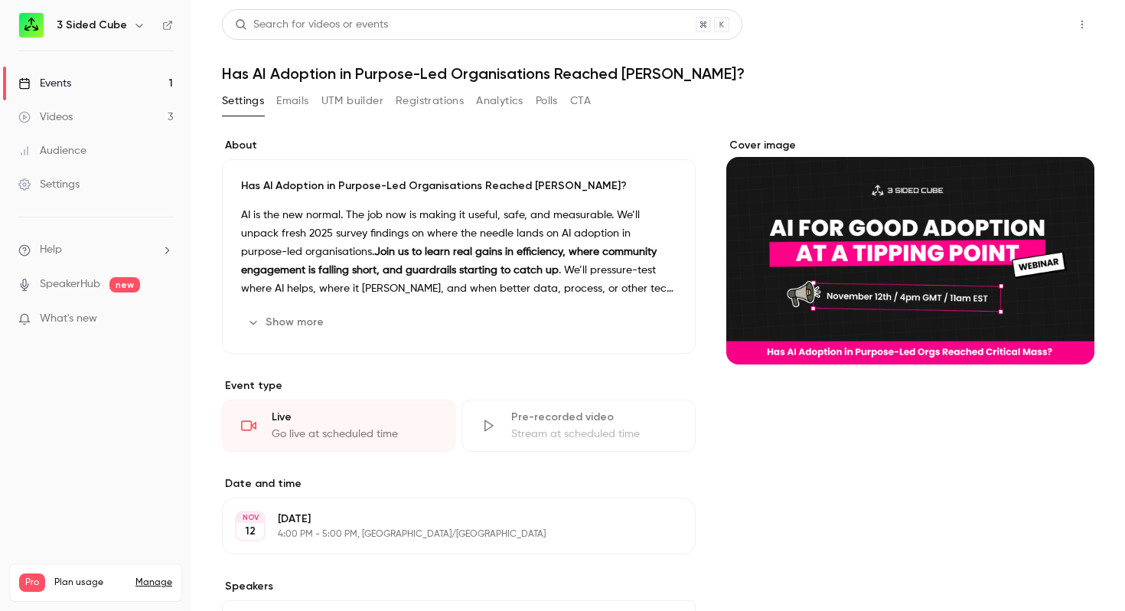
click at [1023, 23] on button "Share" at bounding box center [1027, 24] width 60 height 31
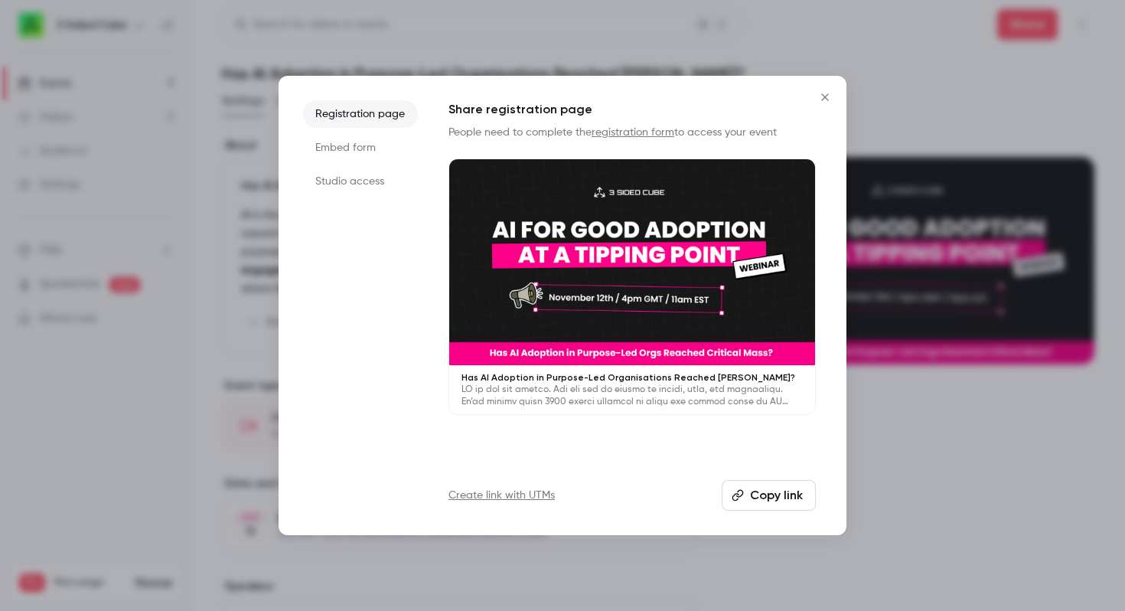
click at [919, 123] on div at bounding box center [562, 305] width 1125 height 611
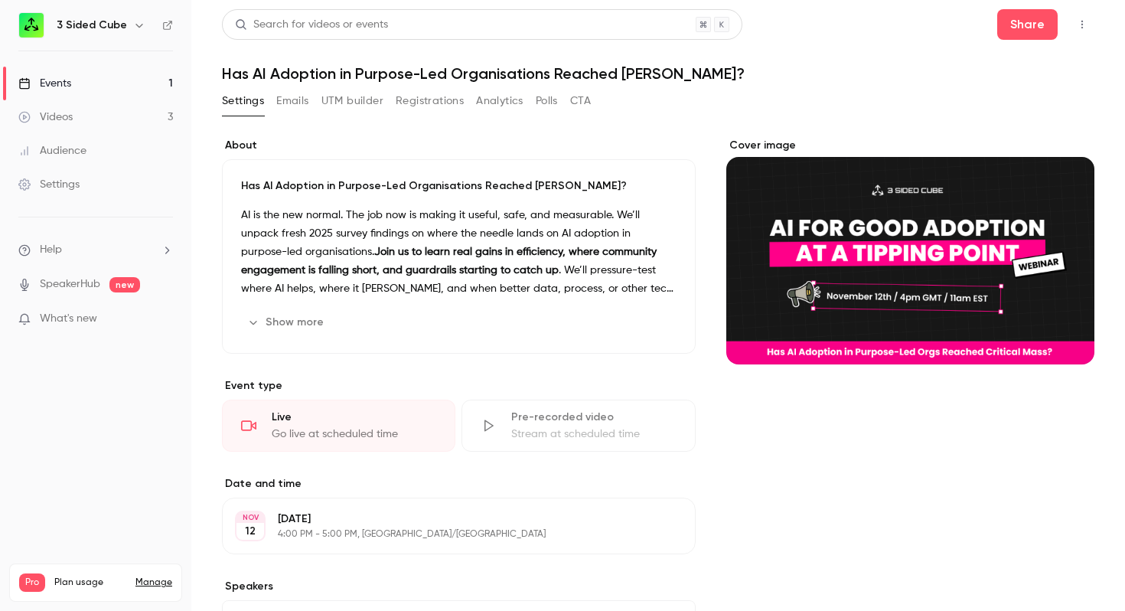
click at [64, 85] on div "Events" at bounding box center [44, 83] width 53 height 15
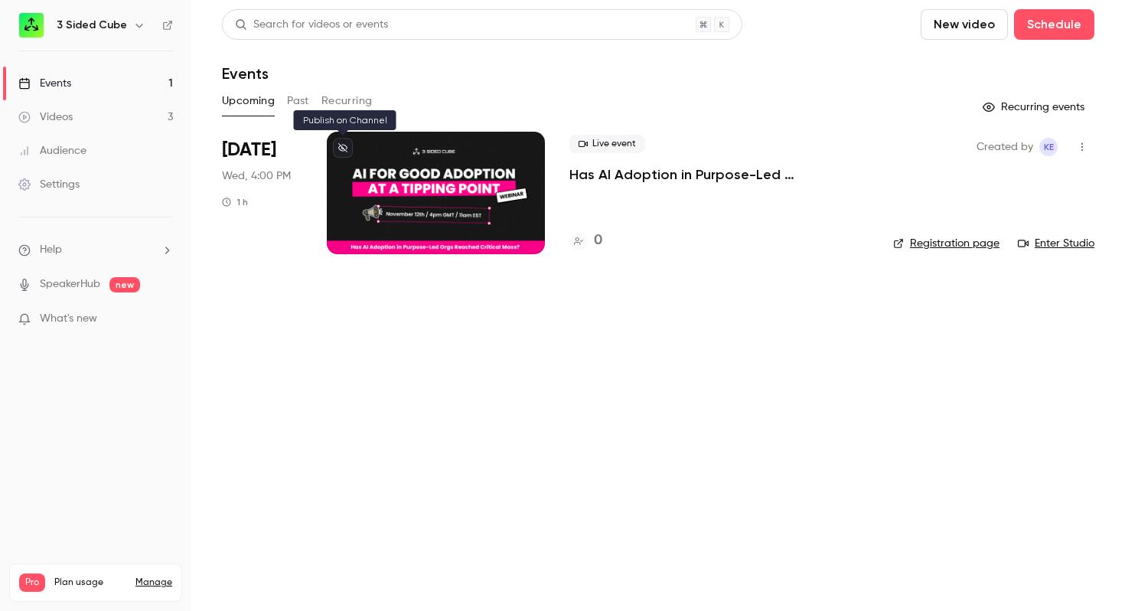
click at [341, 145] on icon at bounding box center [342, 147] width 9 height 9
click at [654, 175] on p "Has AI Adoption in Purpose-Led Organisations Reached [PERSON_NAME]?" at bounding box center [718, 174] width 299 height 18
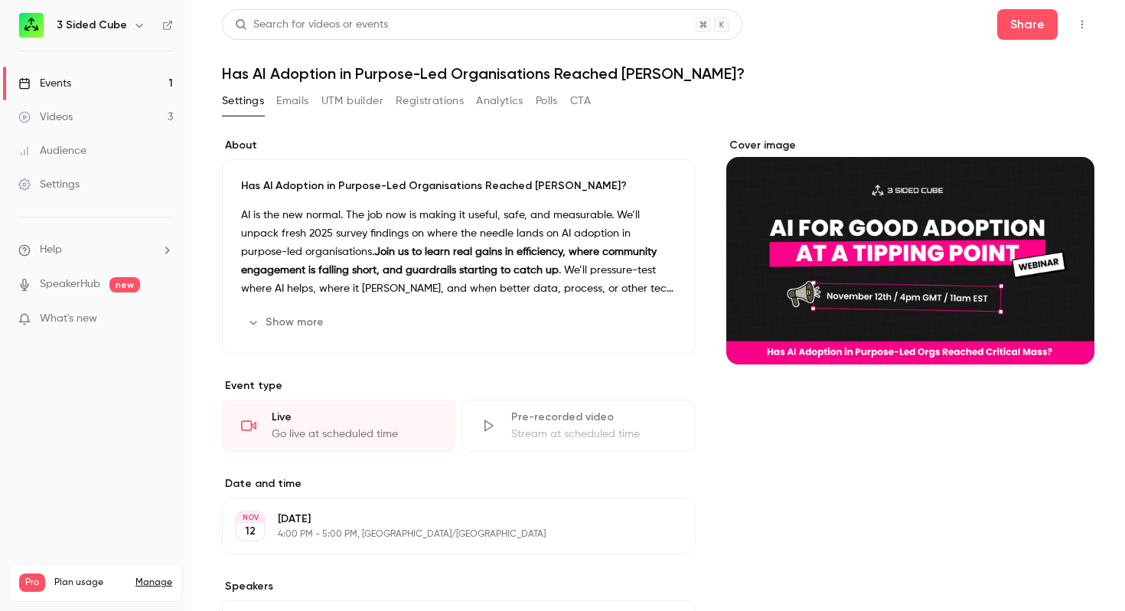
click at [308, 328] on button "Show more" at bounding box center [287, 322] width 92 height 24
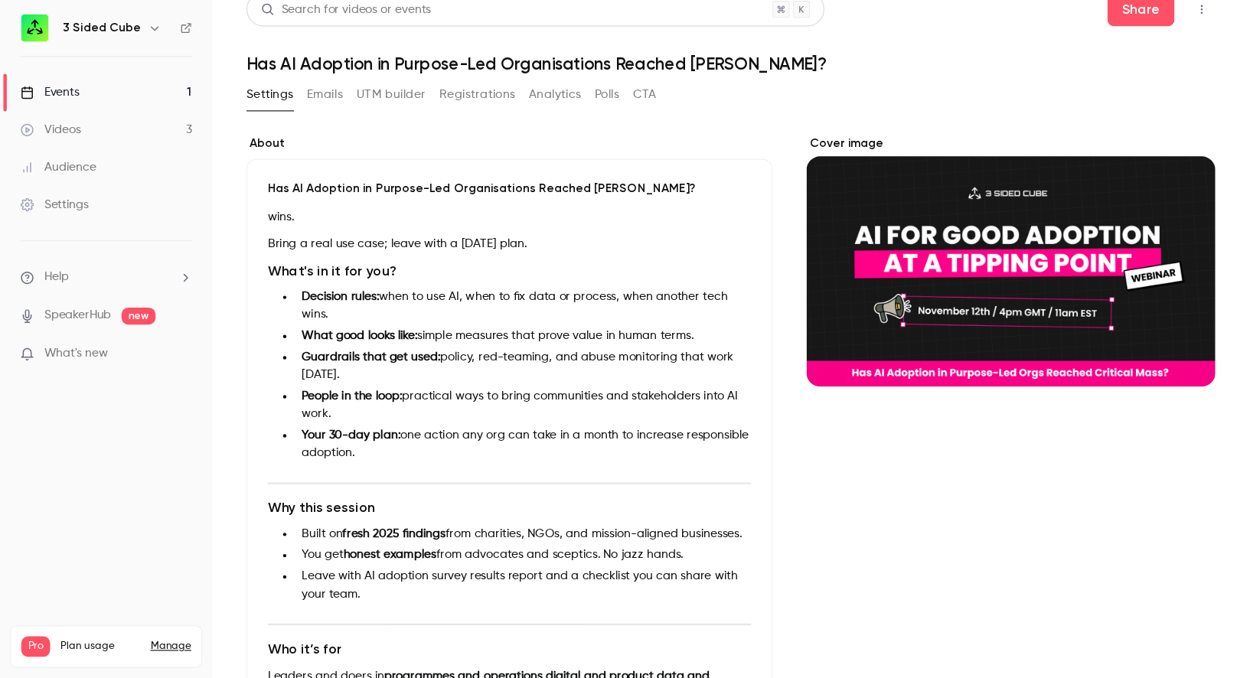
scroll to position [14, 0]
